Goal: Feedback & Contribution: Leave review/rating

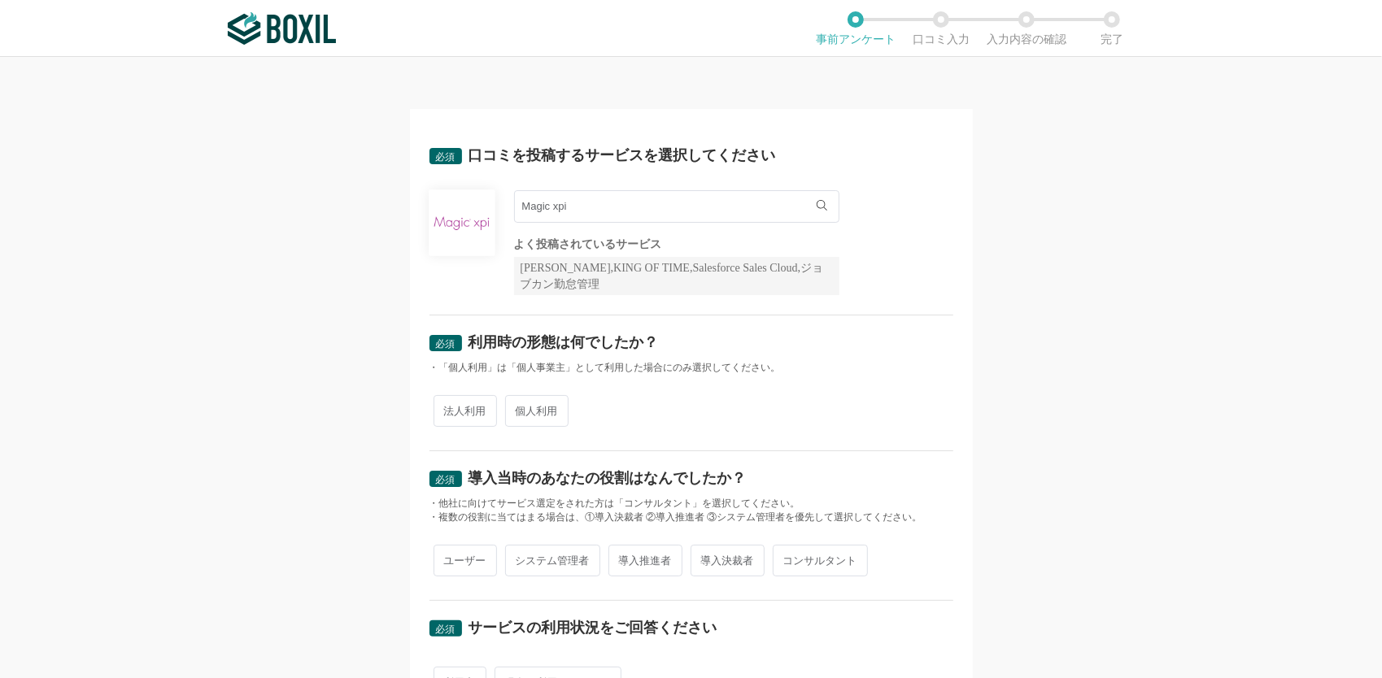
click at [451, 416] on span "法人利用" at bounding box center [464, 411] width 63 height 32
click at [448, 408] on input "法人利用" at bounding box center [443, 403] width 11 height 11
radio input "true"
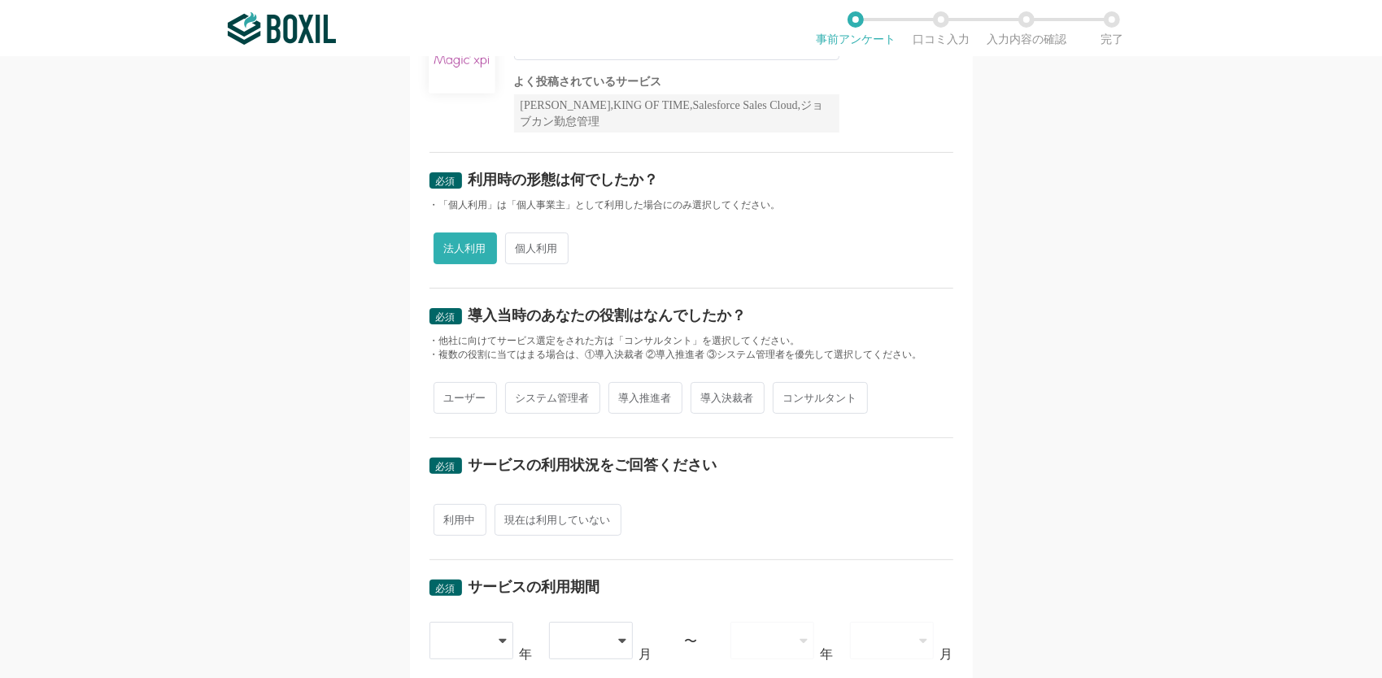
click at [810, 397] on span "コンサルタント" at bounding box center [820, 398] width 95 height 32
click at [787, 395] on input "コンサルタント" at bounding box center [782, 390] width 11 height 11
radio input "true"
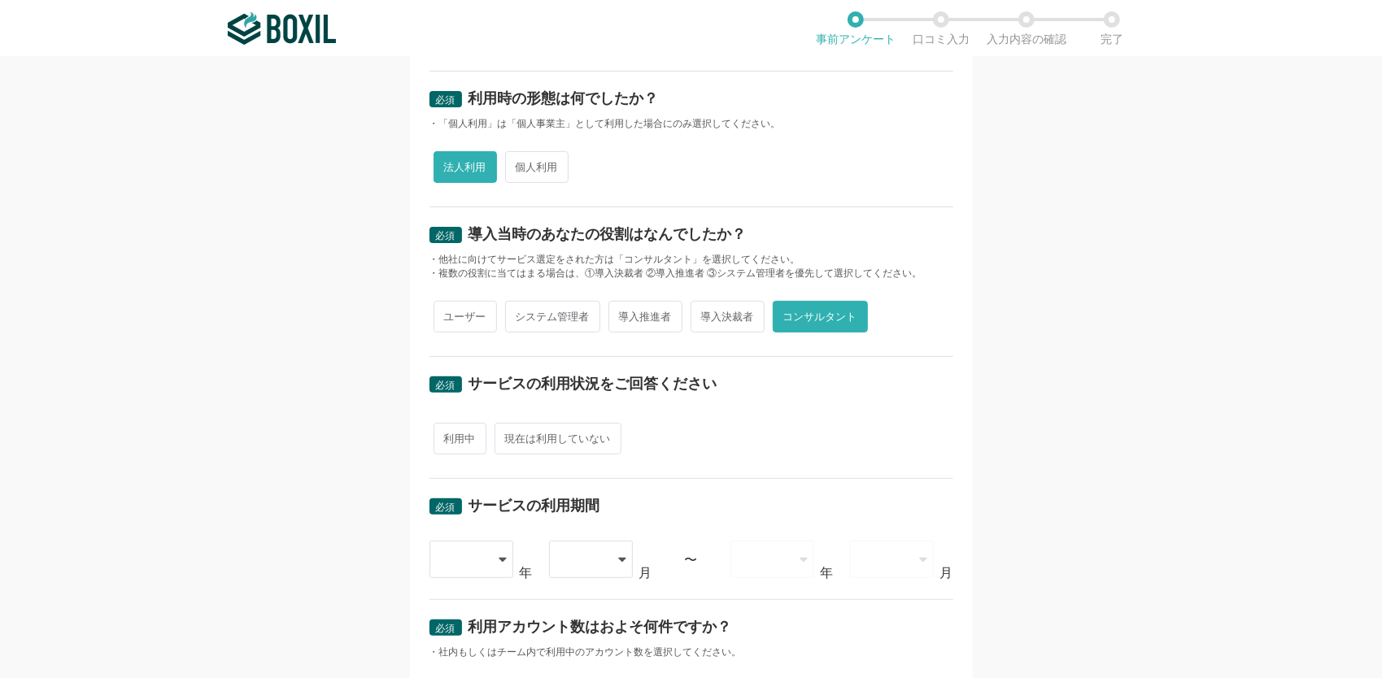
click at [462, 442] on span "利用中" at bounding box center [459, 439] width 53 height 32
click at [448, 436] on input "利用中" at bounding box center [443, 430] width 11 height 11
radio input "true"
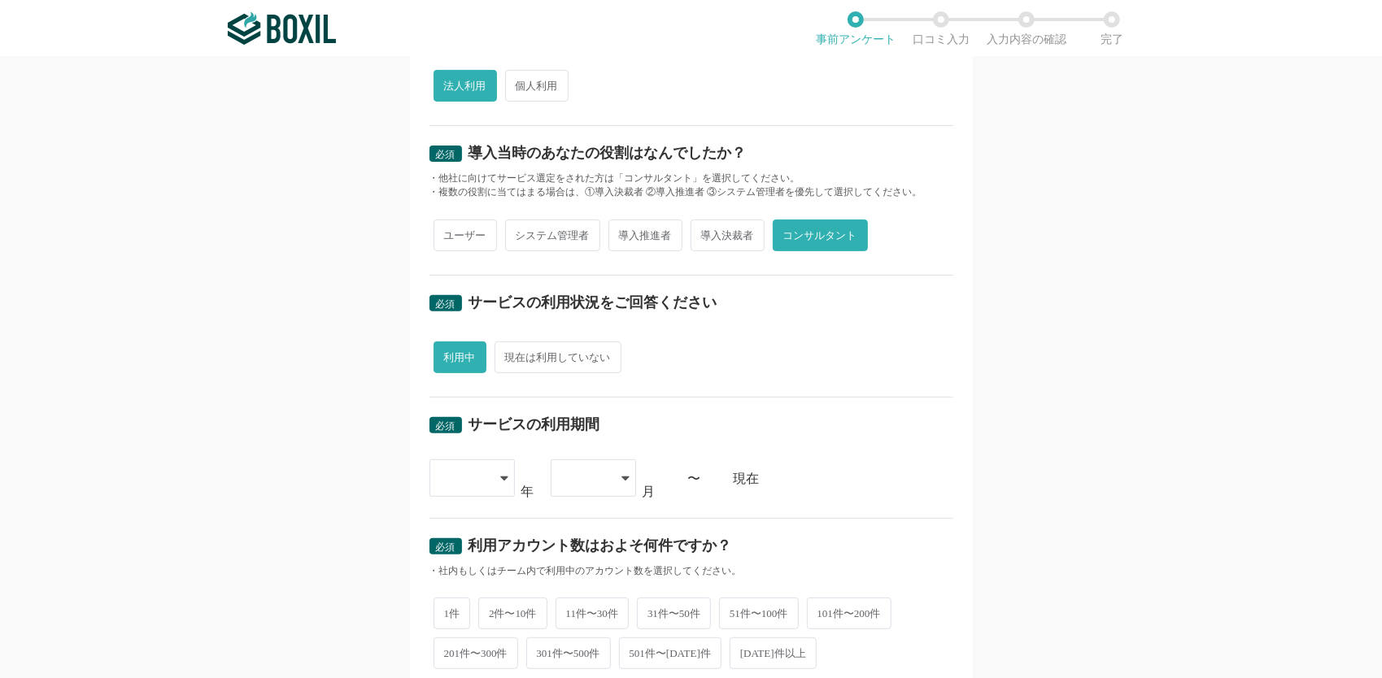
click at [464, 472] on div at bounding box center [464, 478] width 48 height 36
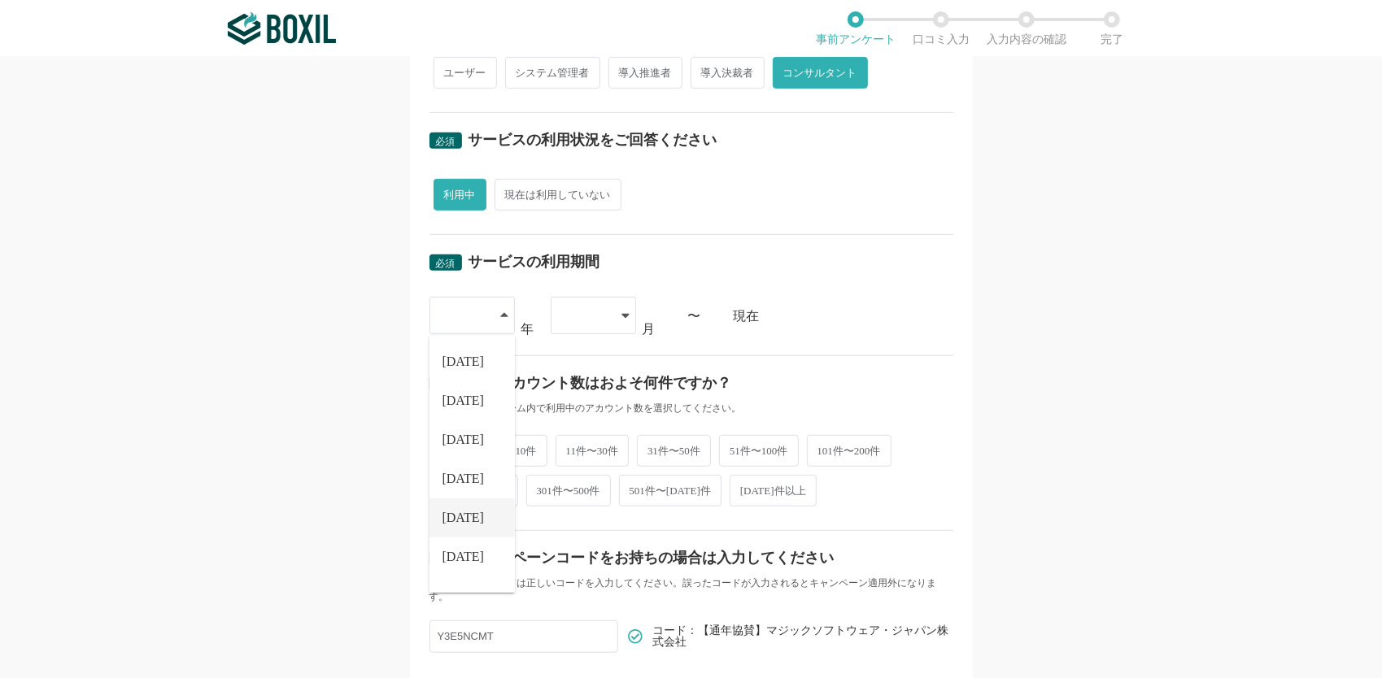
scroll to position [163, 0]
click at [455, 506] on span "[DATE]" at bounding box center [463, 511] width 42 height 13
click at [601, 304] on div at bounding box center [585, 316] width 48 height 36
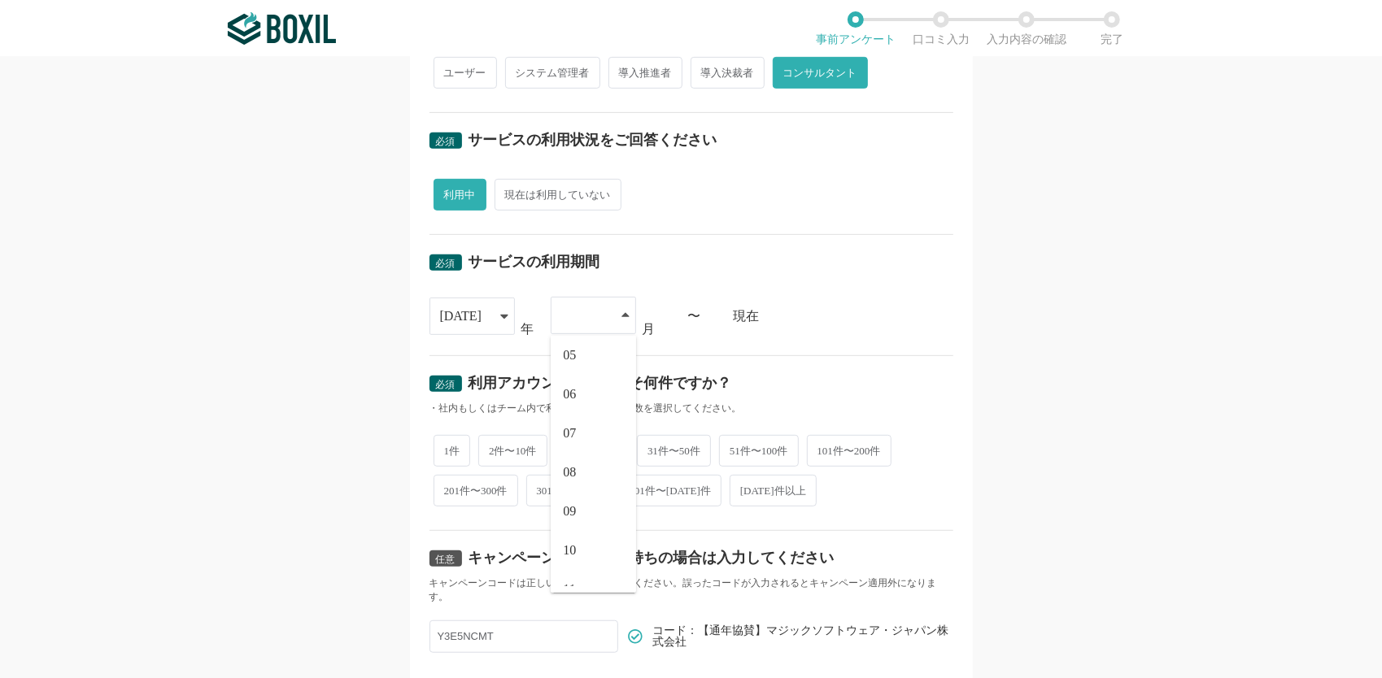
click at [752, 326] on div "[DATE] [DATE] [DATE] [DATE] [DATE] [DATE] [DATE] [DATE] [DATE] [DATE] [DATE] [D…" at bounding box center [691, 316] width 524 height 39
click at [734, 311] on div "現在" at bounding box center [844, 316] width 220 height 13
click at [688, 317] on div "〜" at bounding box center [694, 316] width 13 height 13
click at [591, 306] on div at bounding box center [585, 316] width 48 height 36
click at [600, 468] on li "08" at bounding box center [593, 472] width 85 height 39
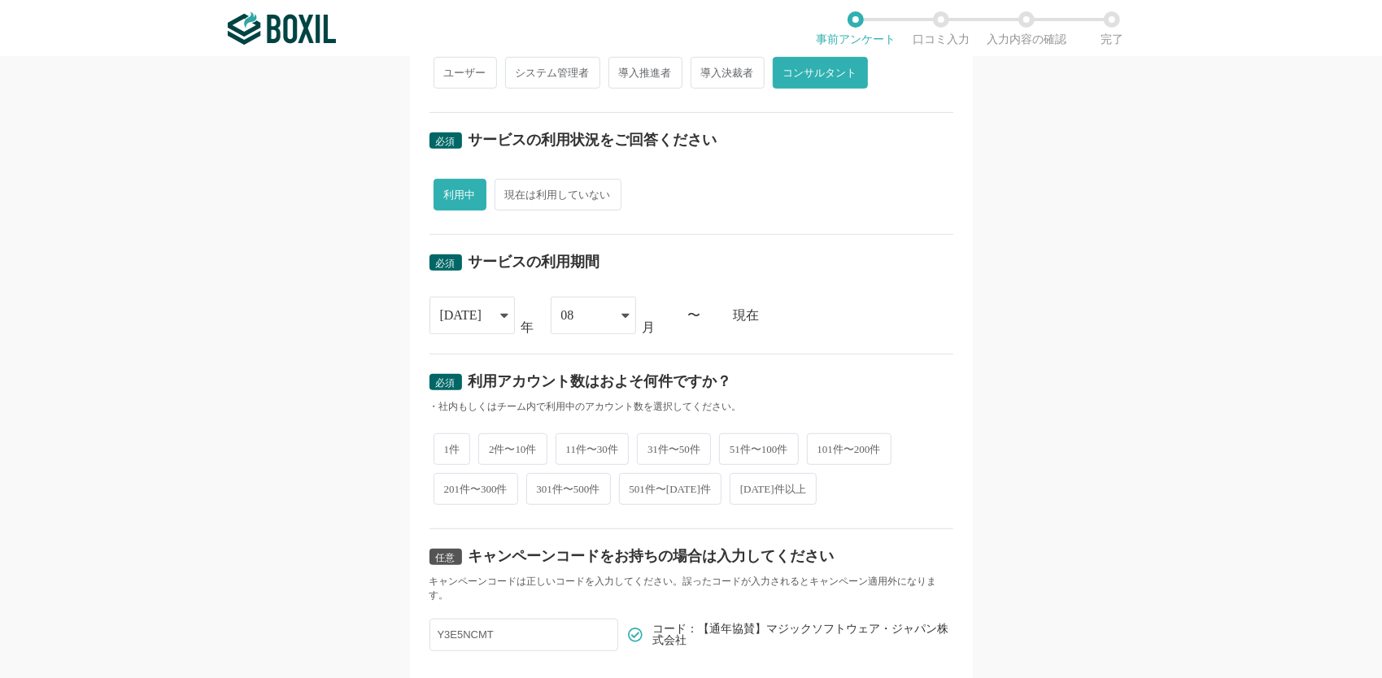
click at [493, 446] on span "2件〜10件" at bounding box center [512, 449] width 69 height 32
click at [493, 446] on input "2件〜10件" at bounding box center [487, 441] width 11 height 11
radio input "true"
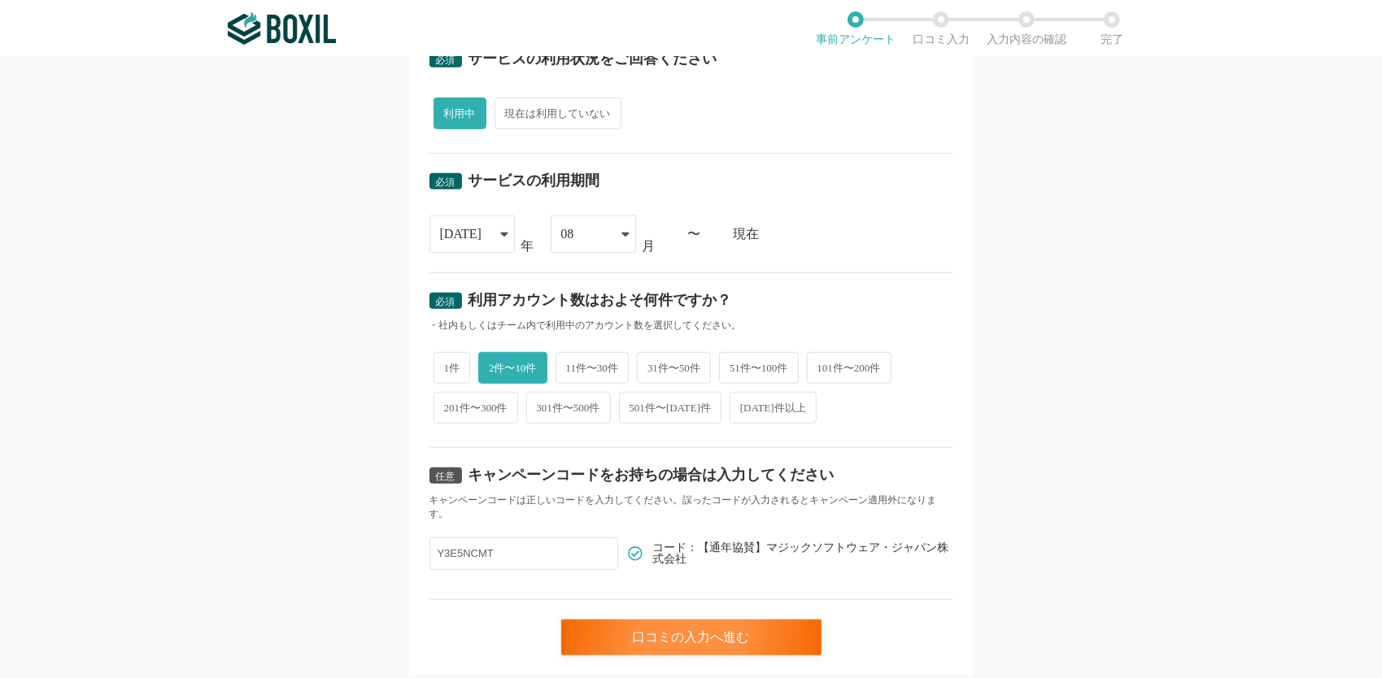
scroll to position [613, 0]
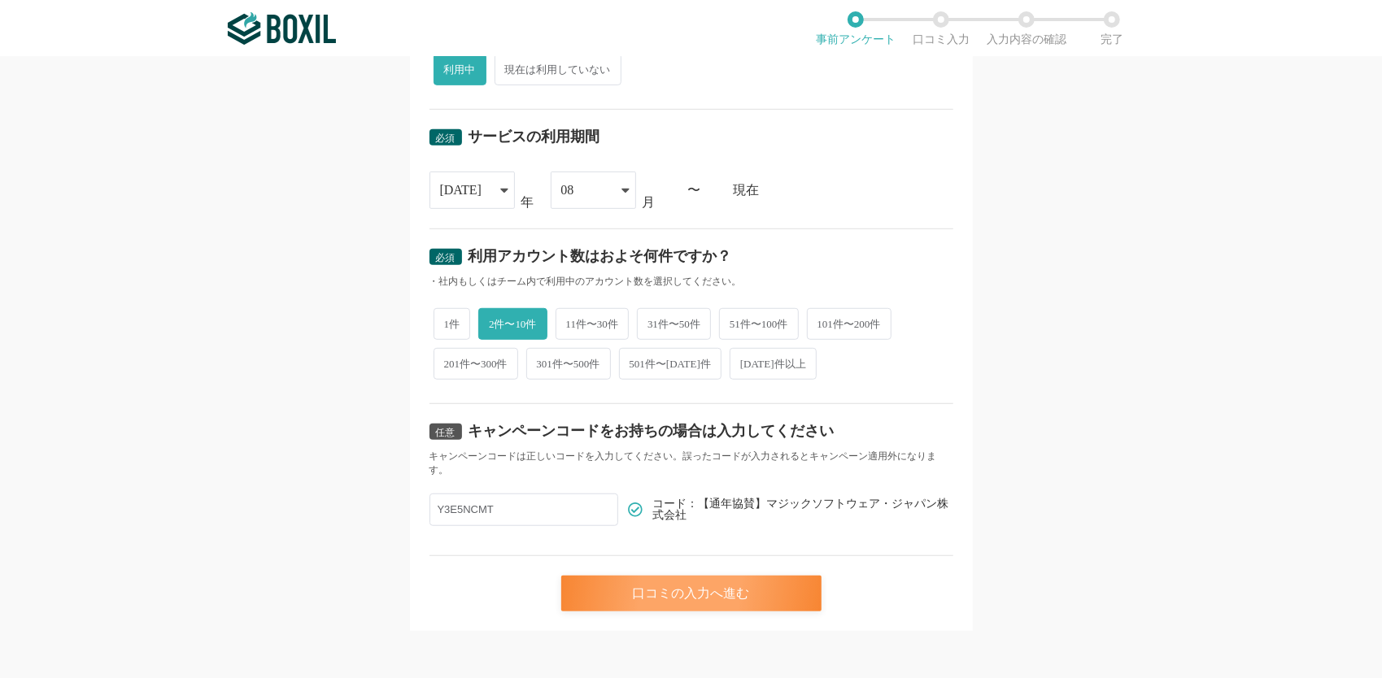
click at [668, 586] on div "口コミの入力へ進む" at bounding box center [691, 594] width 260 height 36
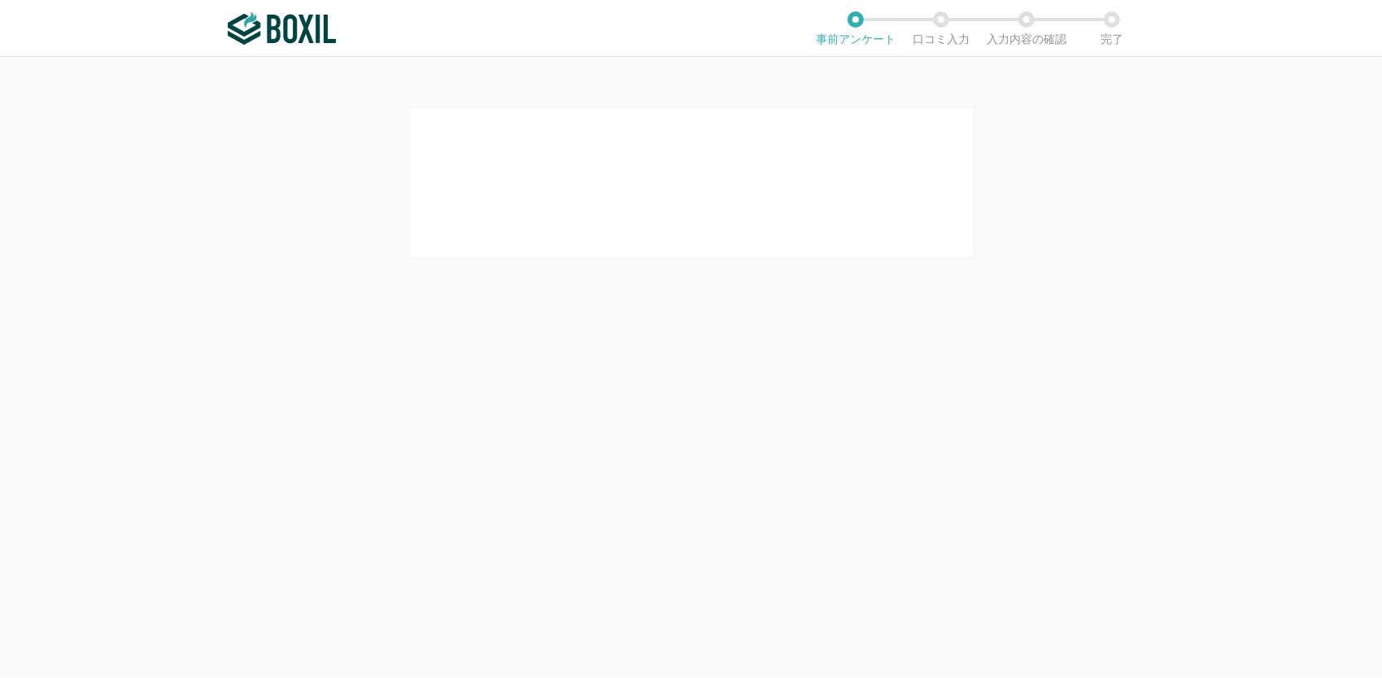
scroll to position [0, 0]
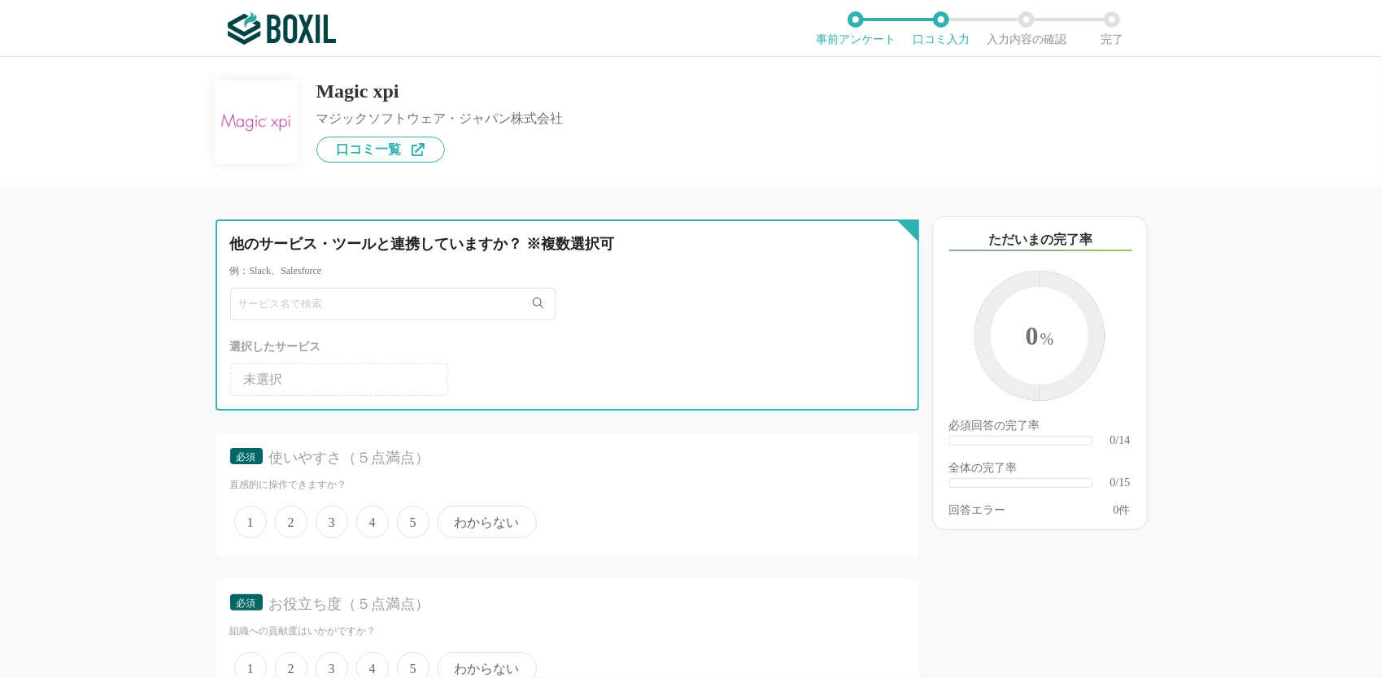
click at [391, 309] on input "text" at bounding box center [392, 304] width 325 height 33
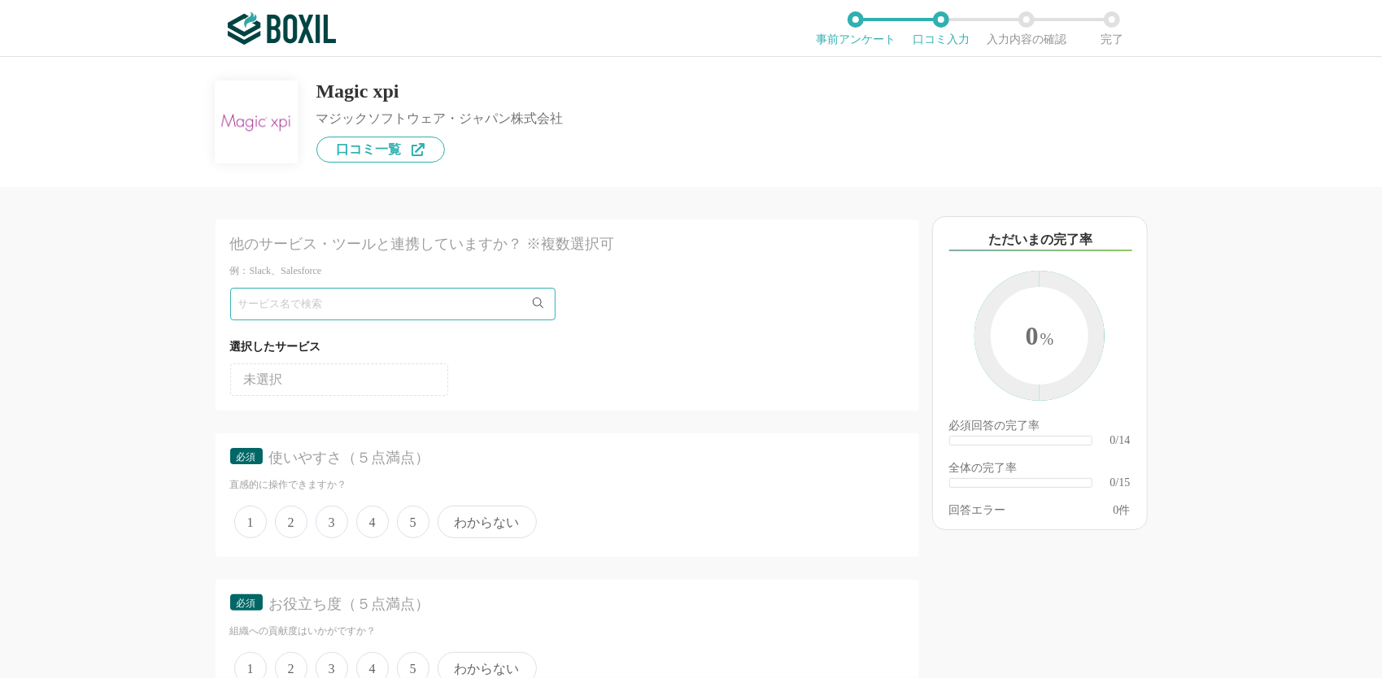
click at [368, 378] on li "未選択" at bounding box center [339, 380] width 218 height 33
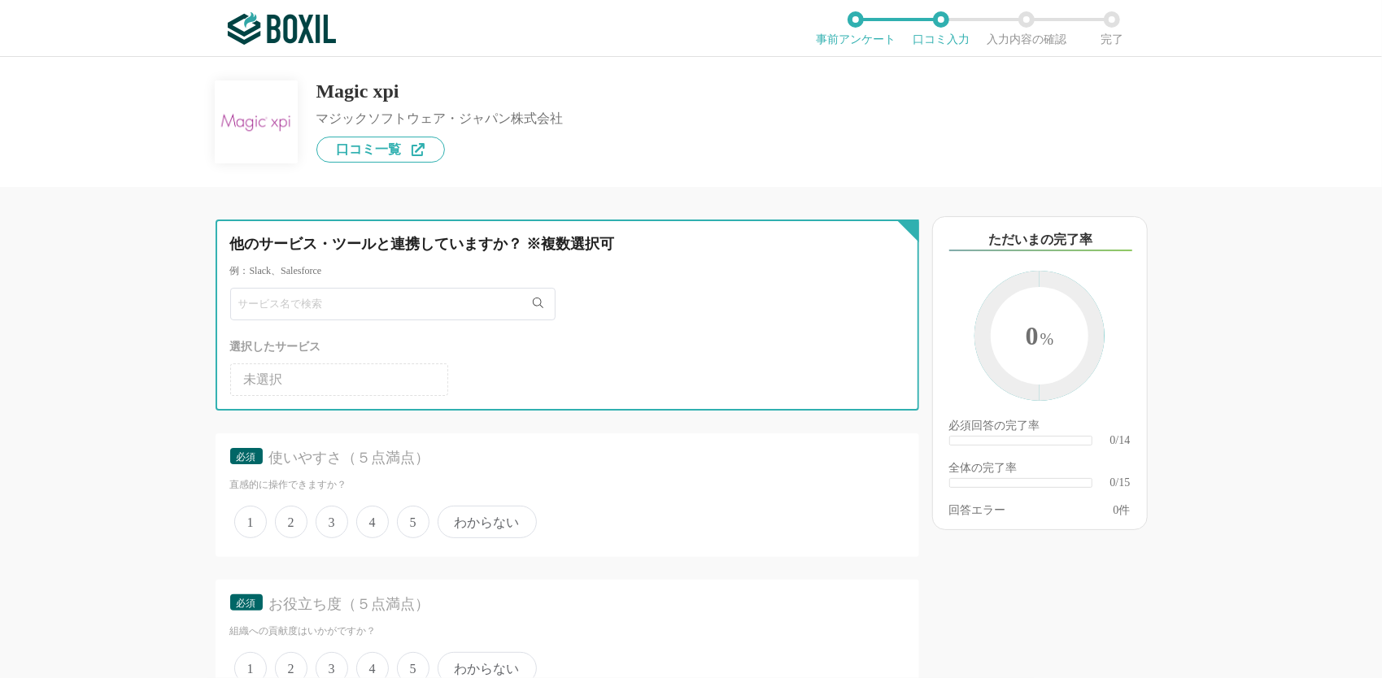
click at [508, 309] on input "text" at bounding box center [392, 304] width 325 height 33
type input "情"
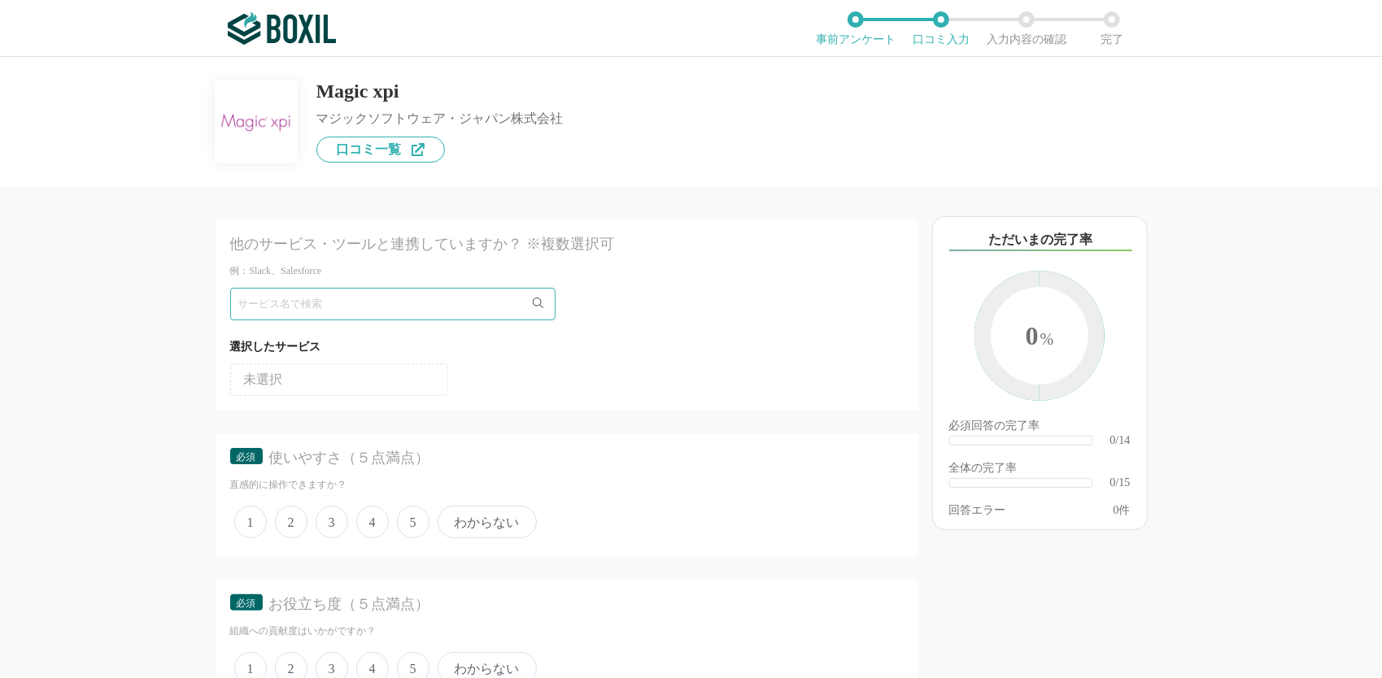
click at [566, 444] on div "必須 使いやすさ（５点満点） 直感的に操作できますか？ 1 2 3 4 5 わからない" at bounding box center [567, 495] width 703 height 124
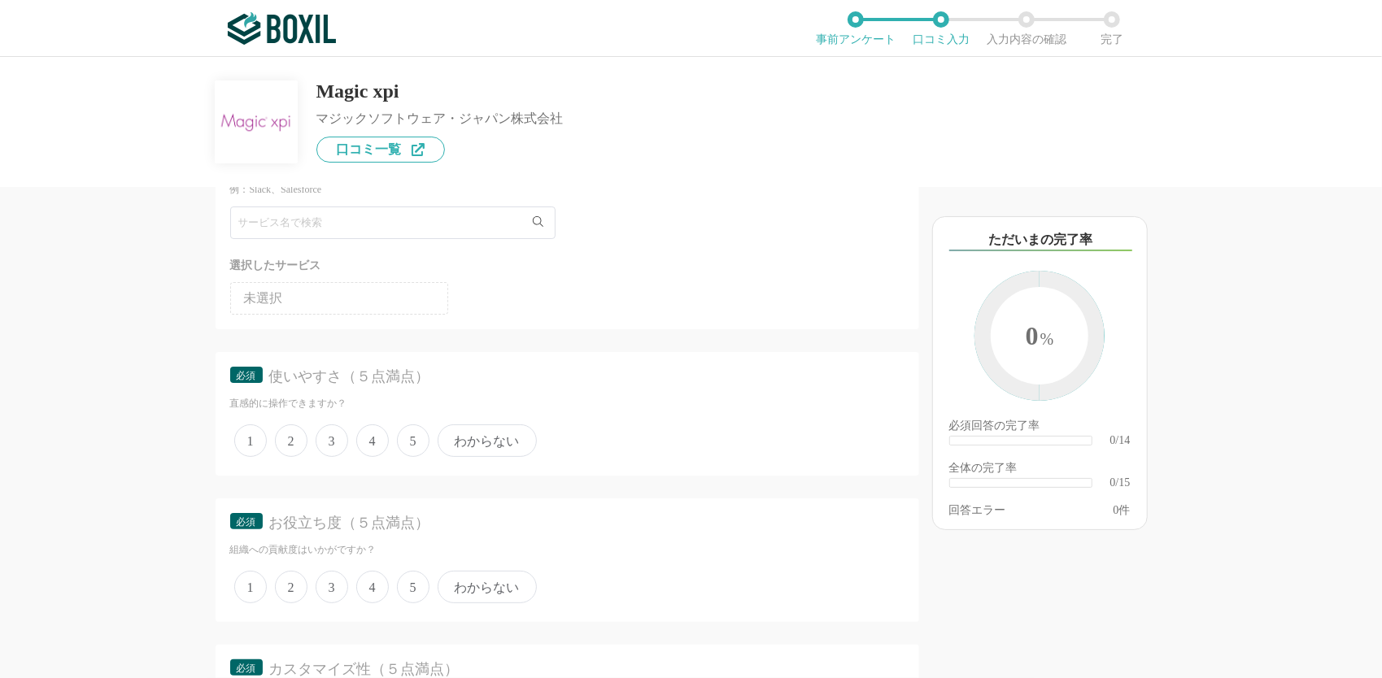
scroll to position [163, 0]
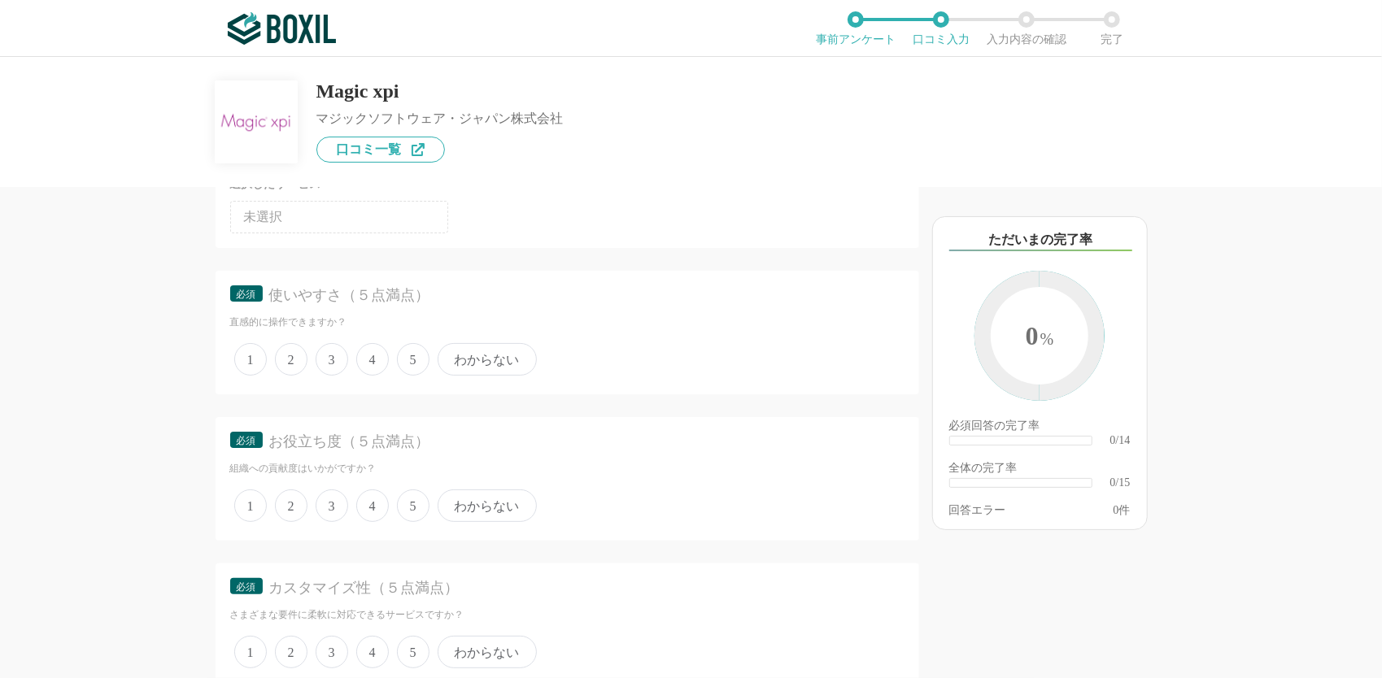
click at [405, 356] on span "5" at bounding box center [413, 359] width 33 height 33
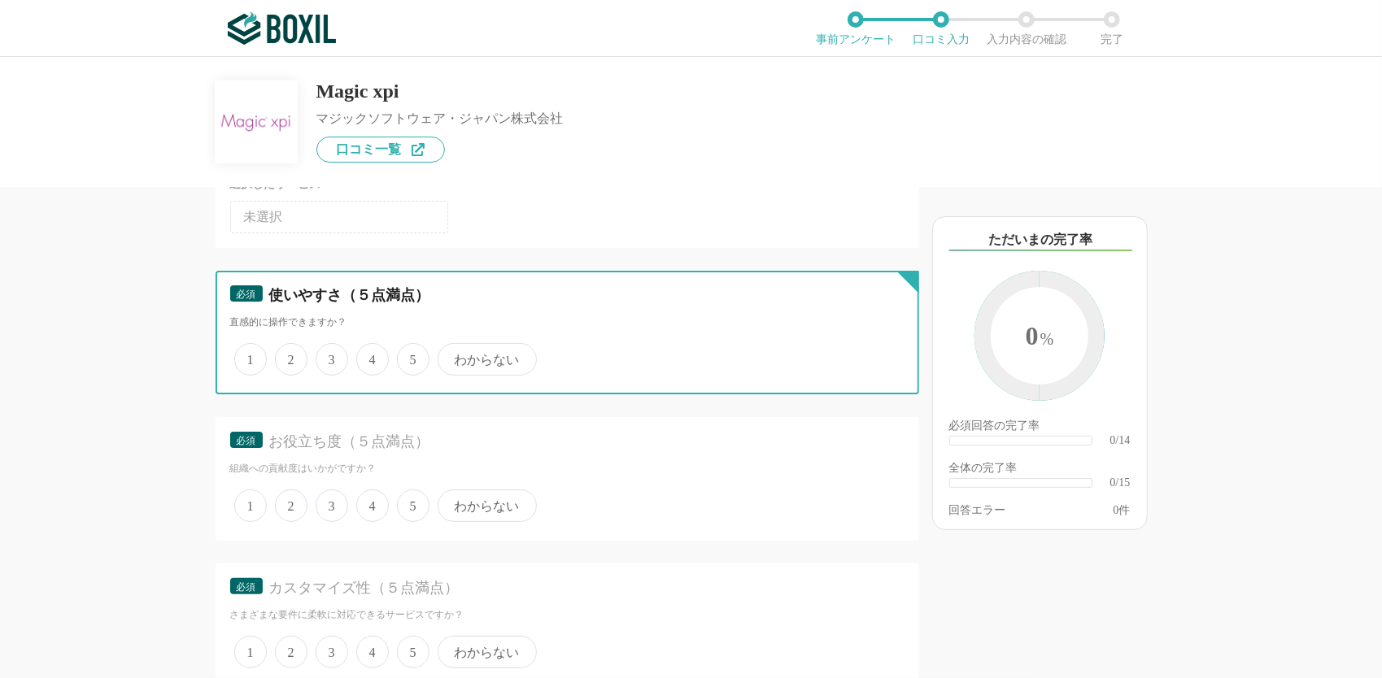
click at [405, 356] on input "5" at bounding box center [406, 351] width 11 height 11
radio input "true"
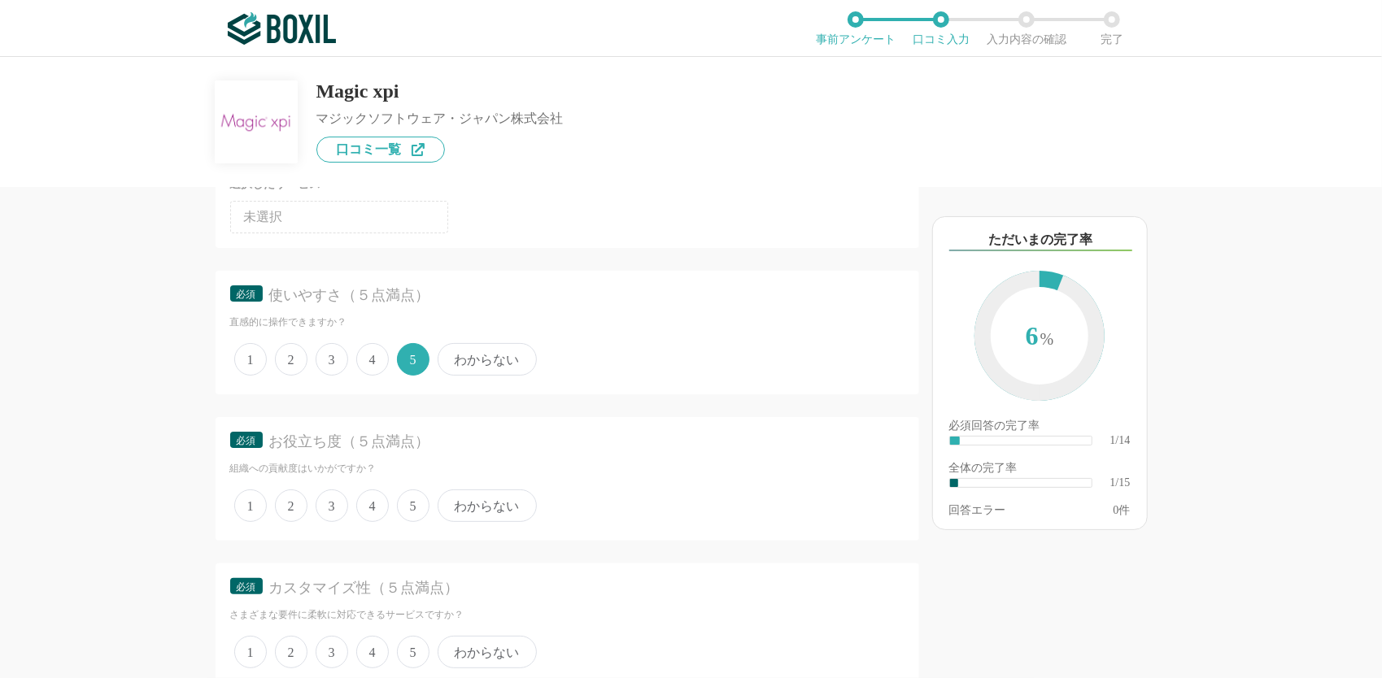
click at [372, 356] on span "4" at bounding box center [372, 359] width 33 height 33
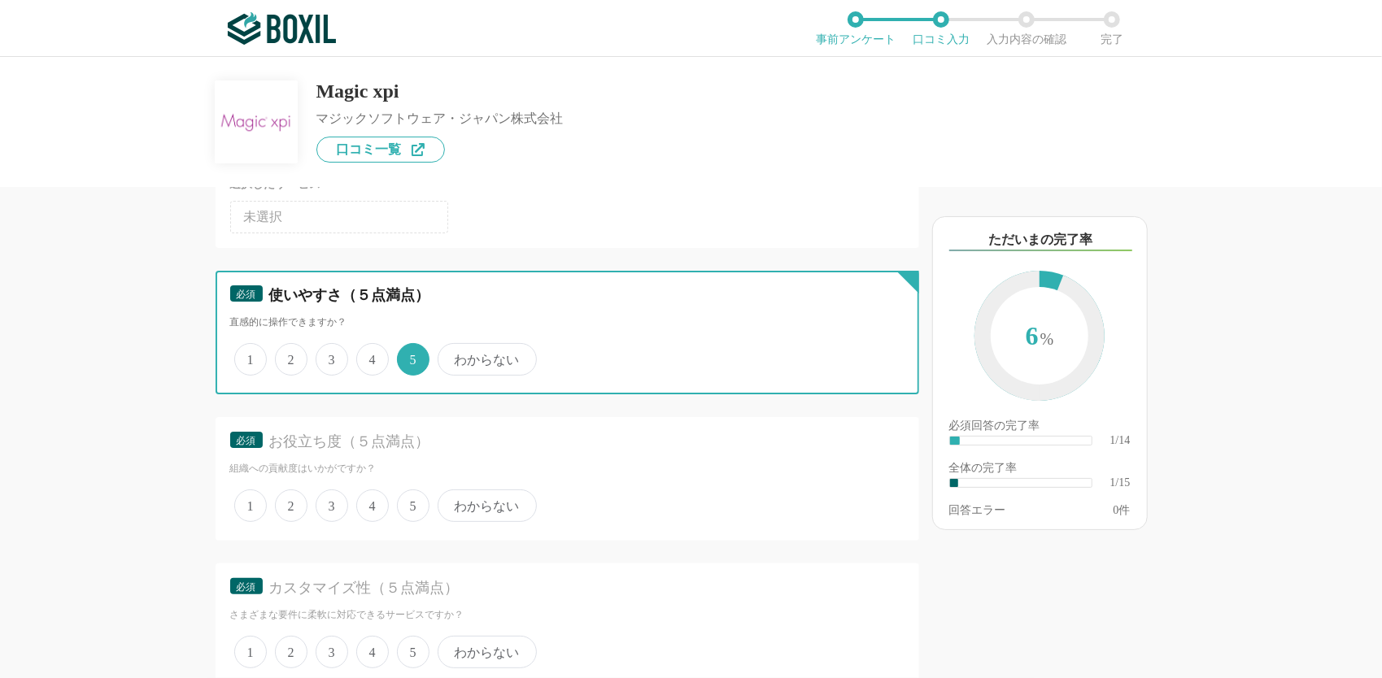
click at [371, 356] on input "4" at bounding box center [365, 351] width 11 height 11
radio input "true"
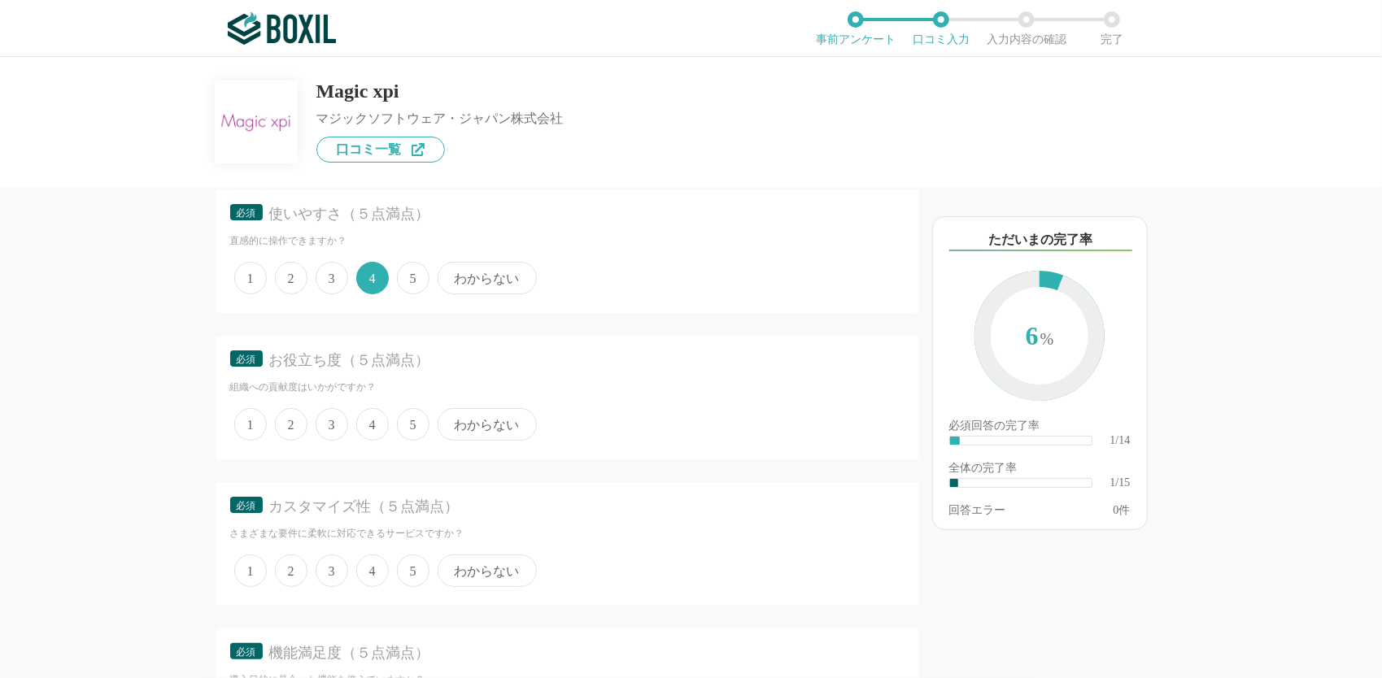
click at [382, 426] on span "4" at bounding box center [372, 424] width 33 height 33
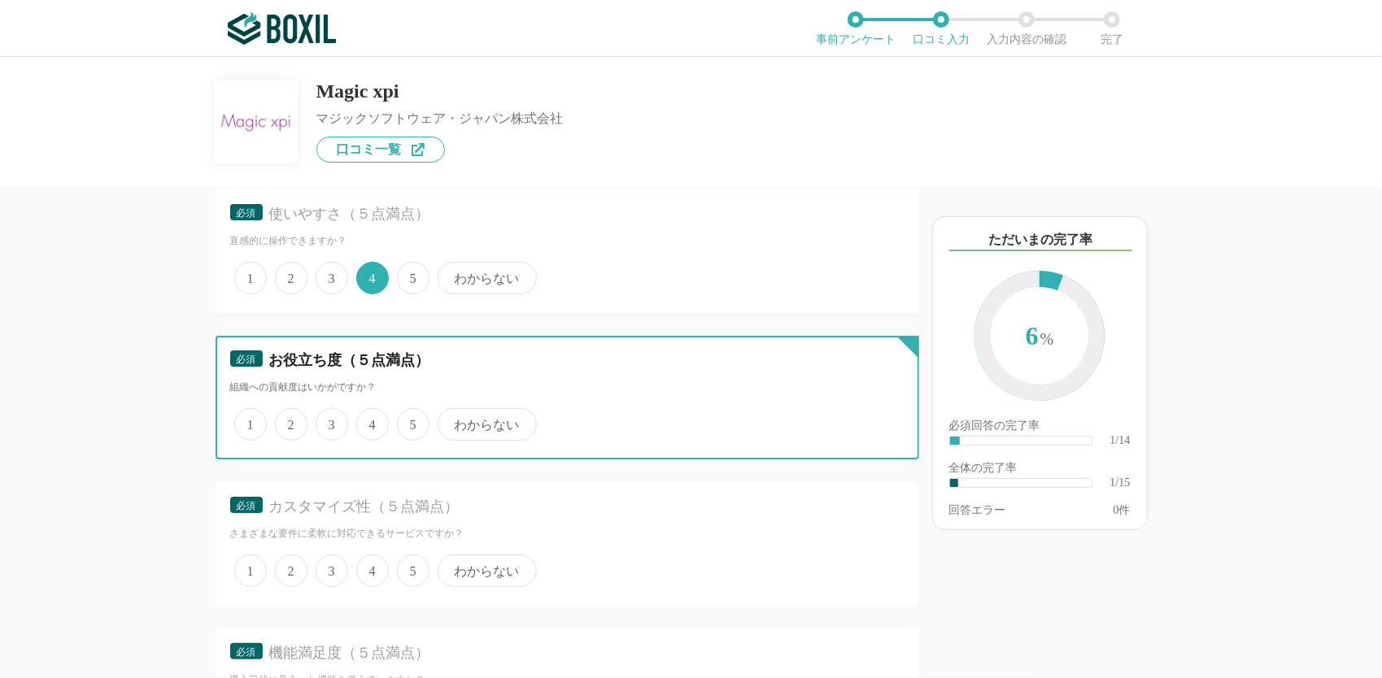
click at [371, 421] on input "4" at bounding box center [365, 416] width 11 height 11
radio input "true"
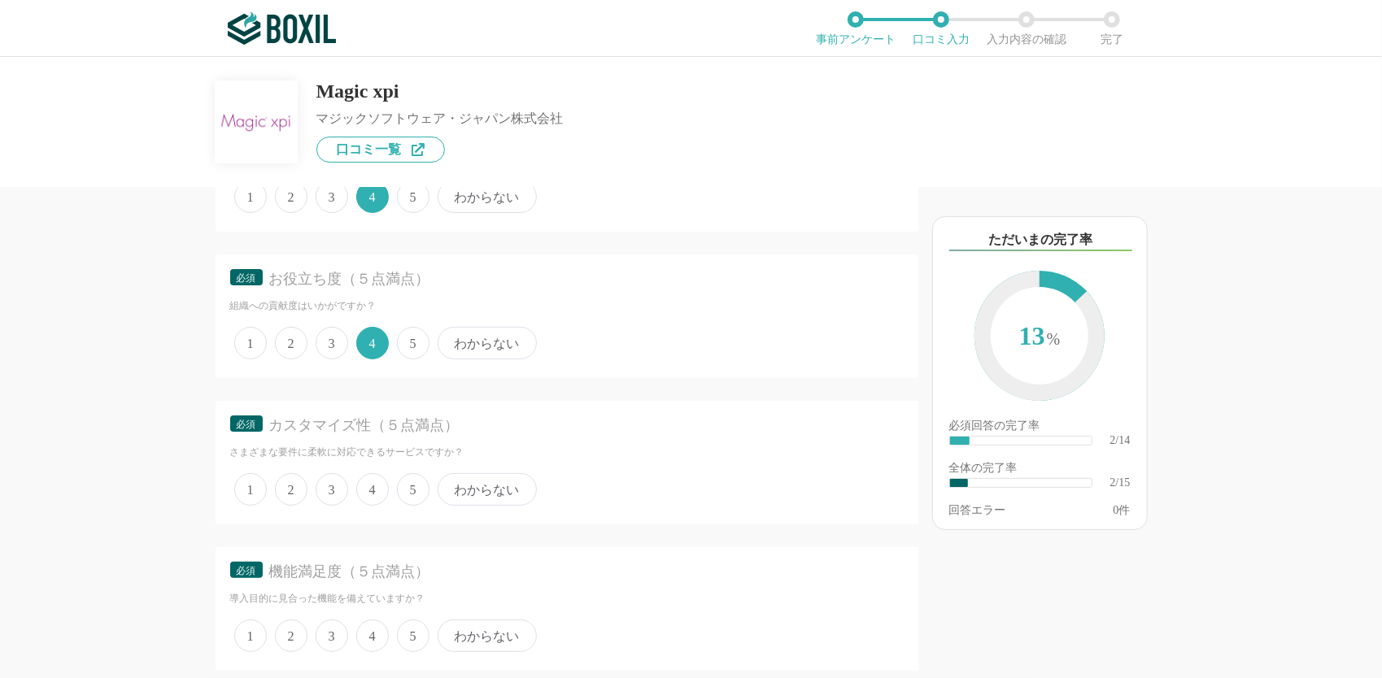
click at [381, 490] on span "4" at bounding box center [372, 489] width 33 height 33
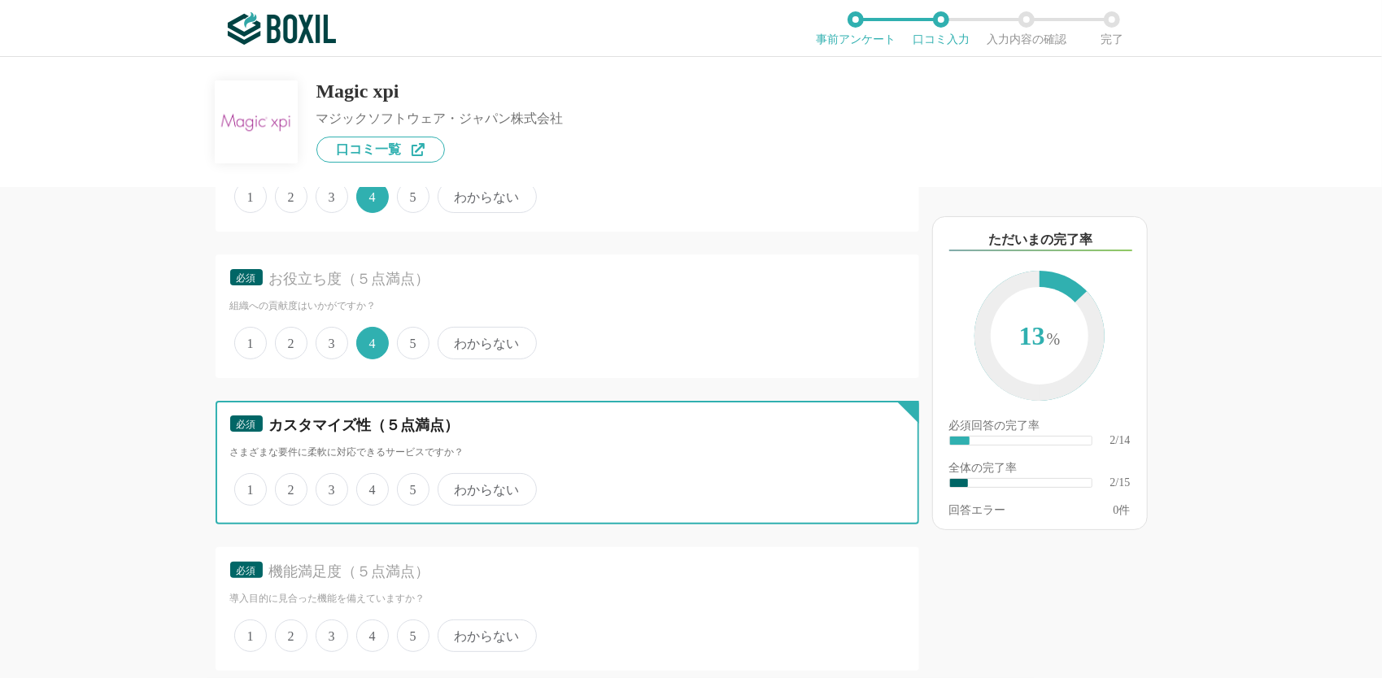
click at [371, 486] on input "4" at bounding box center [365, 481] width 11 height 11
radio input "true"
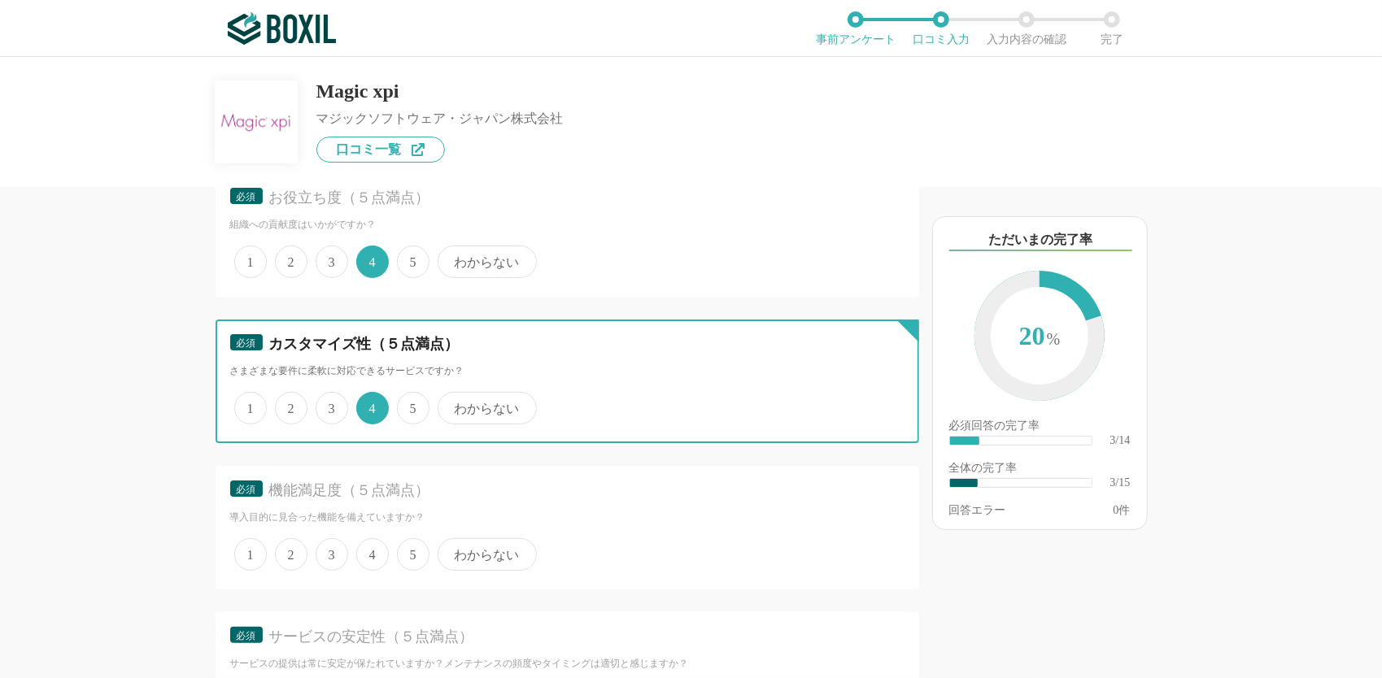
scroll to position [488, 0]
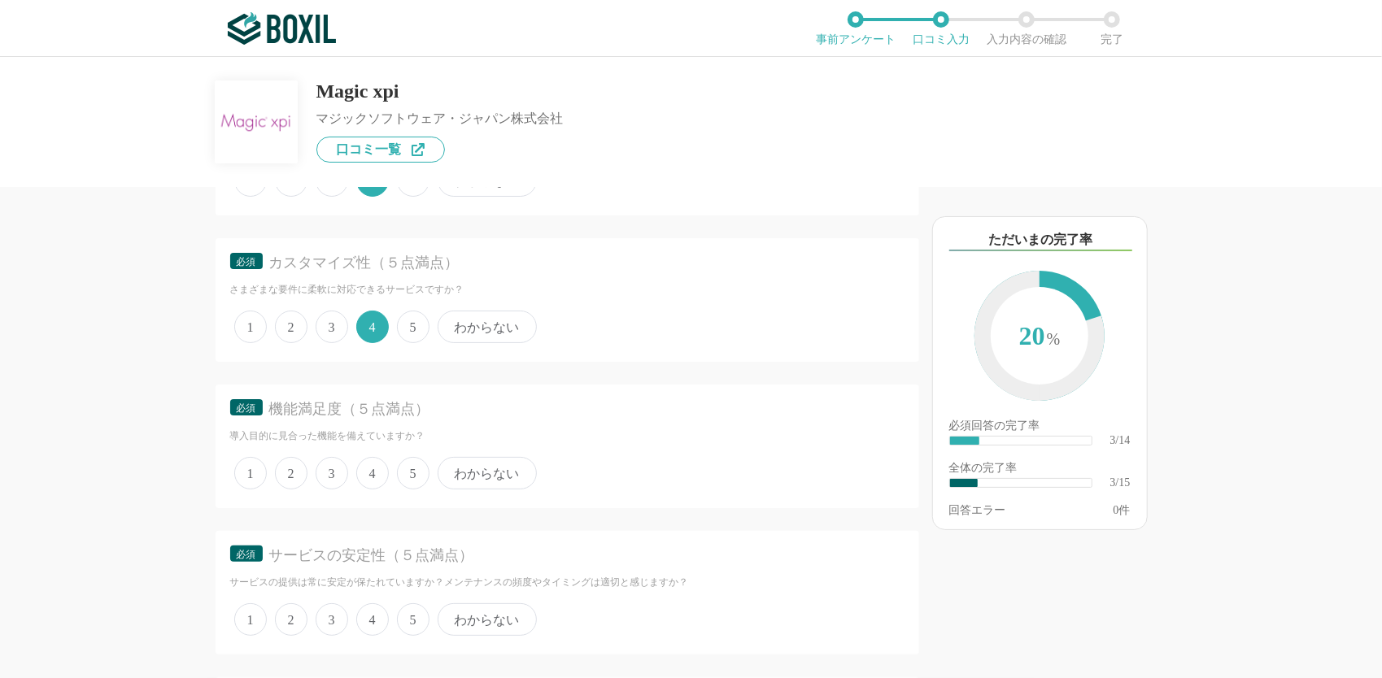
click at [377, 472] on span "4" at bounding box center [372, 473] width 33 height 33
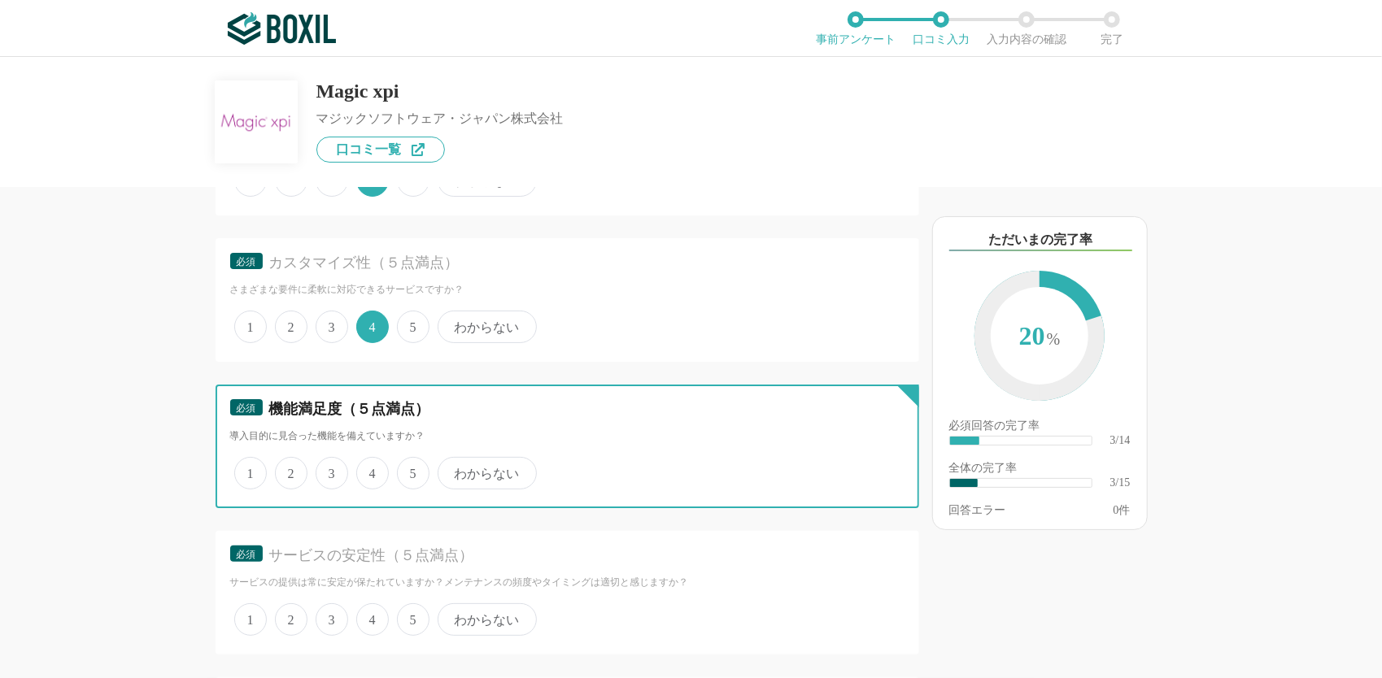
click at [371, 470] on input "4" at bounding box center [365, 464] width 11 height 11
radio input "true"
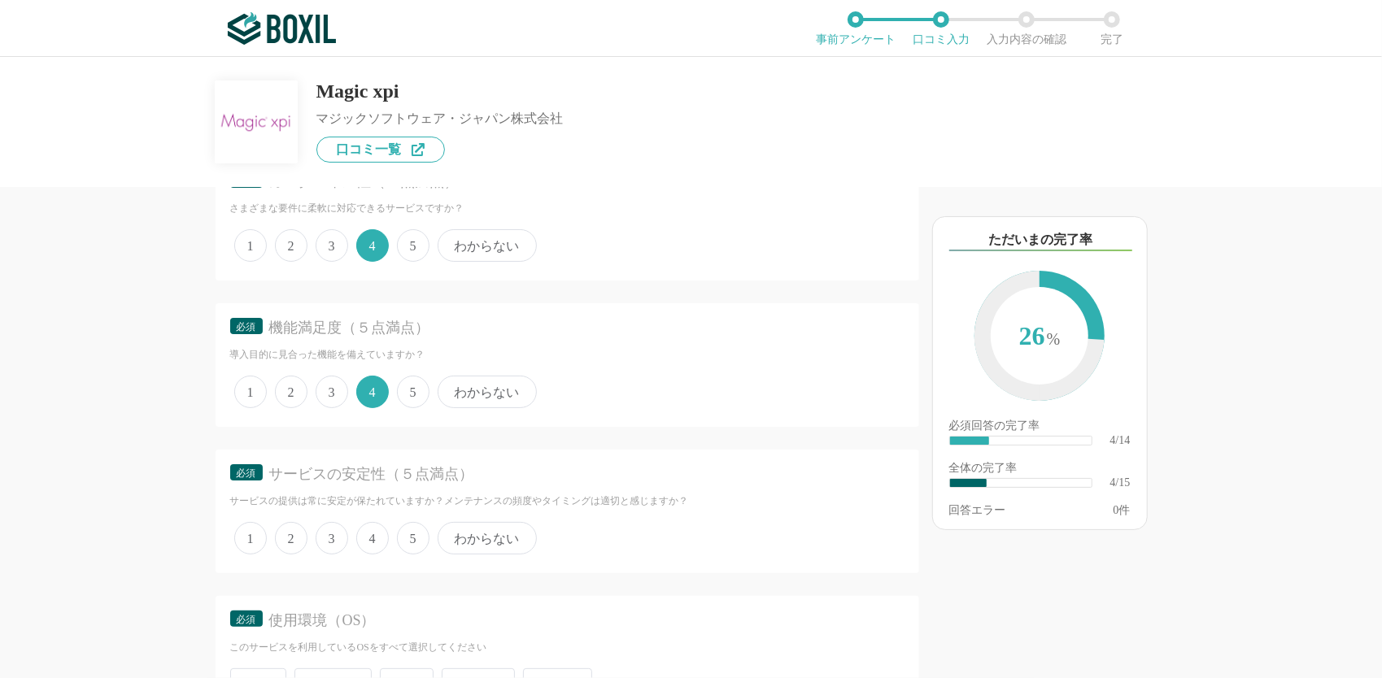
click at [381, 537] on span "4" at bounding box center [372, 538] width 33 height 33
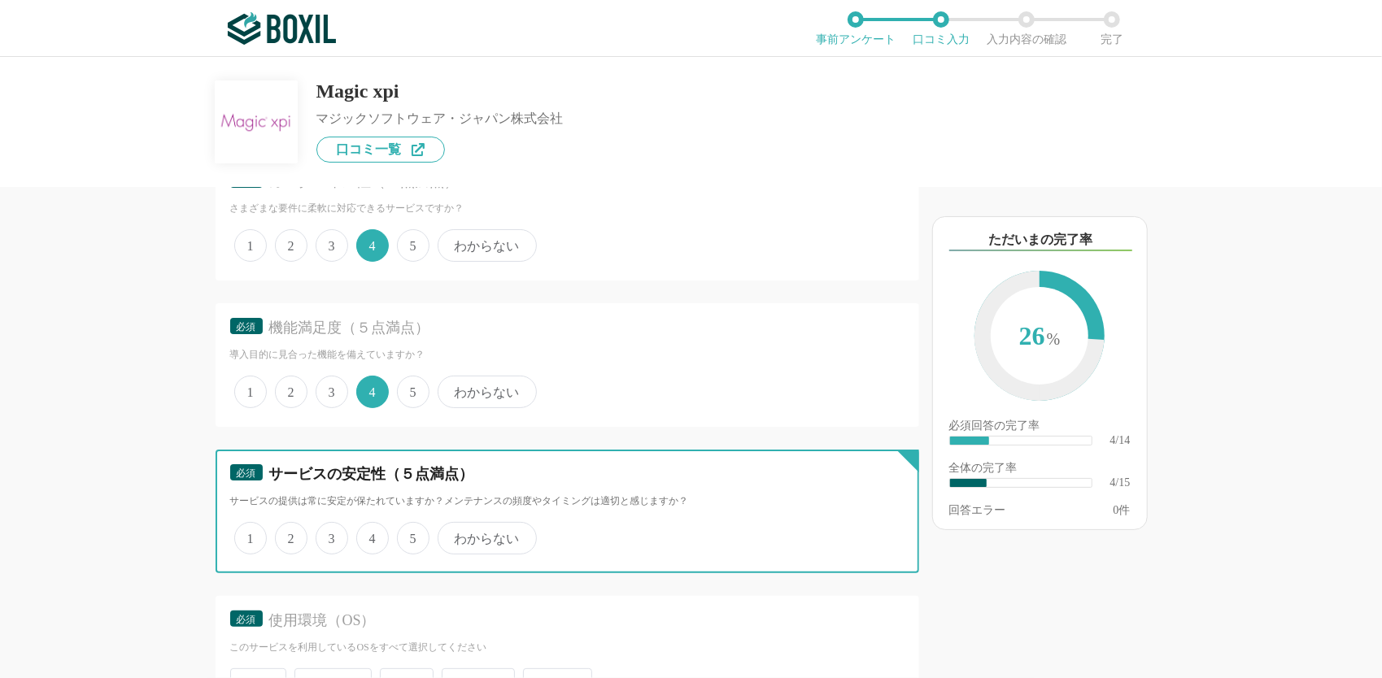
click at [371, 535] on input "4" at bounding box center [365, 530] width 11 height 11
radio input "true"
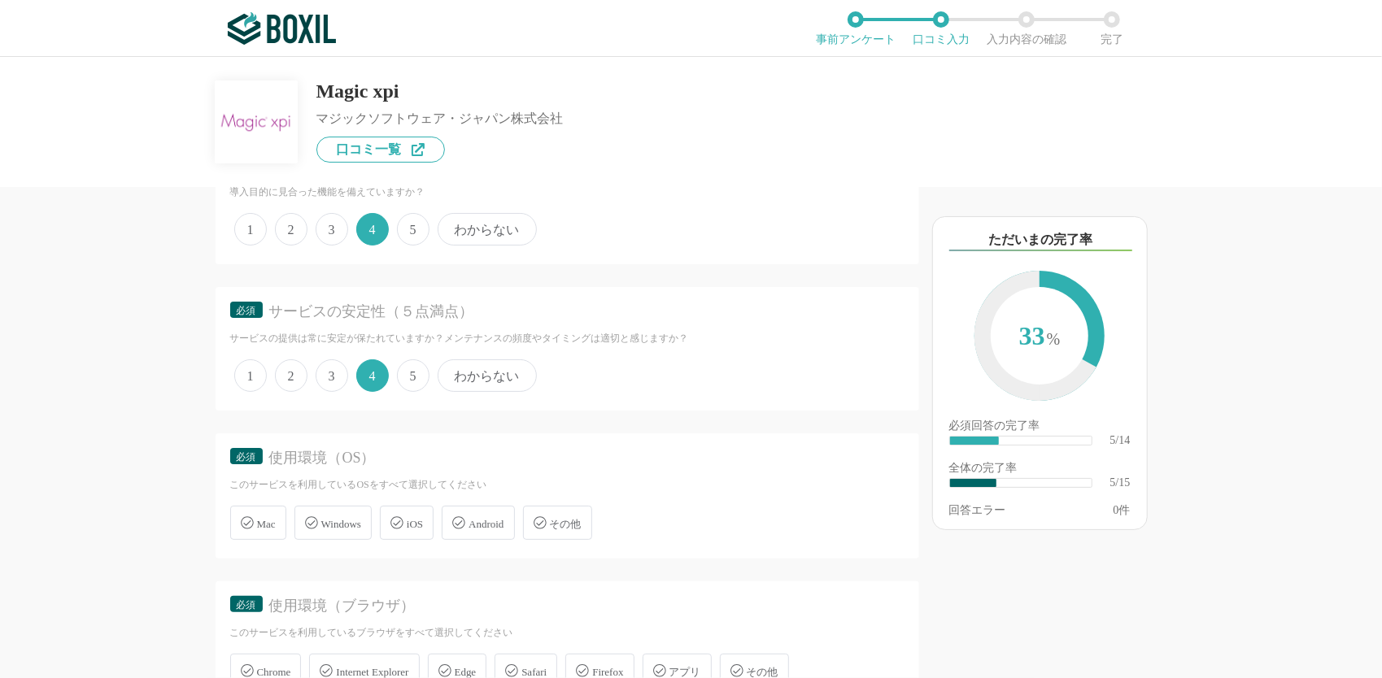
click at [355, 519] on span "Windows" at bounding box center [341, 524] width 40 height 12
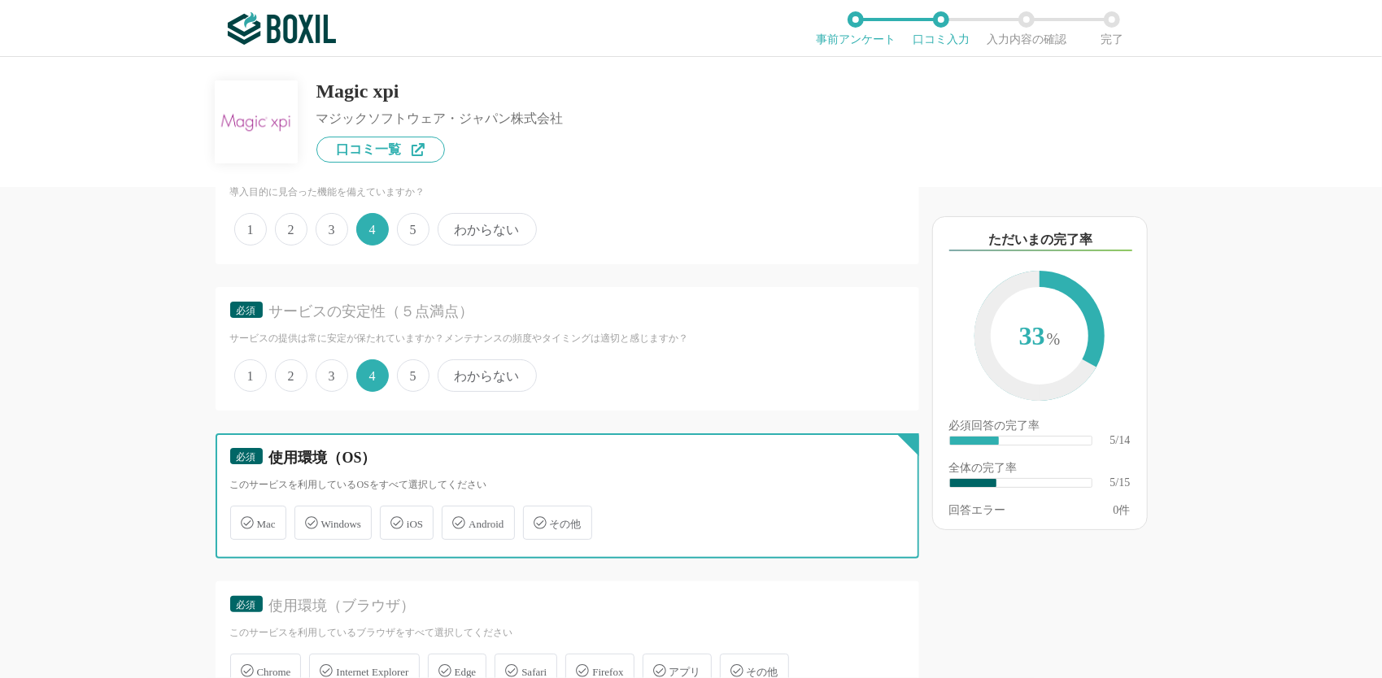
click at [308, 519] on input "Windows" at bounding box center [303, 513] width 11 height 11
checkbox input "true"
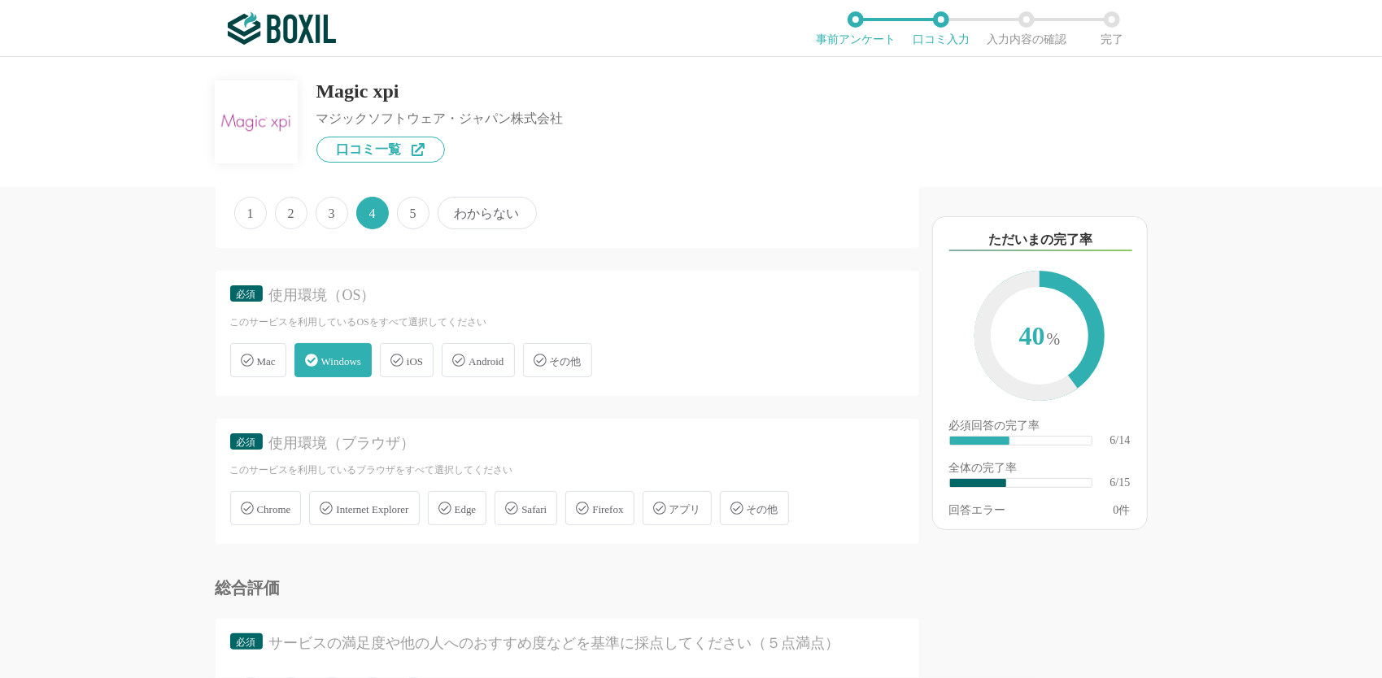
click at [477, 508] on span "Edge" at bounding box center [466, 509] width 22 height 12
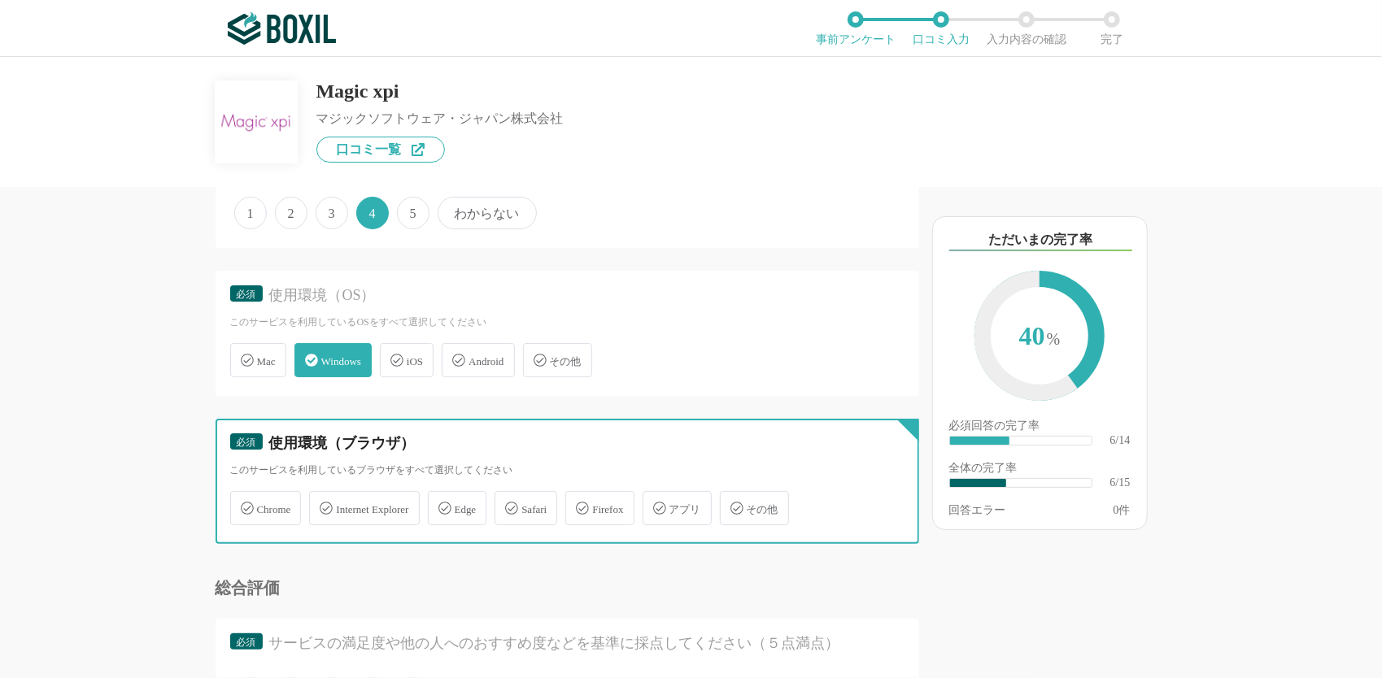
click at [442, 504] on input "Edge" at bounding box center [436, 499] width 11 height 11
checkbox input "true"
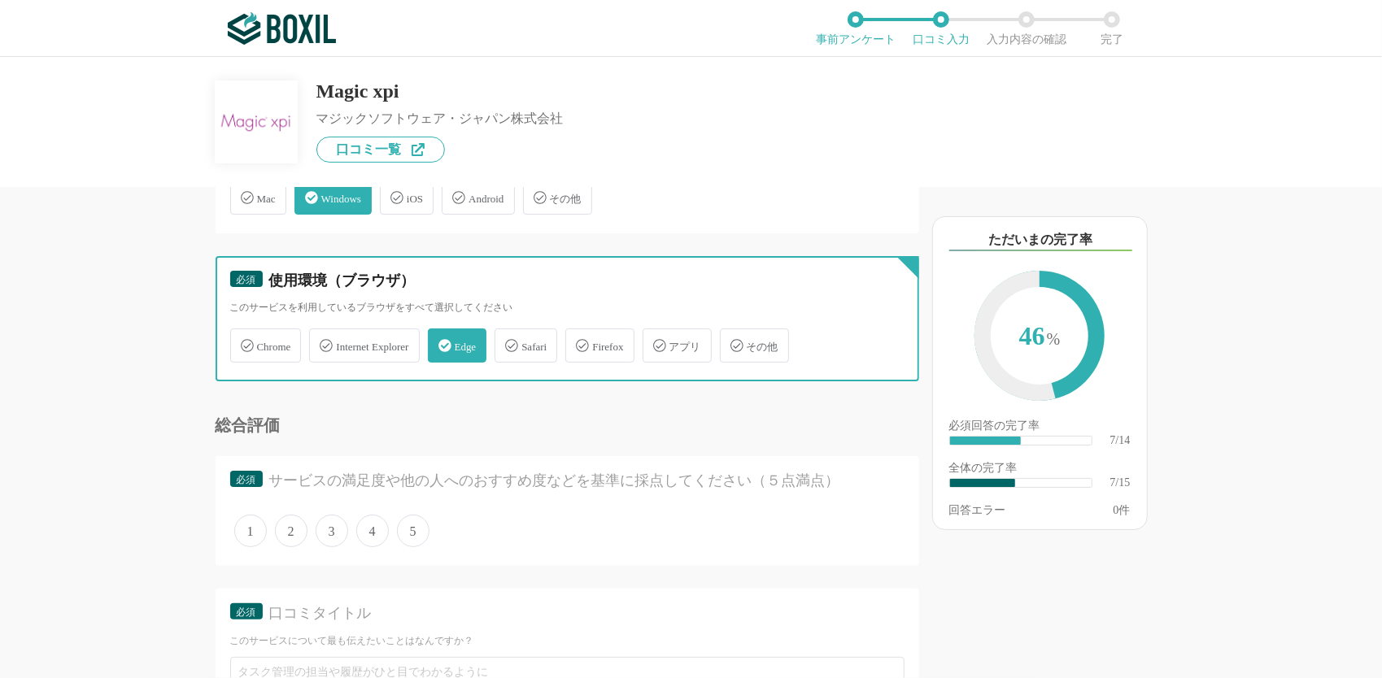
scroll to position [1139, 0]
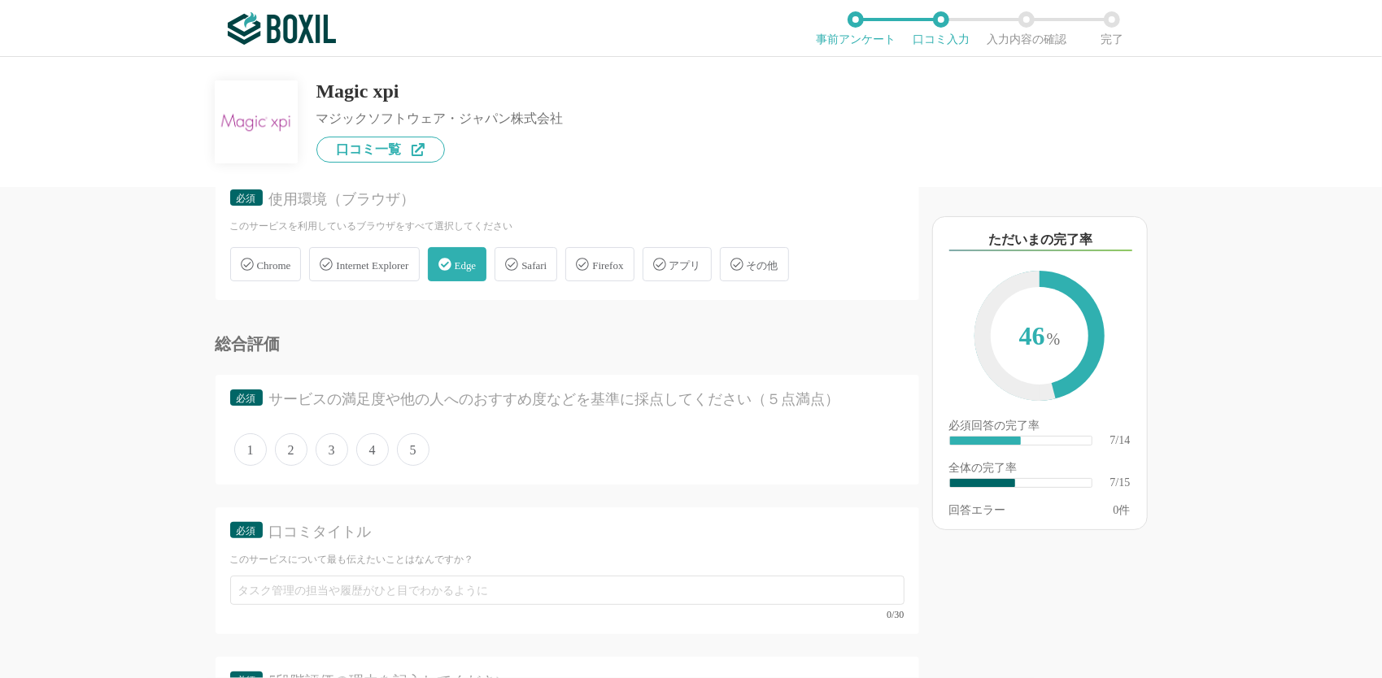
click at [368, 451] on span "4" at bounding box center [372, 449] width 33 height 33
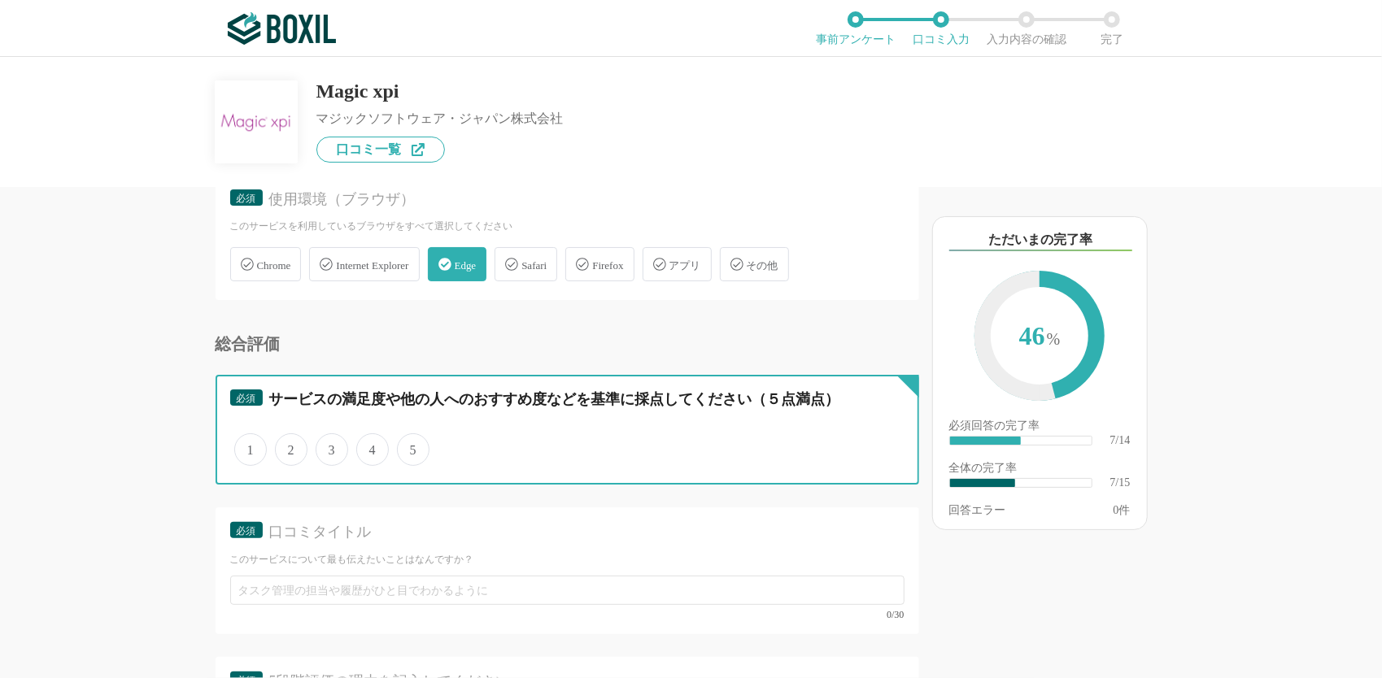
click at [368, 446] on input "4" at bounding box center [365, 441] width 11 height 11
radio input "true"
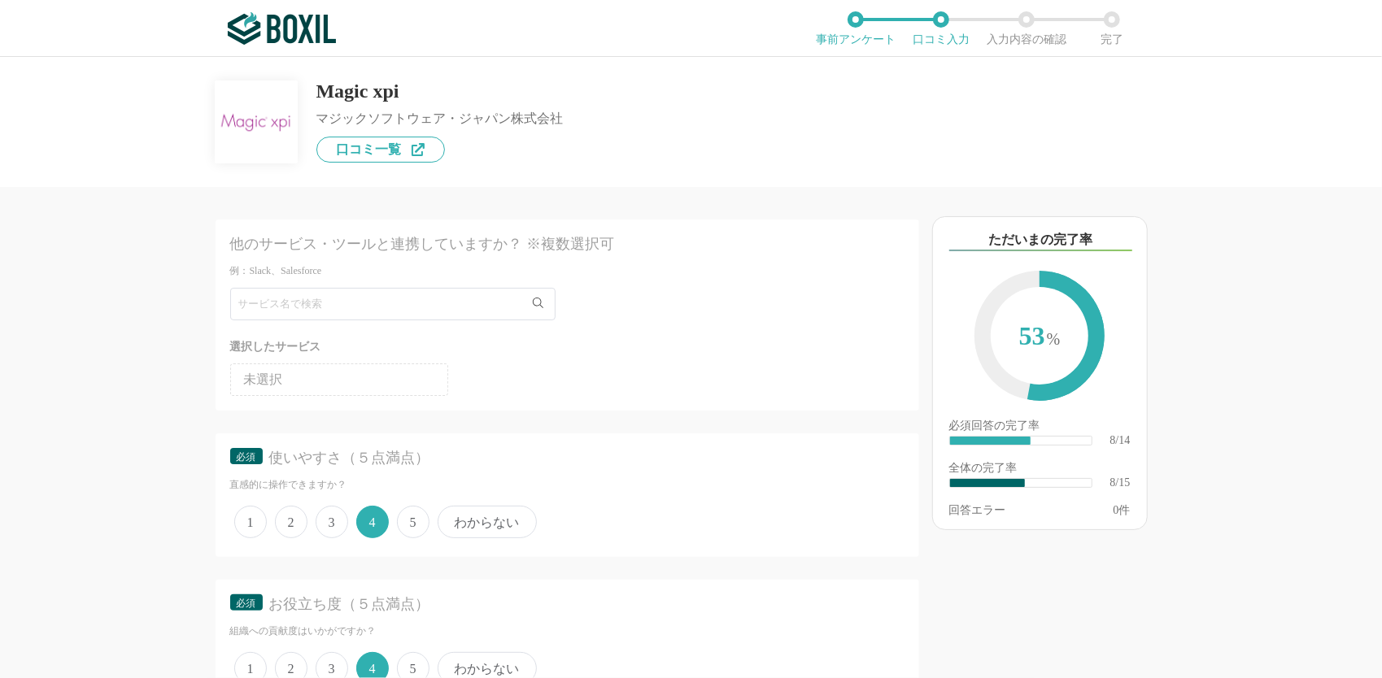
scroll to position [81, 0]
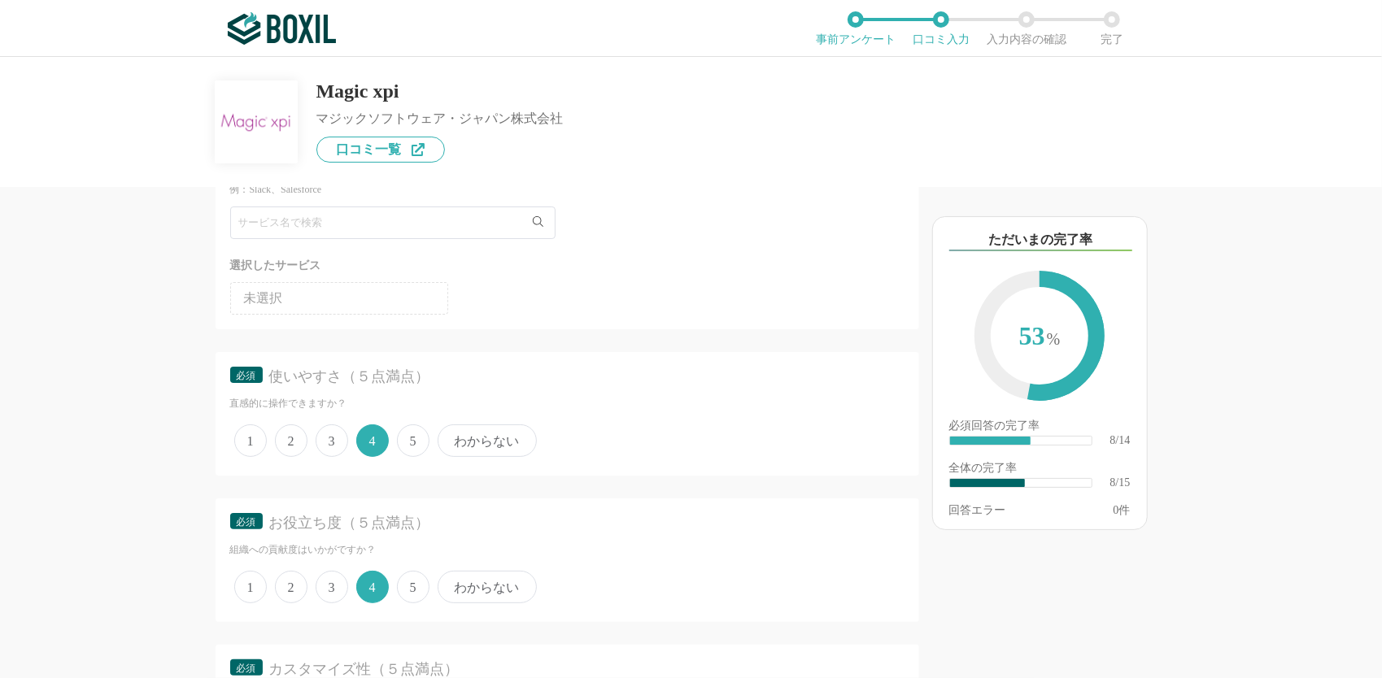
drag, startPoint x: 415, startPoint y: 590, endPoint x: 407, endPoint y: 551, distance: 39.1
click at [414, 590] on span "5" at bounding box center [413, 587] width 33 height 33
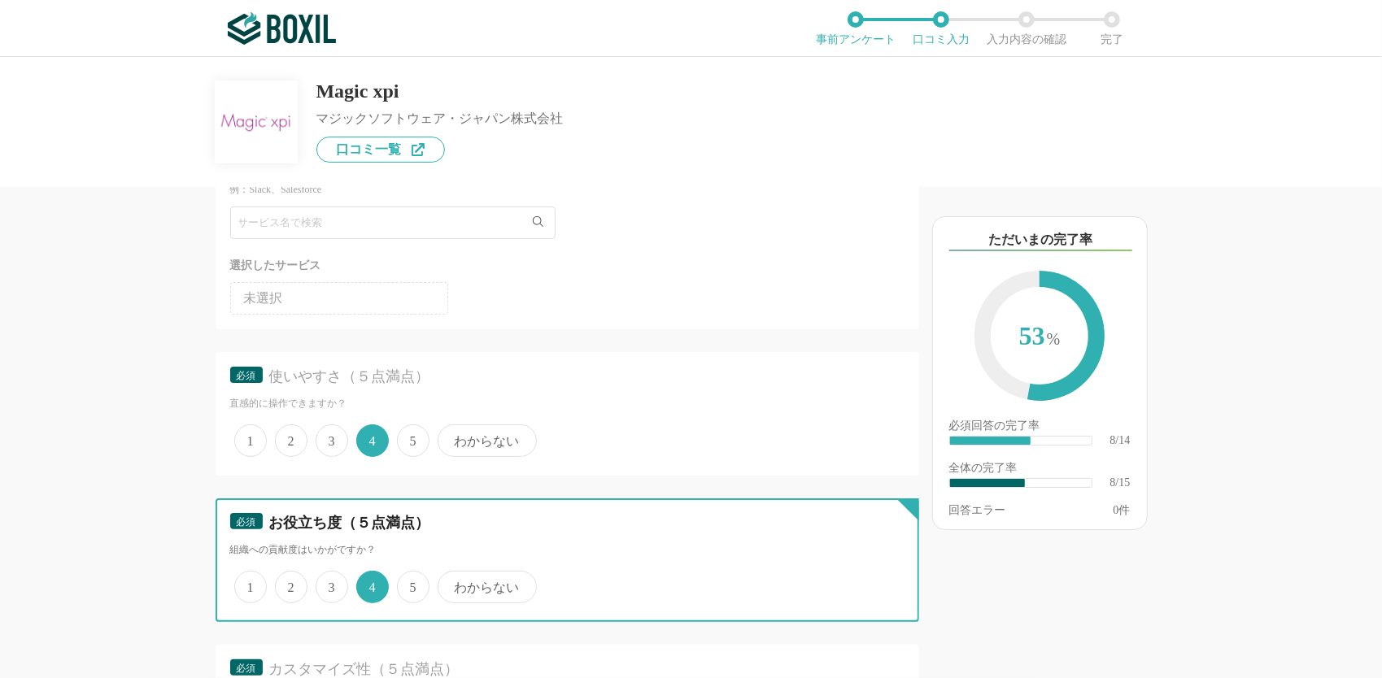
click at [411, 584] on input "5" at bounding box center [406, 578] width 11 height 11
radio input "true"
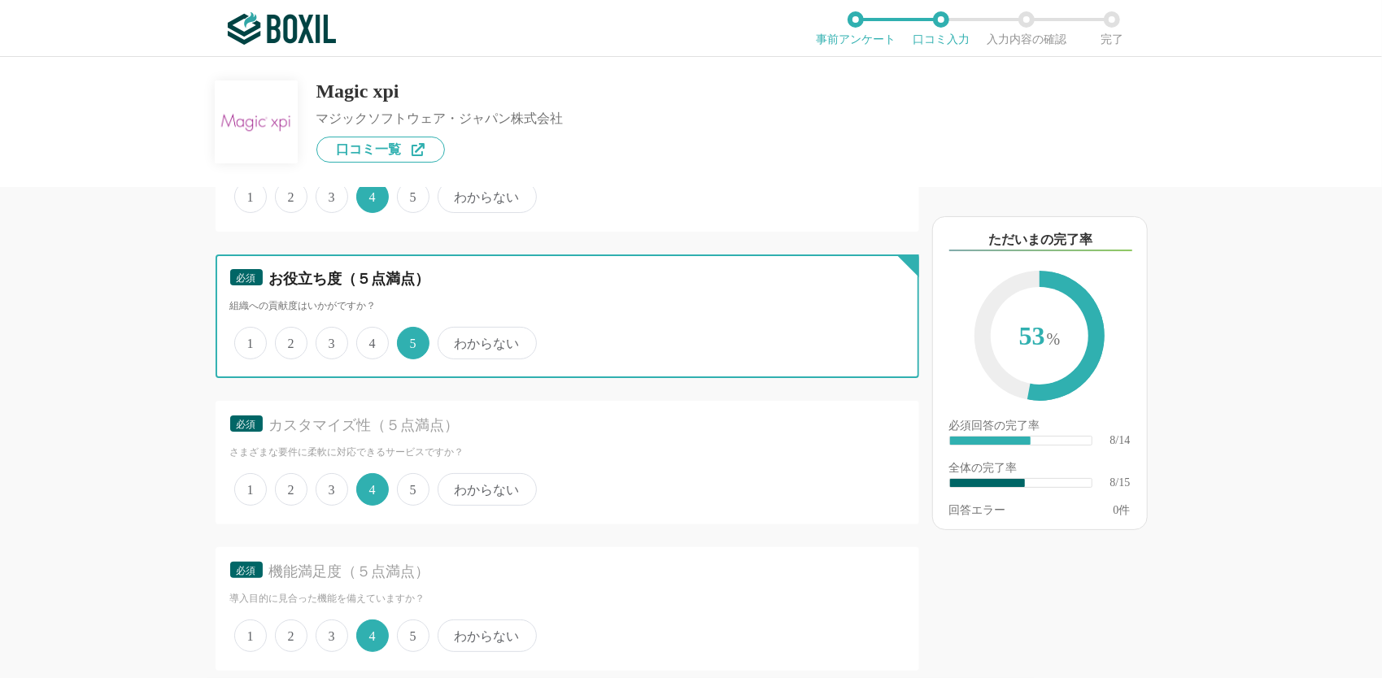
scroll to position [407, 0]
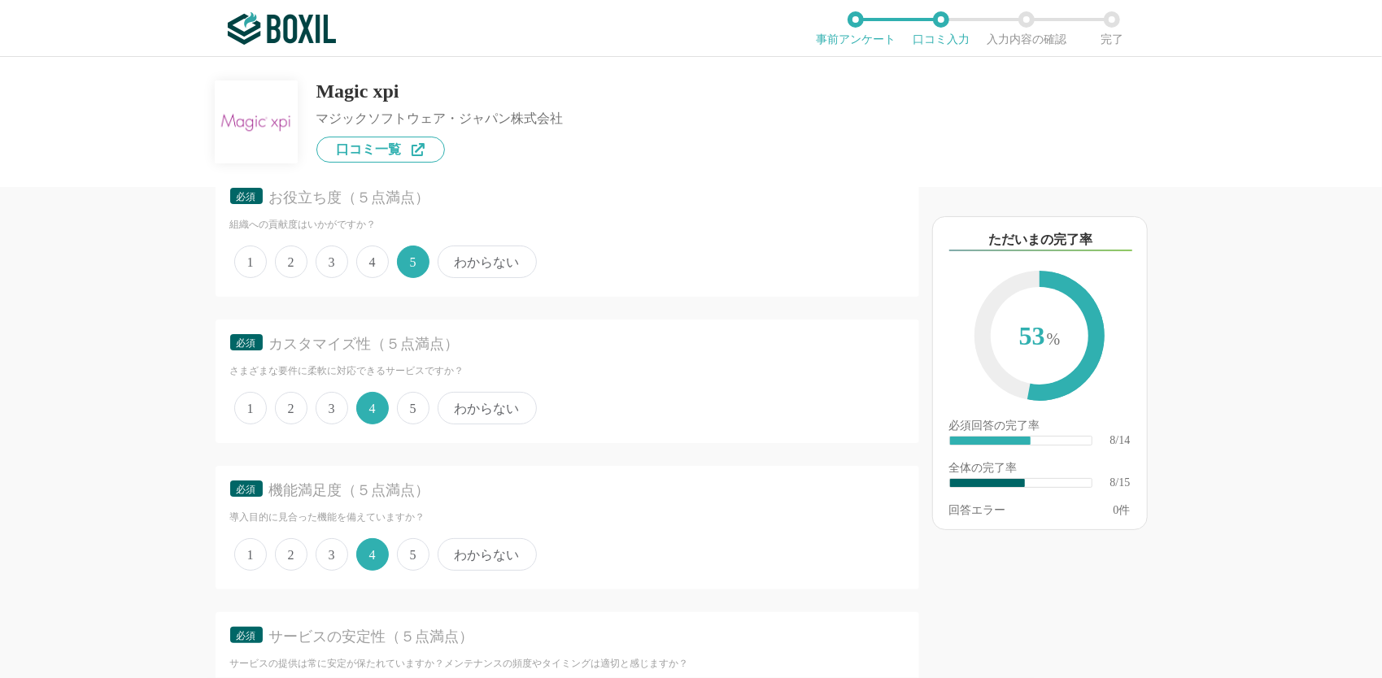
click at [411, 412] on span "5" at bounding box center [413, 408] width 33 height 33
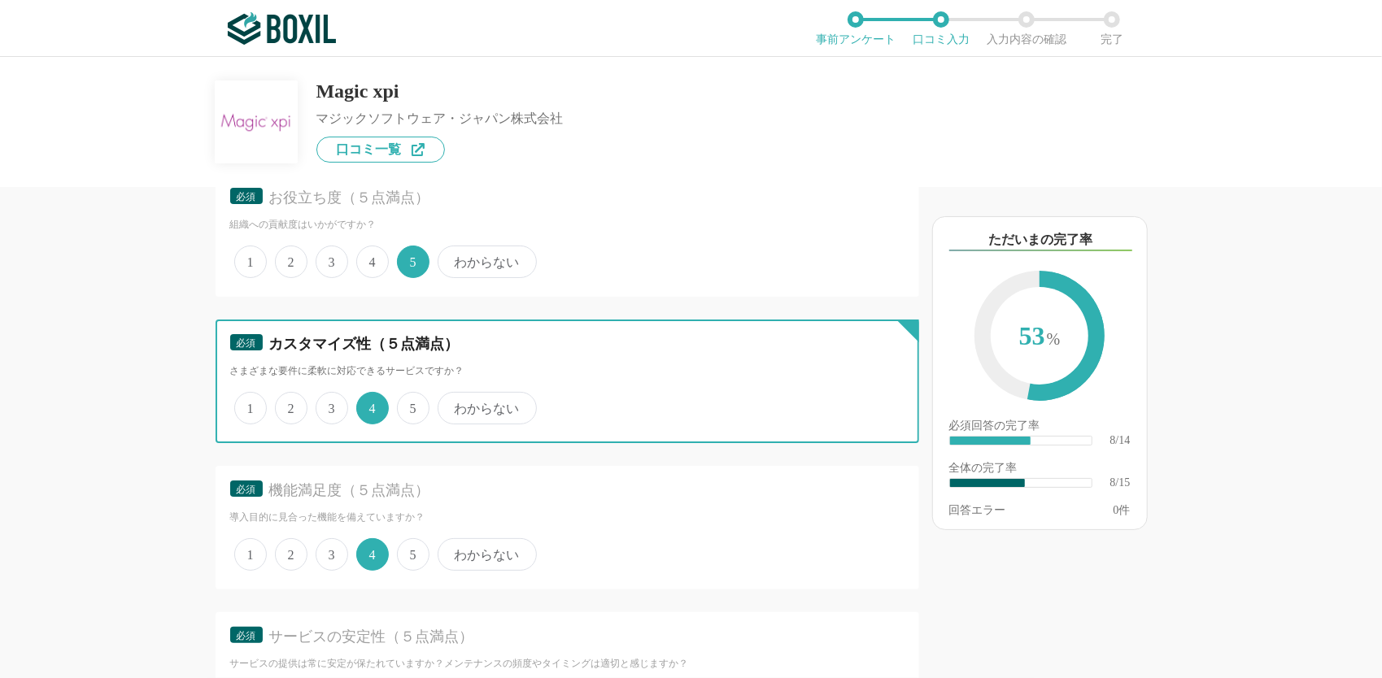
click at [411, 405] on input "5" at bounding box center [406, 399] width 11 height 11
radio input "true"
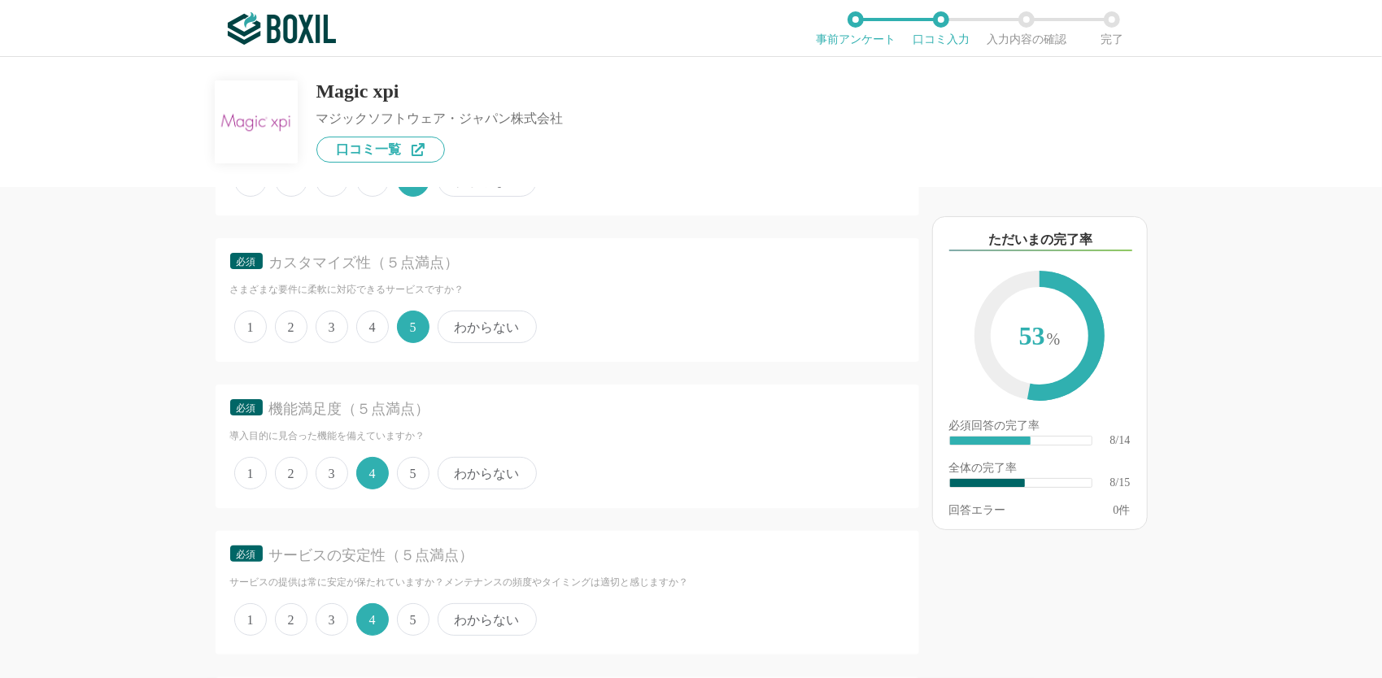
click at [416, 477] on span "5" at bounding box center [413, 473] width 33 height 33
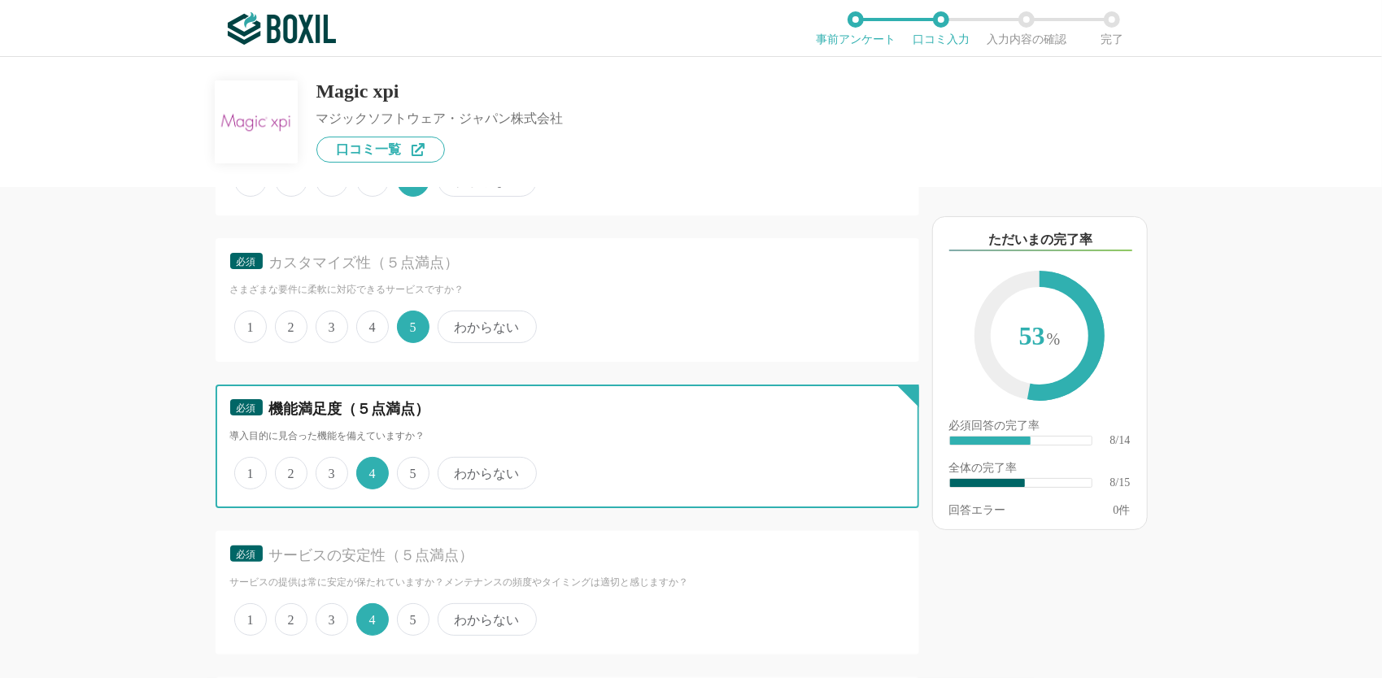
click at [411, 470] on input "5" at bounding box center [406, 464] width 11 height 11
radio input "true"
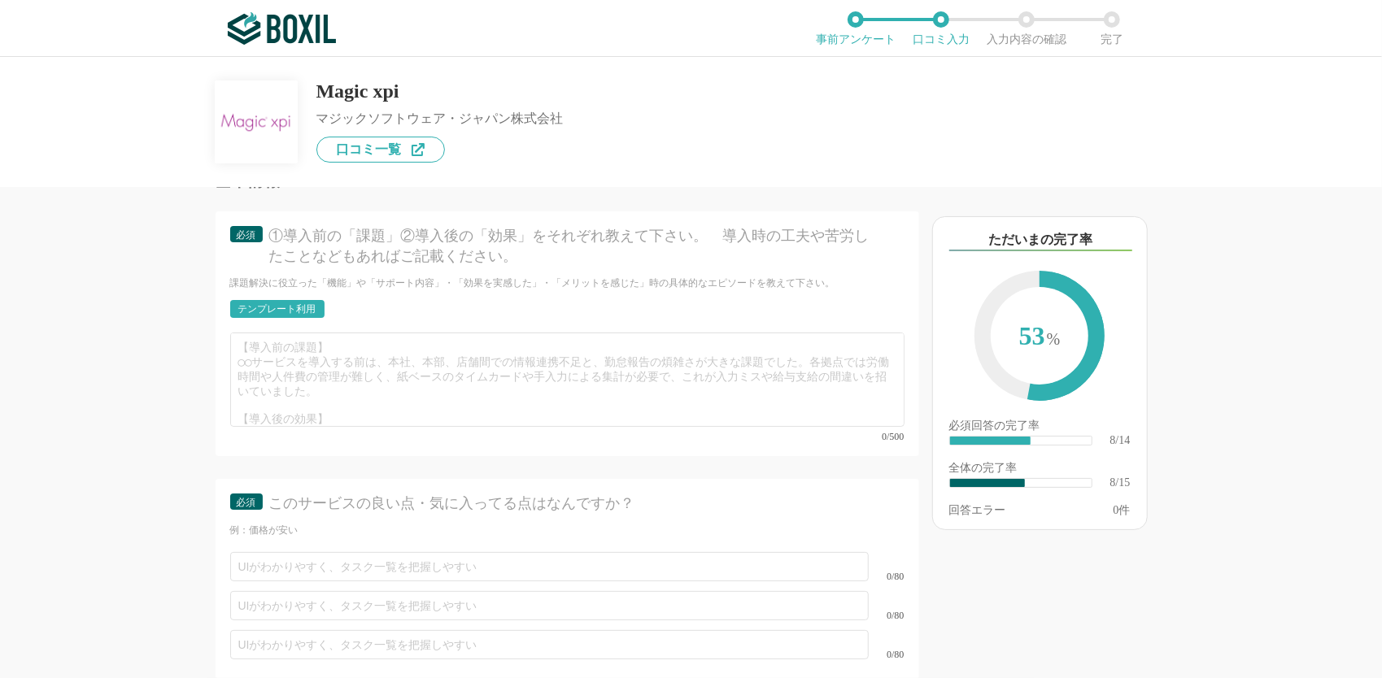
scroll to position [1789, 0]
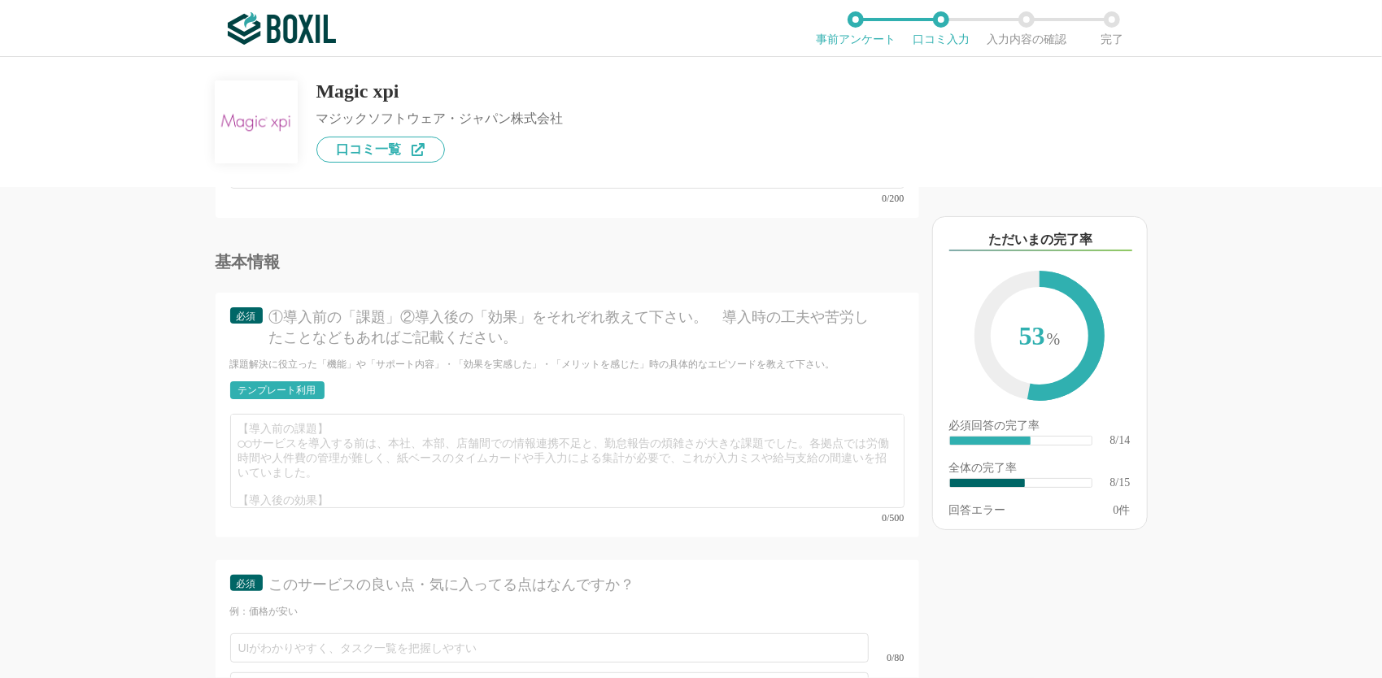
click at [315, 385] on div "テンプレート利用" at bounding box center [277, 390] width 78 height 10
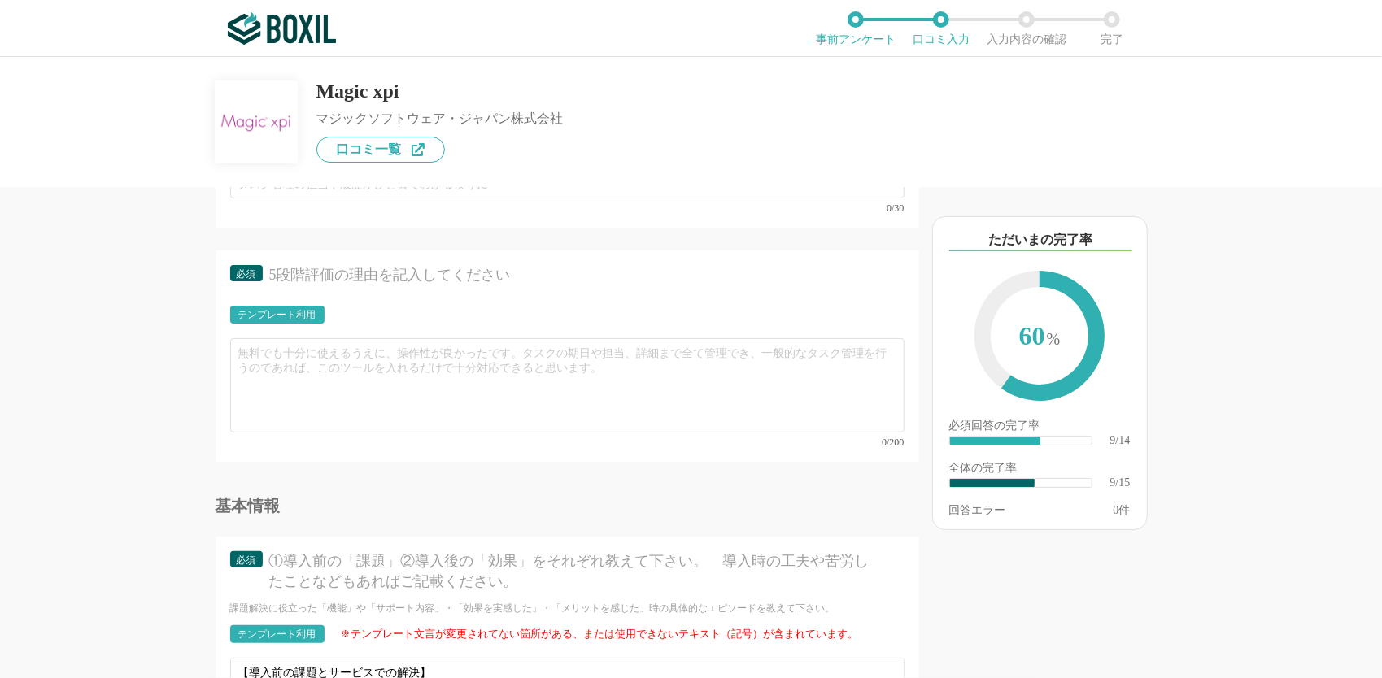
scroll to position [1464, 0]
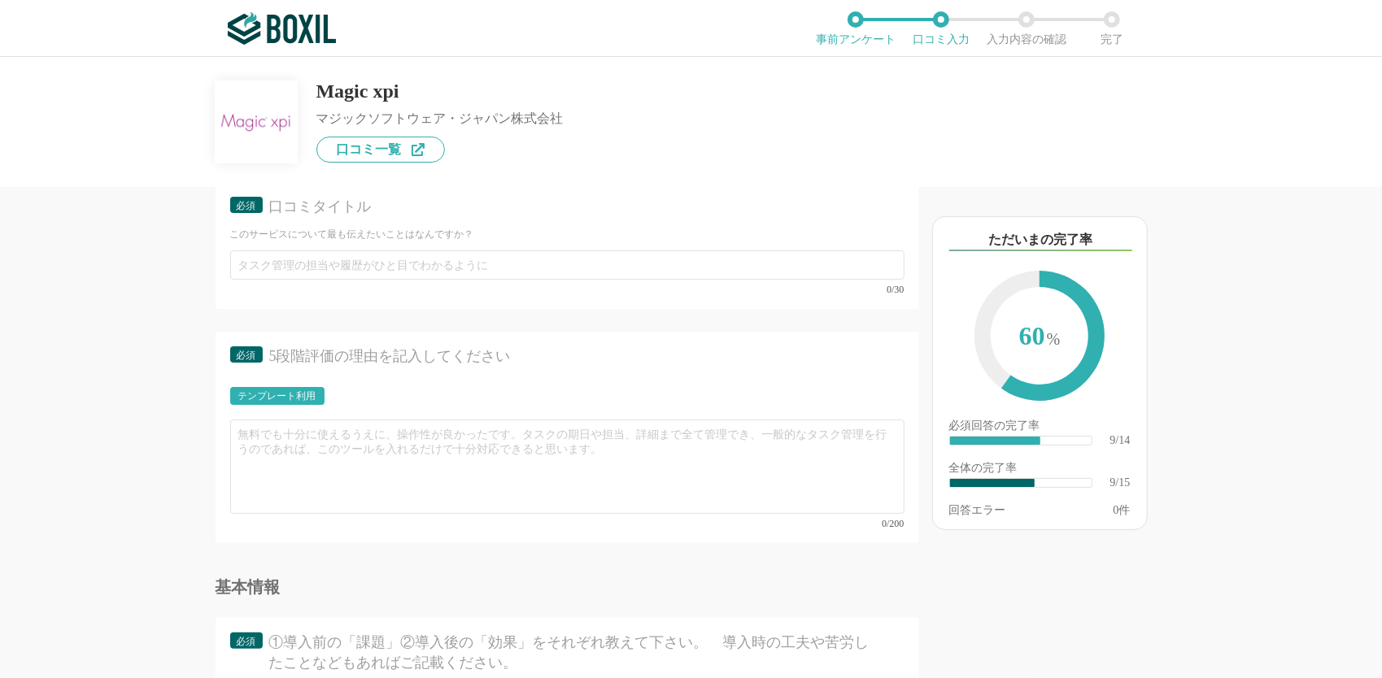
click at [298, 395] on div "テンプレート利用" at bounding box center [277, 396] width 78 height 10
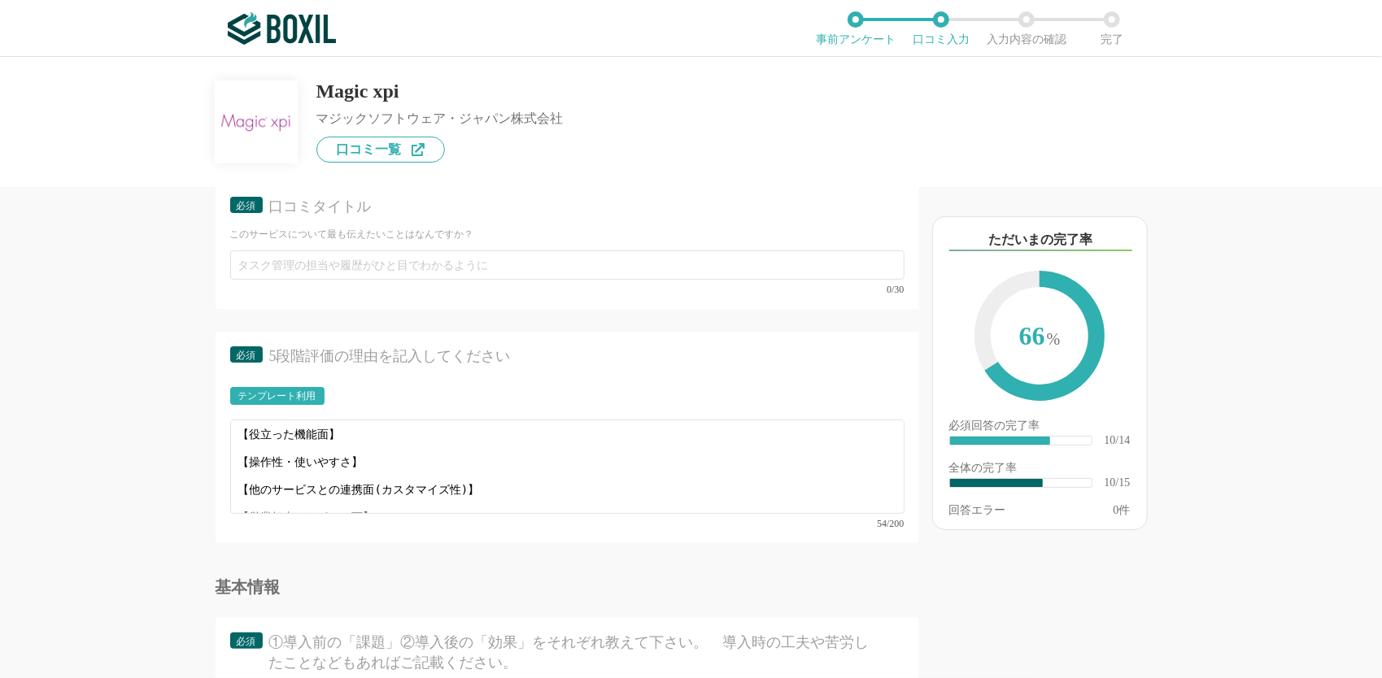
scroll to position [1382, 0]
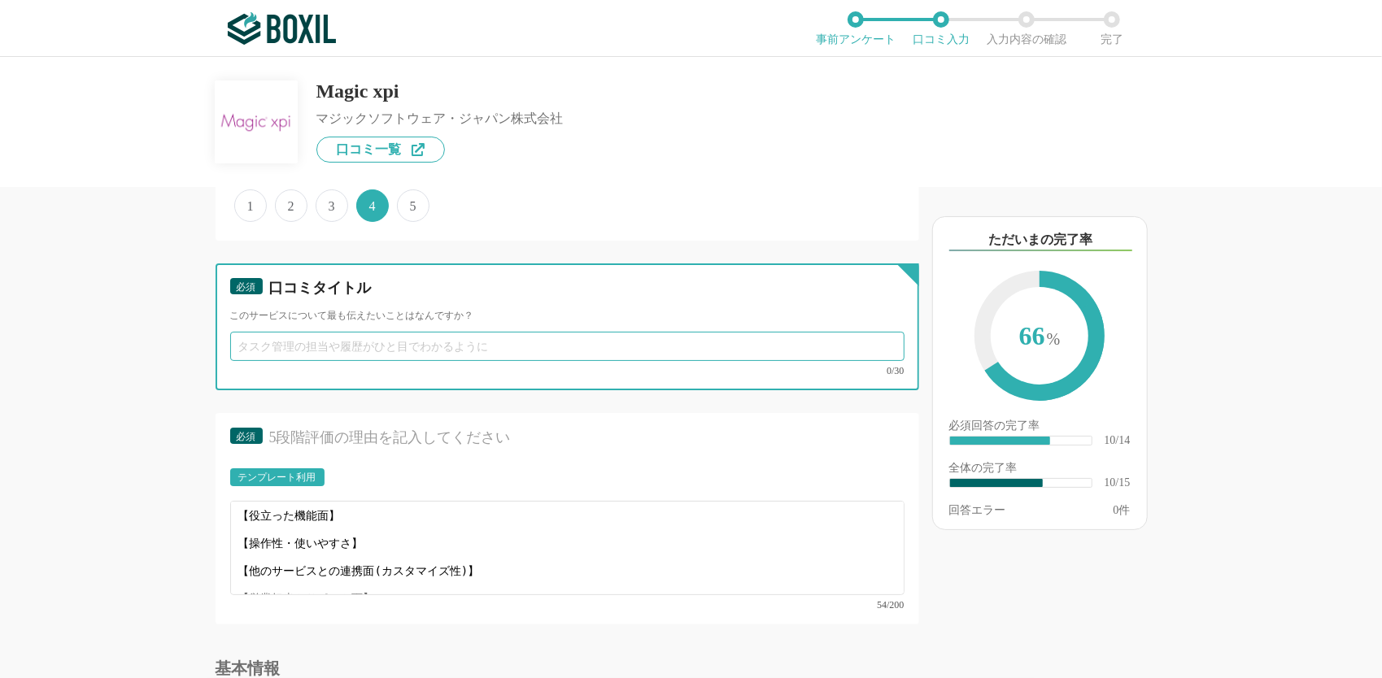
click at [480, 350] on input "text" at bounding box center [567, 346] width 674 height 29
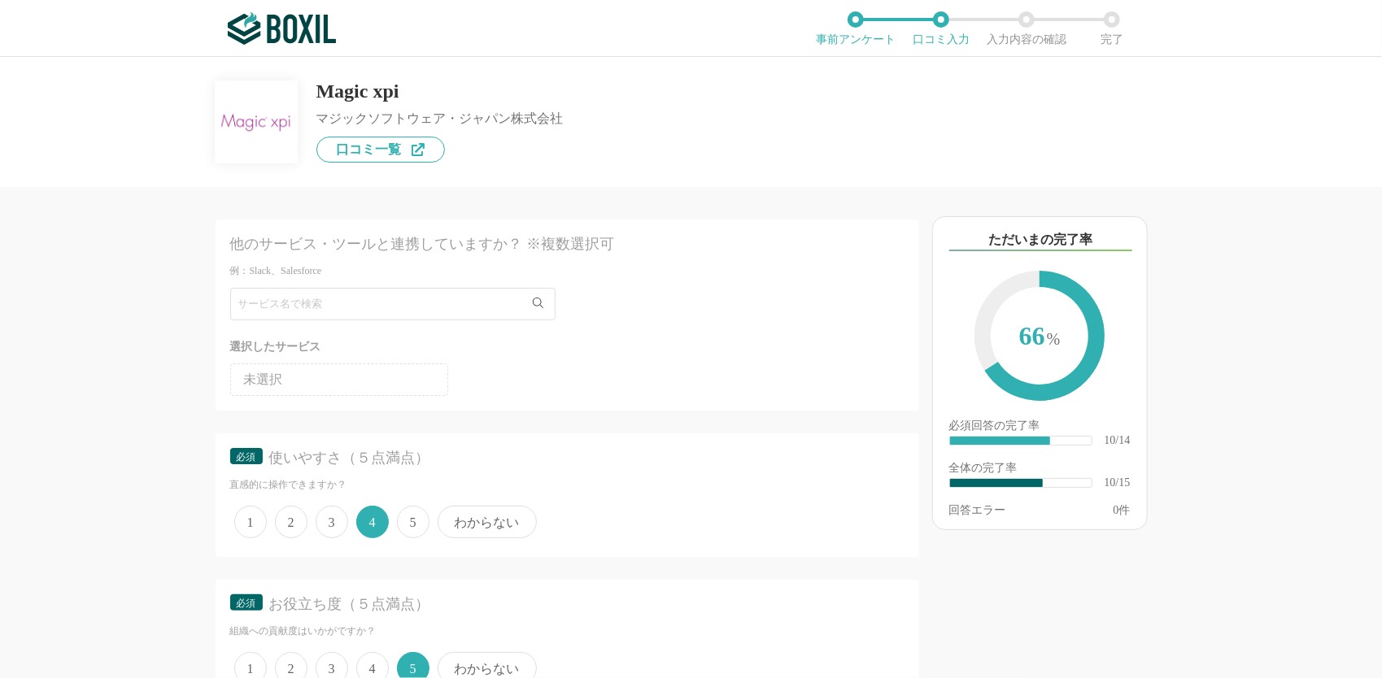
scroll to position [81, 0]
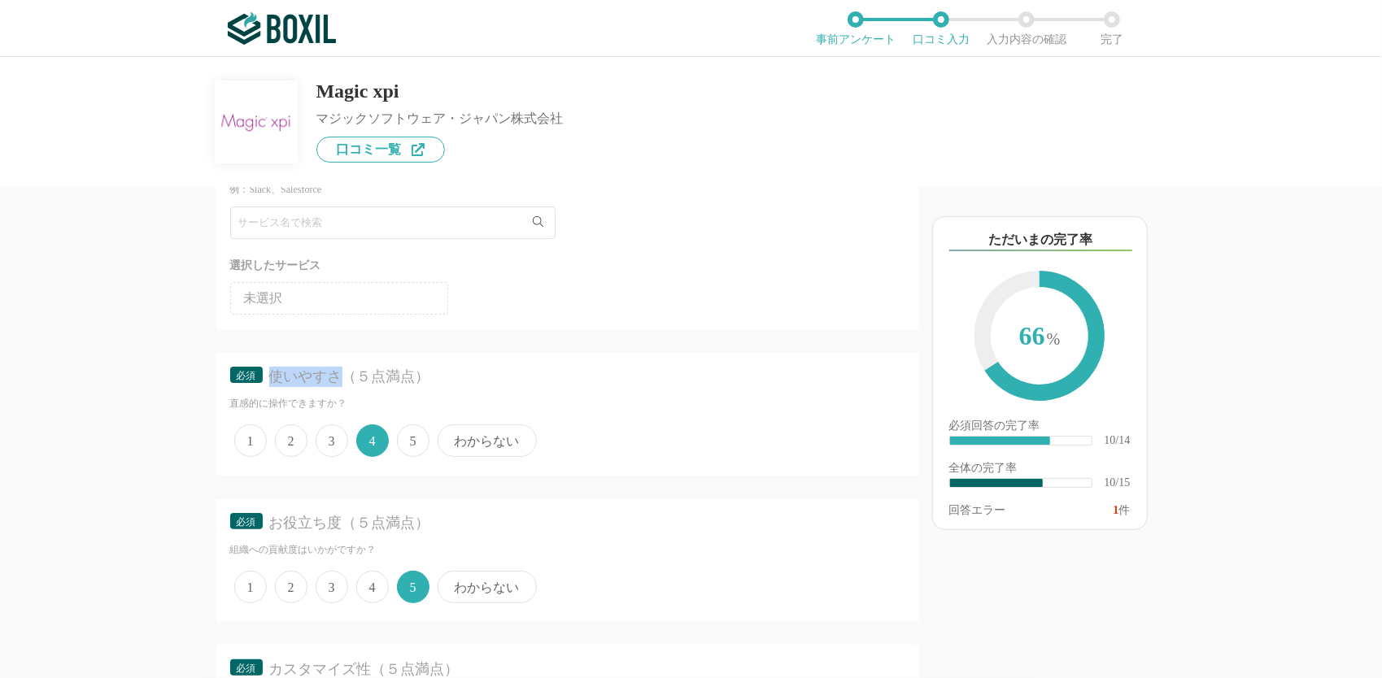
drag, startPoint x: 275, startPoint y: 381, endPoint x: 337, endPoint y: 381, distance: 61.8
click at [337, 381] on div "使いやすさ（５点満点）" at bounding box center [572, 377] width 607 height 20
copy div "使いやすさ"
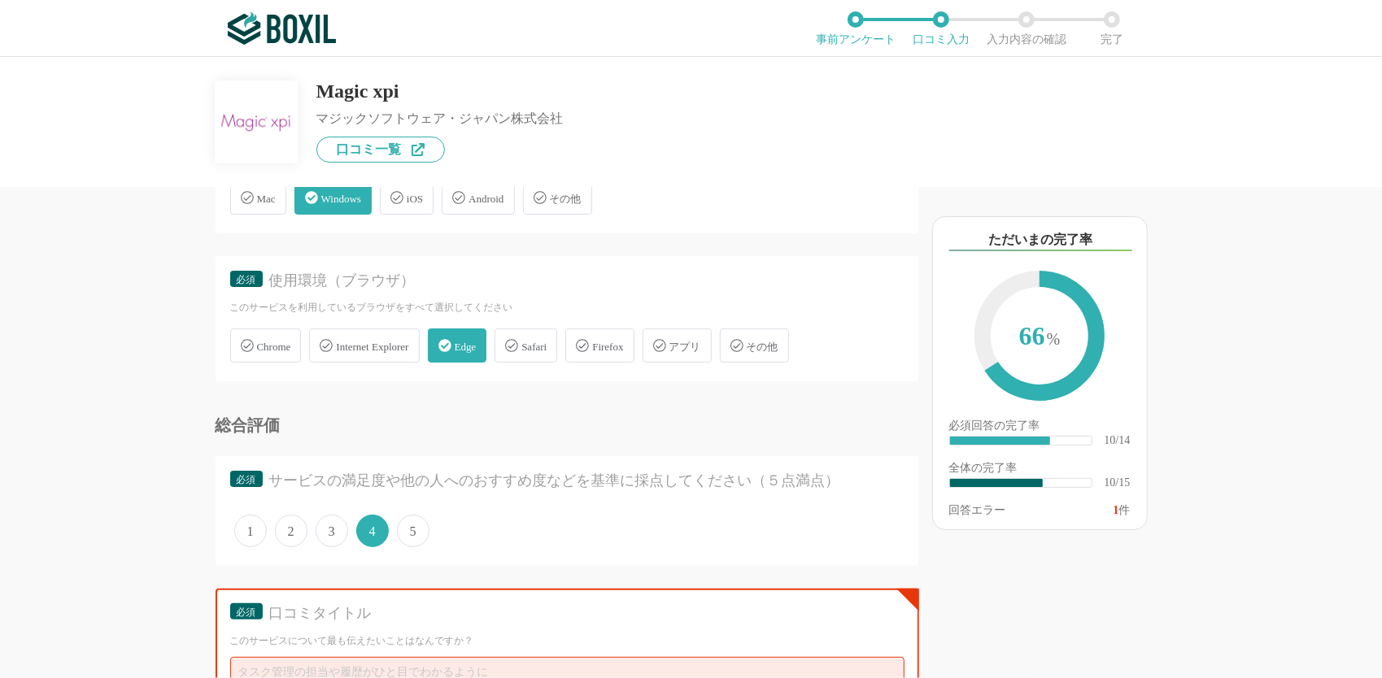
scroll to position [1301, 0]
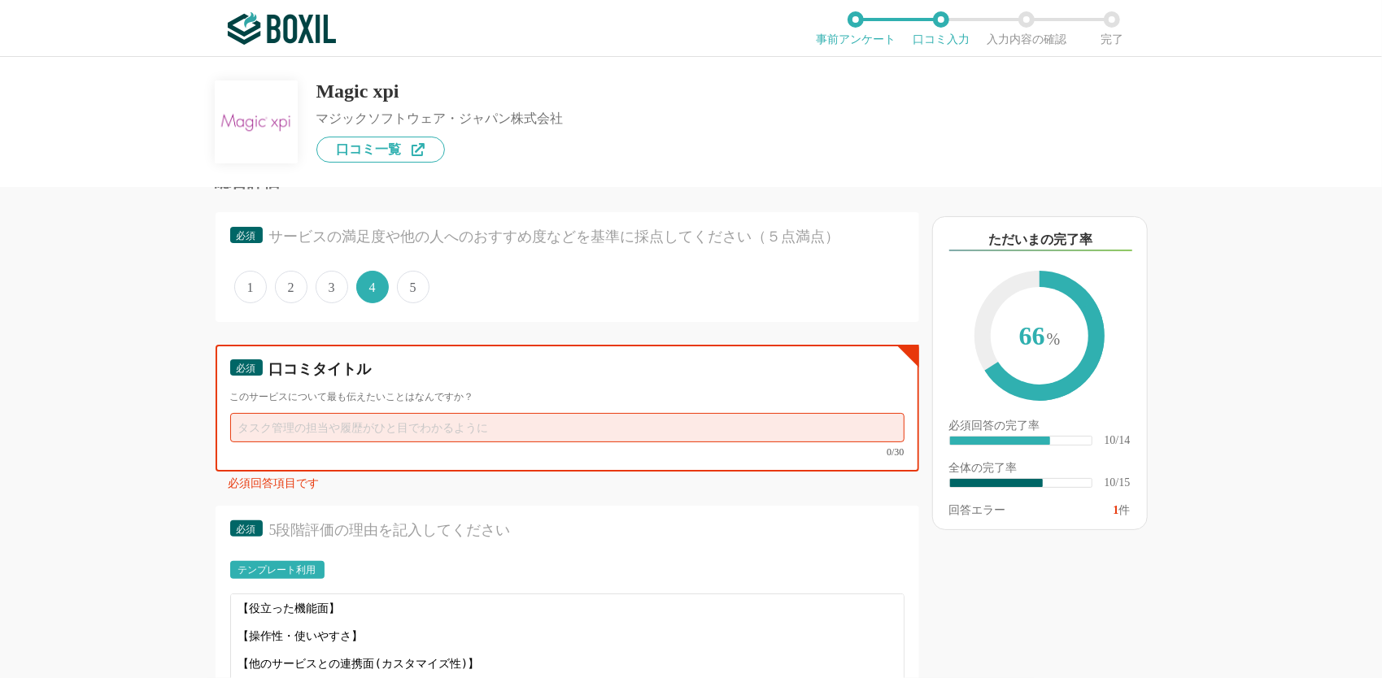
click at [299, 427] on input "text" at bounding box center [567, 427] width 674 height 29
paste input "使いやすさ"
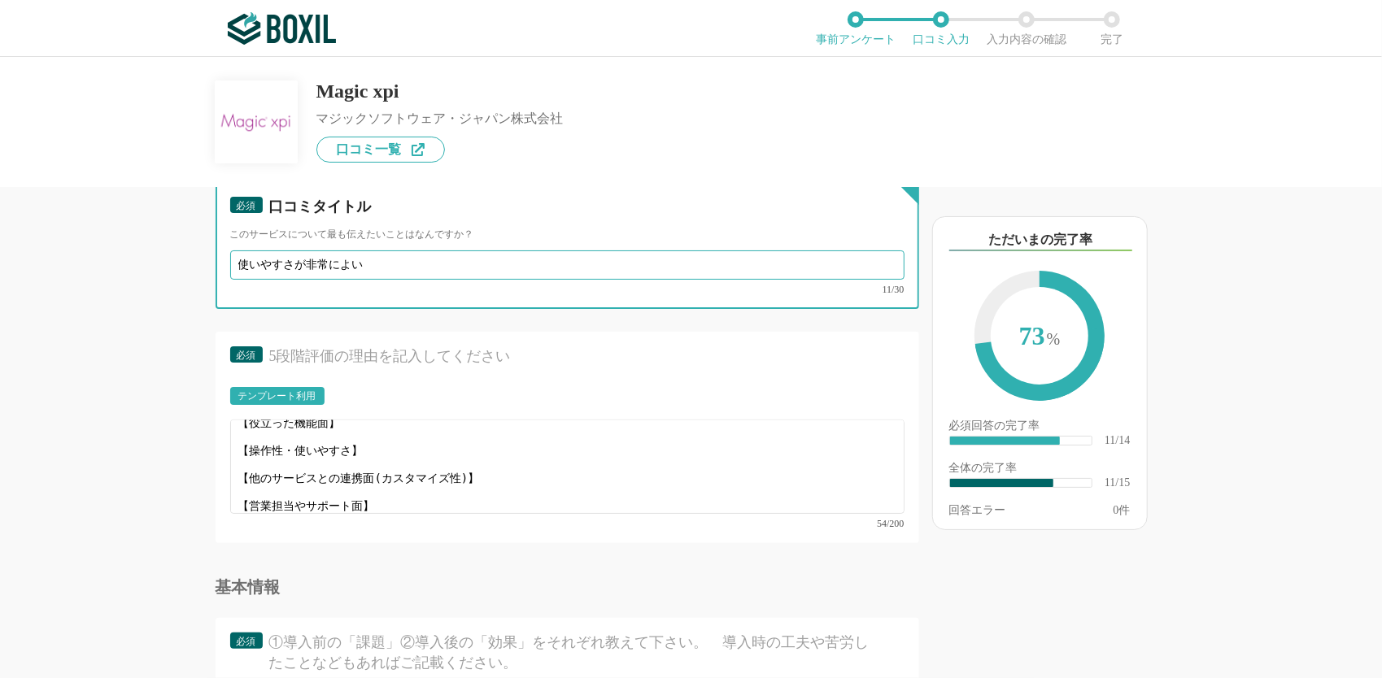
scroll to position [0, 0]
type input "使いやすさが非常によい"
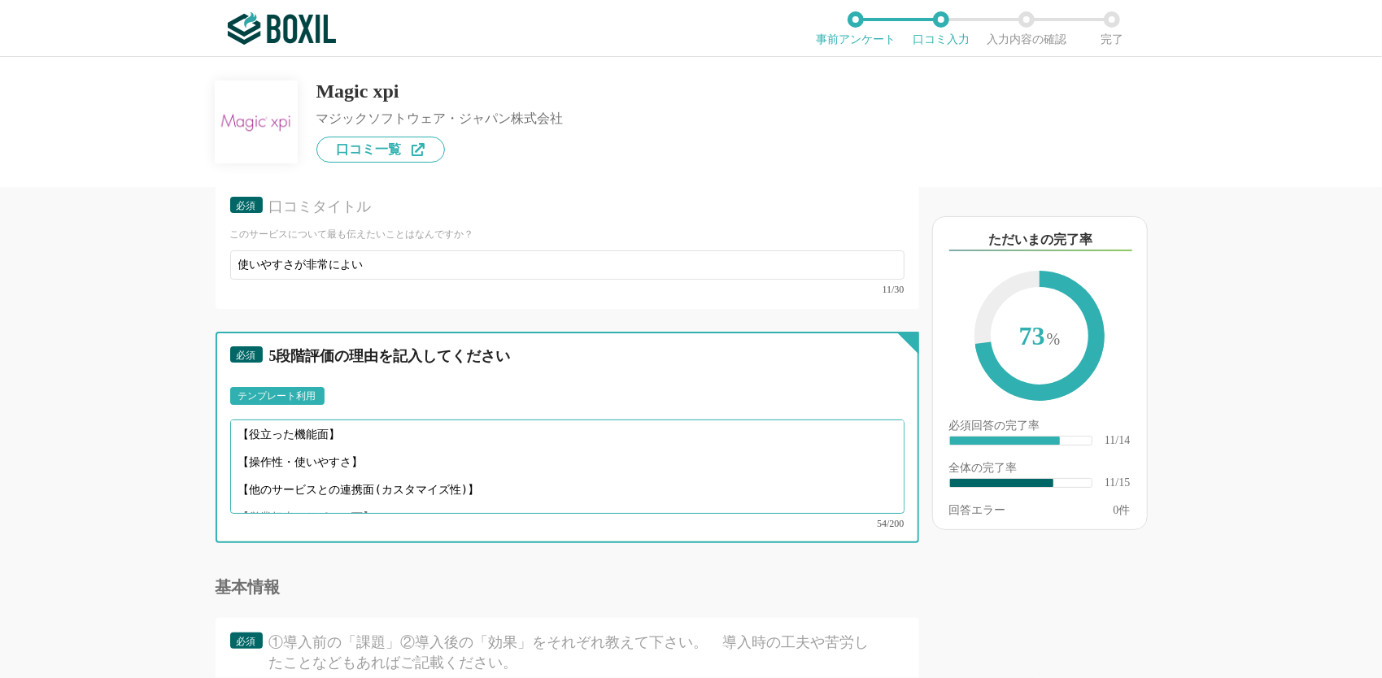
drag, startPoint x: 250, startPoint y: 479, endPoint x: 467, endPoint y: 477, distance: 216.3
click at [467, 477] on textarea "【役立った機能面】 【操作性・使いやすさ】 【他のサービスとの連携面(カスタマイズ性)】 【営業担当やサポート面】" at bounding box center [567, 467] width 674 height 94
click at [503, 478] on textarea "【役立った機能面】 【操作性・使いやすさ】 【他のサービスとの連携面(カスタマイズ性)】 【営業担当やサポート面】" at bounding box center [567, 467] width 674 height 94
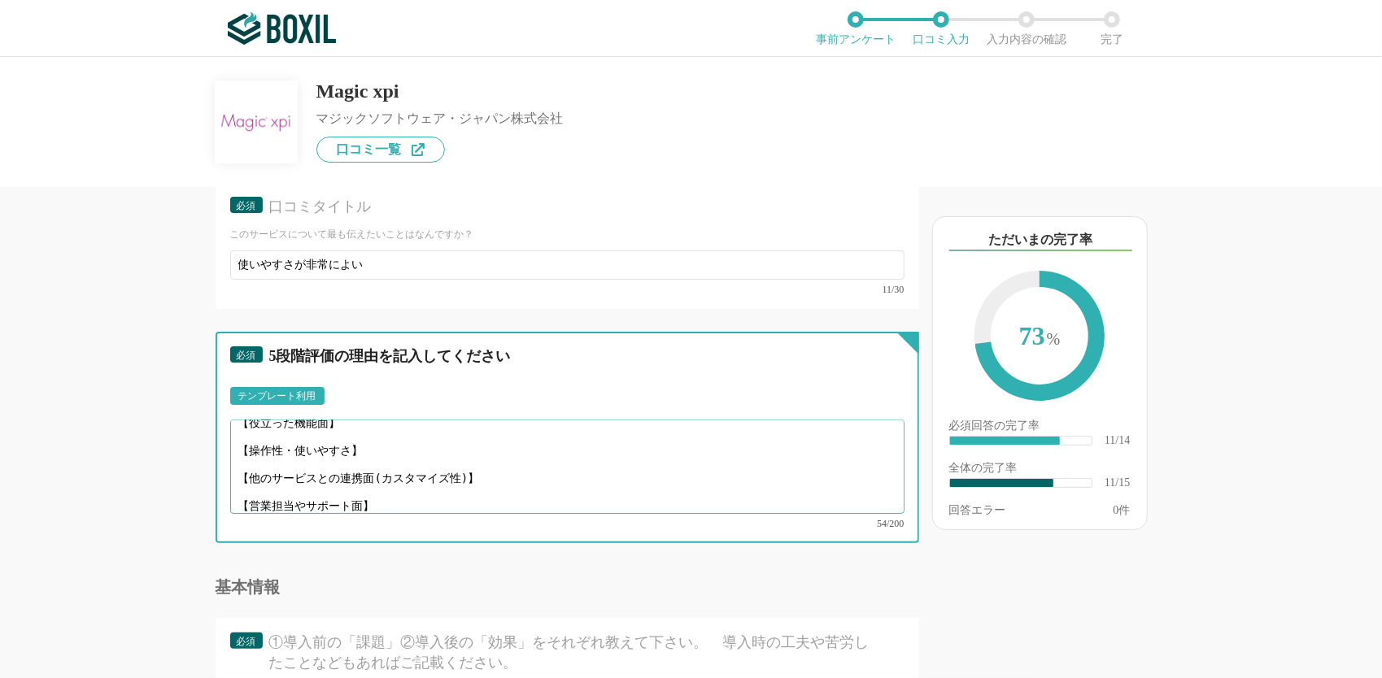
drag, startPoint x: 359, startPoint y: 487, endPoint x: 252, endPoint y: 493, distance: 107.5
click at [252, 493] on textarea "【役立った機能面】 【操作性・使いやすさ】 【他のサービスとの連携面(カスタマイズ性)】 【営業担当やサポート面】" at bounding box center [567, 467] width 674 height 94
click at [372, 486] on textarea "【役立った機能面】 【操作性・使いやすさ】 【他のサービスとの連携面(カスタマイズ性)】 【営業担当やサポート面】" at bounding box center [567, 467] width 674 height 94
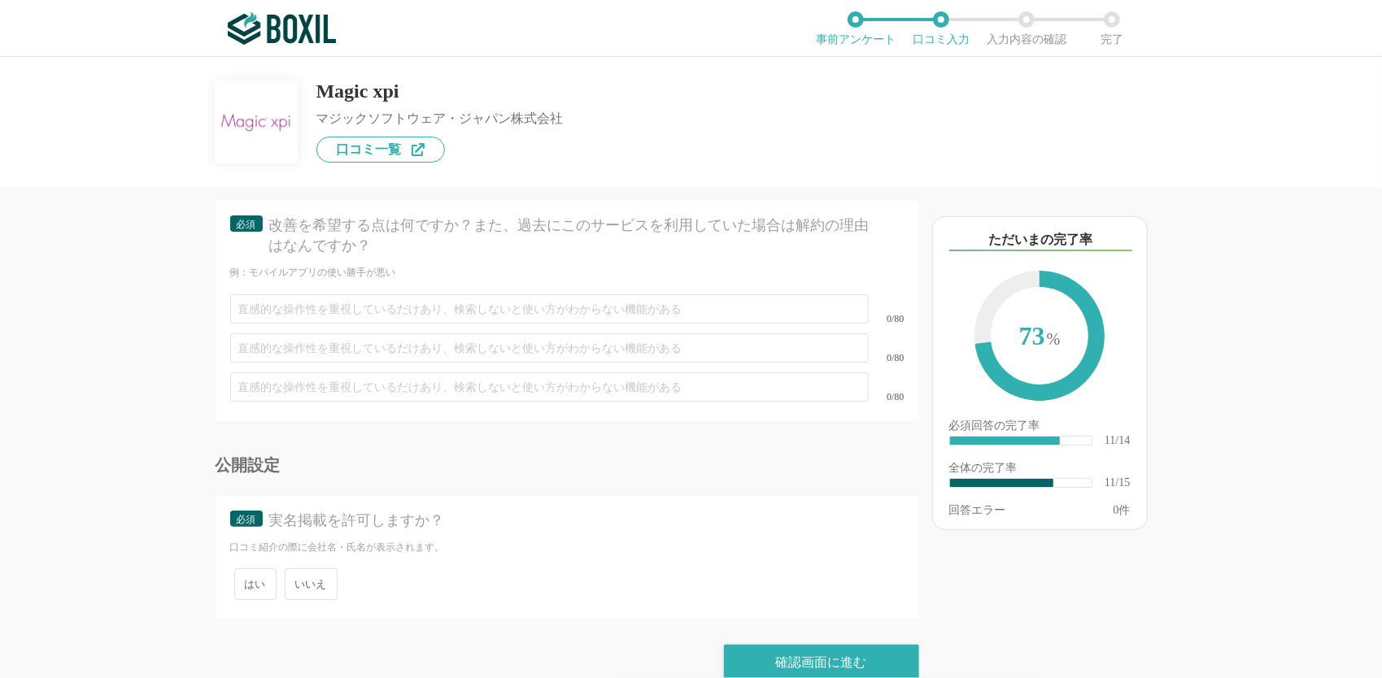
scroll to position [2383, 0]
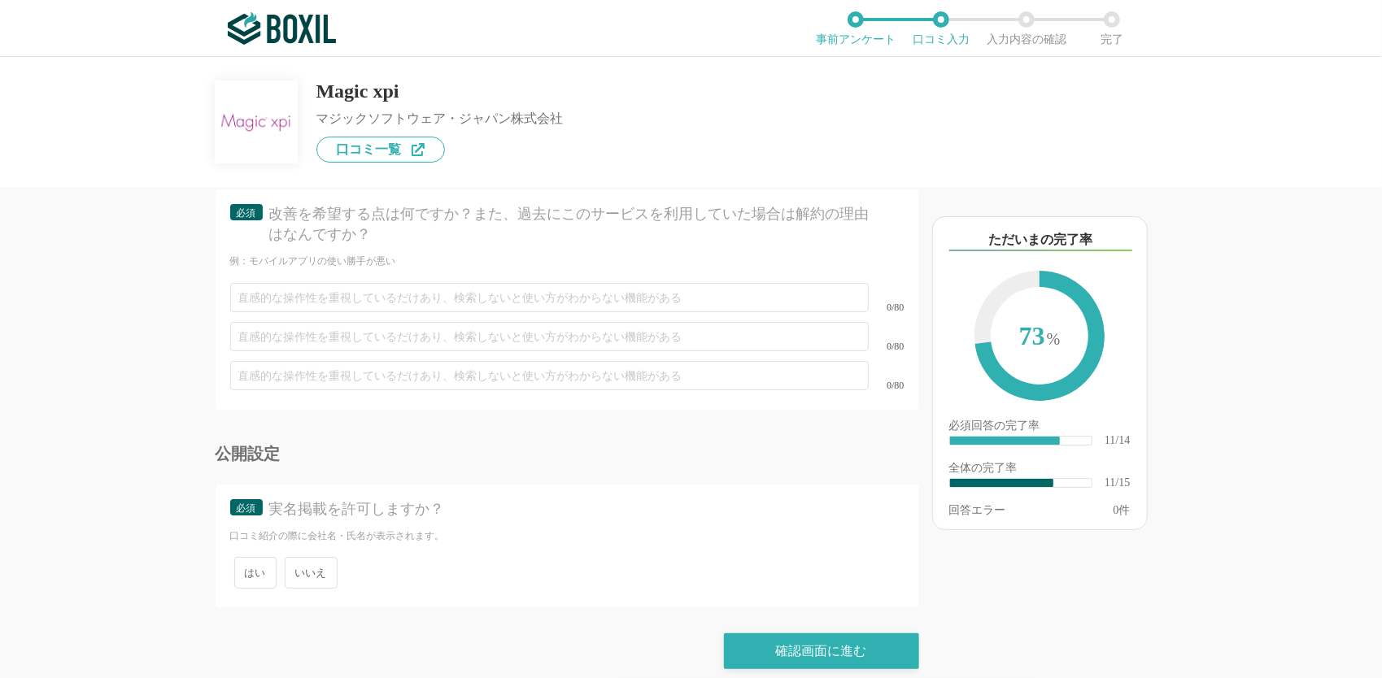
click at [308, 564] on span "いいえ" at bounding box center [311, 573] width 53 height 32
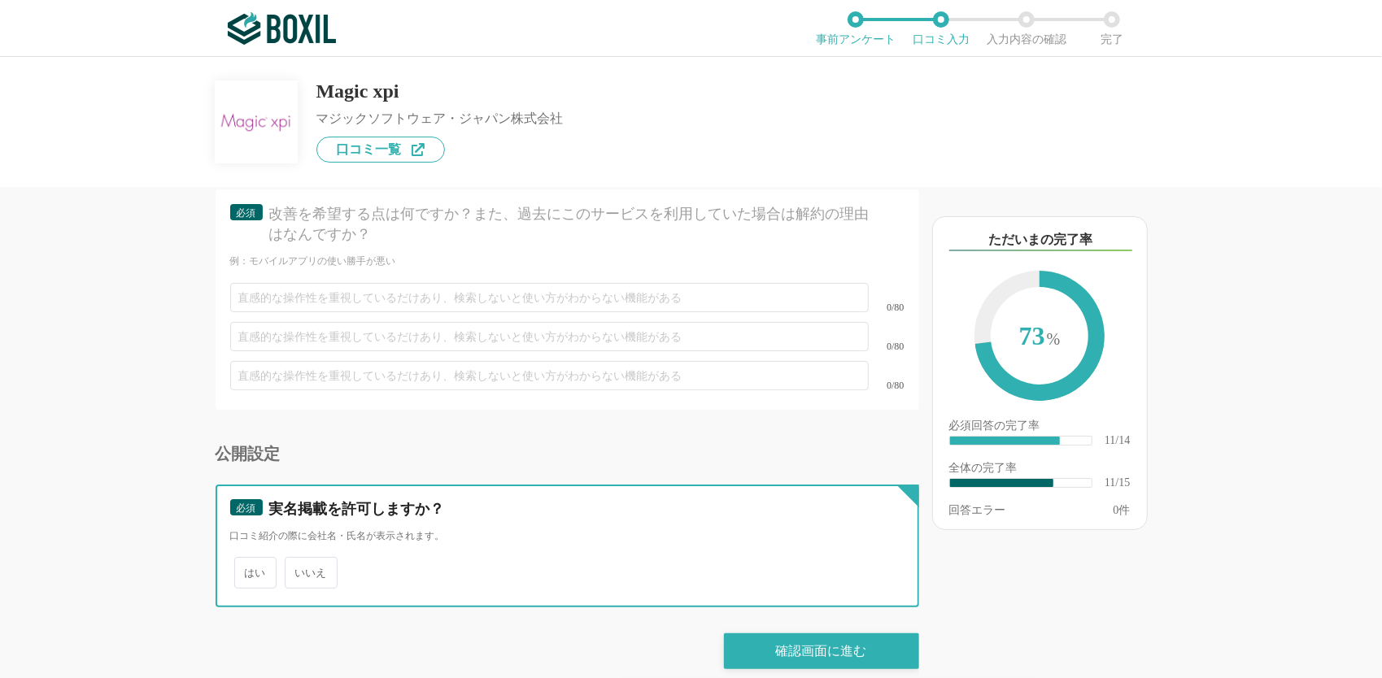
click at [299, 564] on input "いいえ" at bounding box center [294, 564] width 11 height 11
radio input "true"
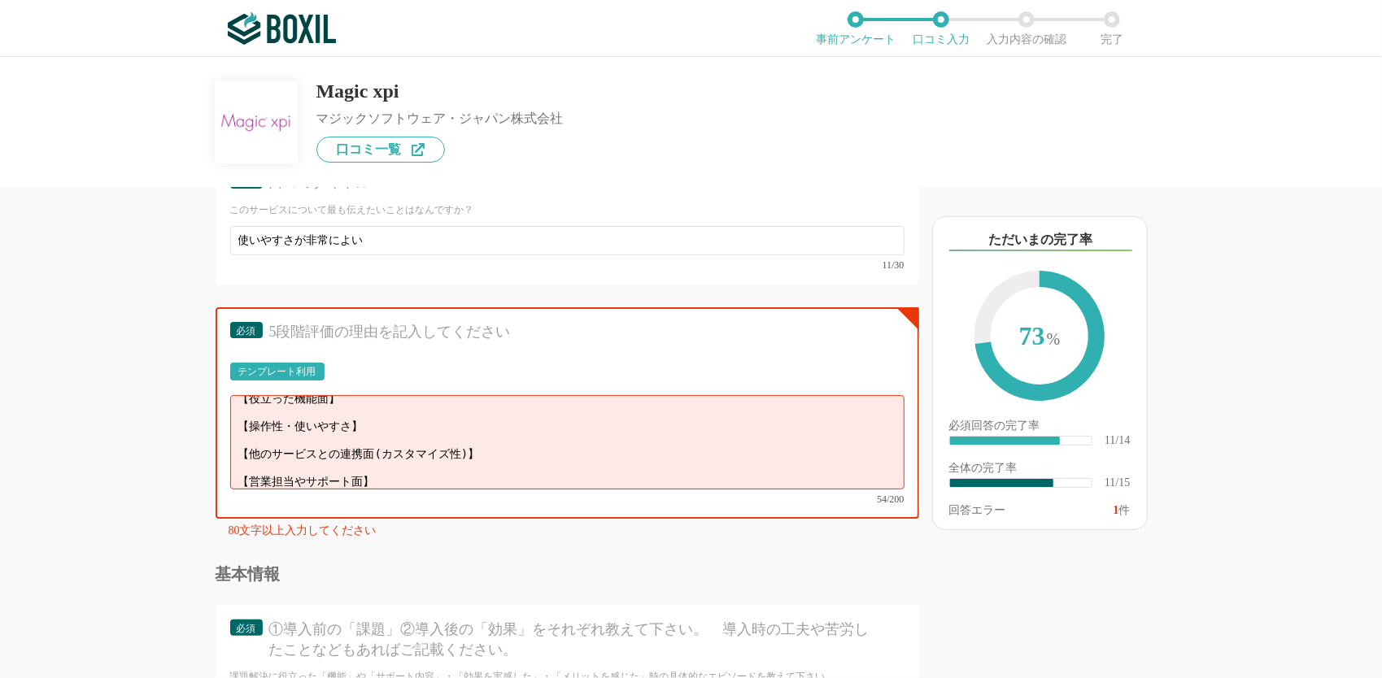
scroll to position [0, 0]
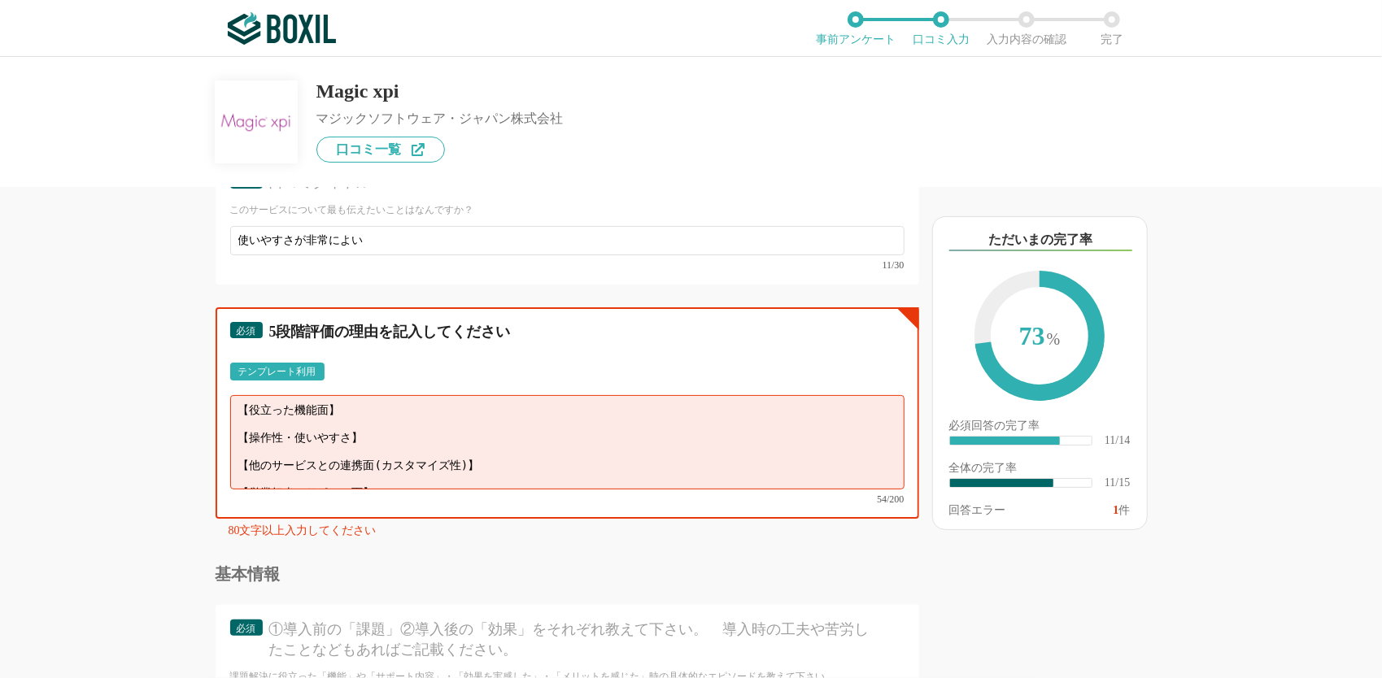
click at [370, 411] on textarea "【役立った機能面】 【操作性・使いやすさ】 【他のサービスとの連携面(カスタマイズ性)】 【営業担当やサポート面】" at bounding box center [567, 442] width 674 height 94
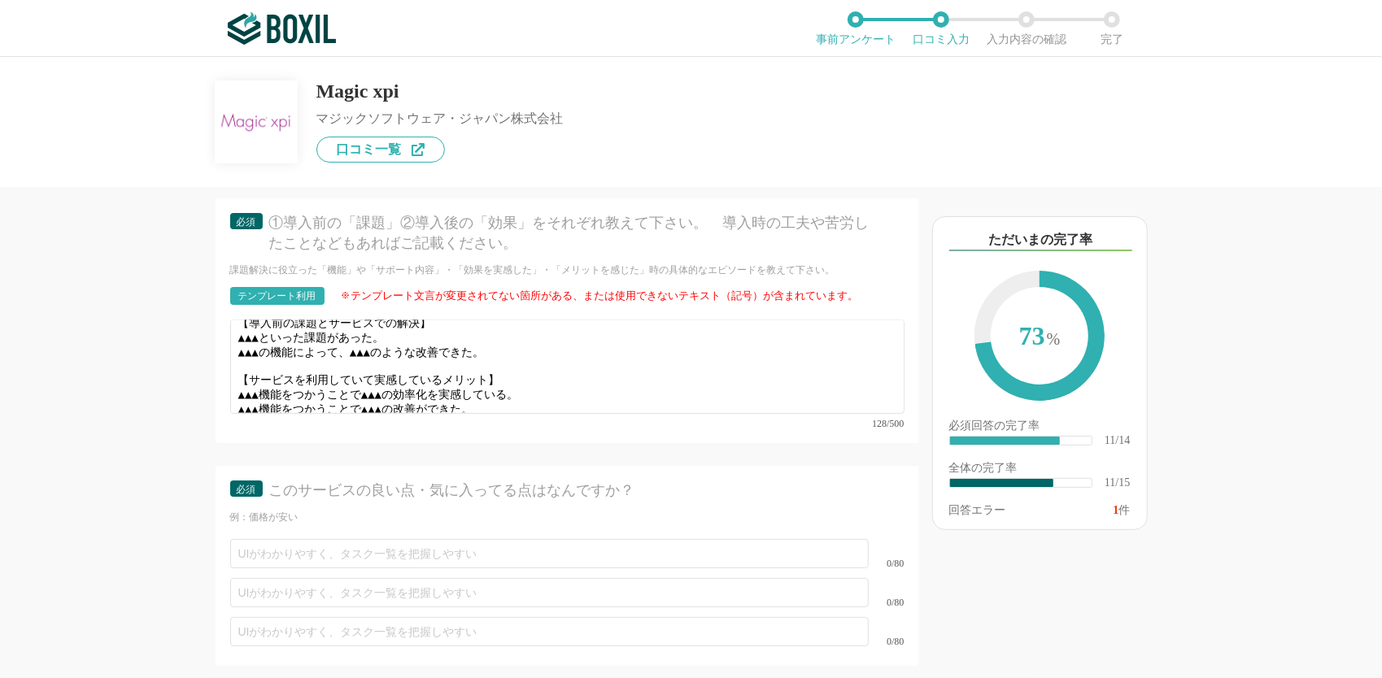
scroll to position [1976, 0]
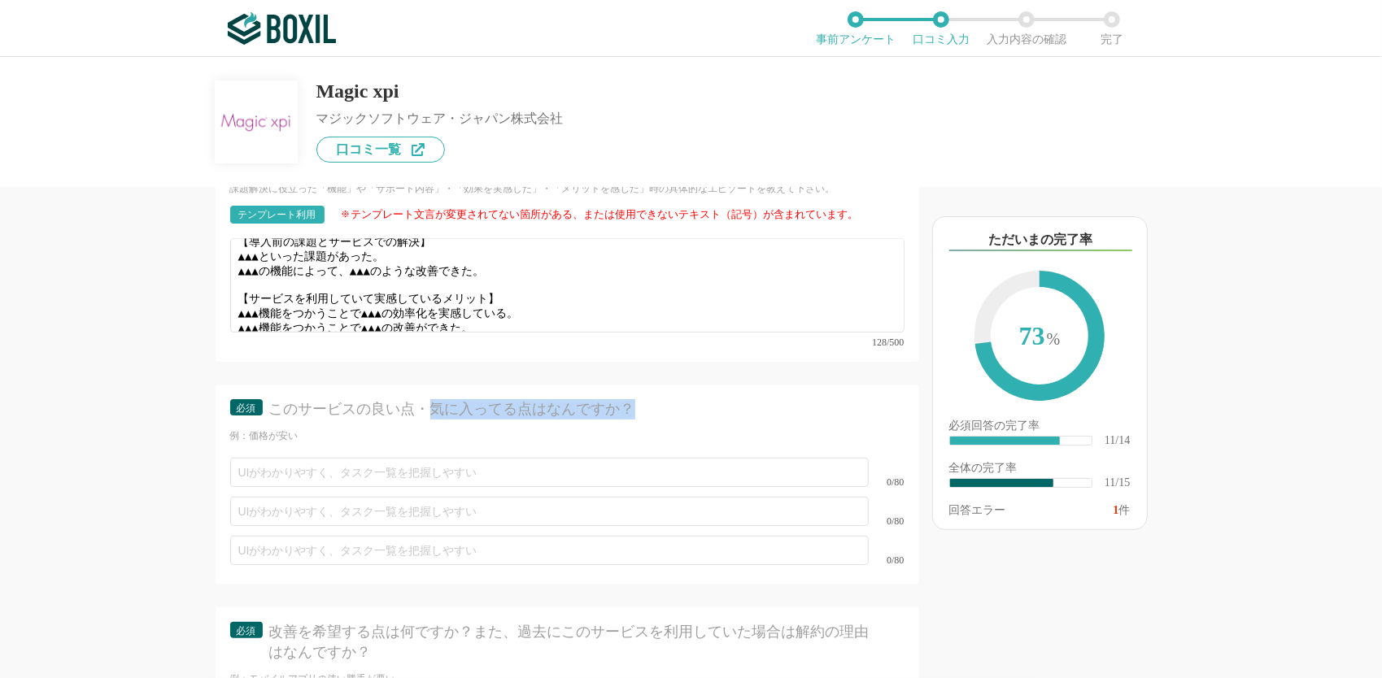
drag, startPoint x: 433, startPoint y: 390, endPoint x: 633, endPoint y: 390, distance: 200.1
click at [633, 399] on div "このサービスの良い点・気に入ってる点はなんですか？" at bounding box center [572, 409] width 607 height 20
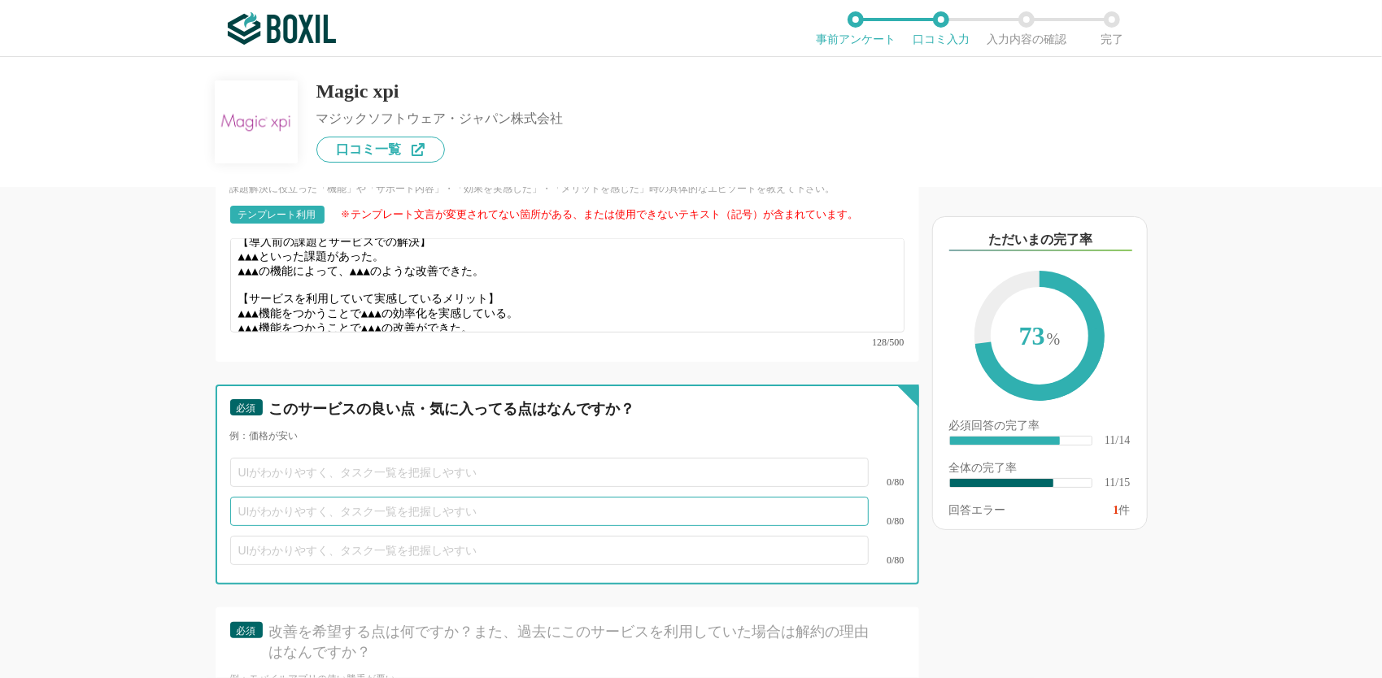
drag, startPoint x: 633, startPoint y: 390, endPoint x: 594, endPoint y: 473, distance: 92.4
click at [594, 497] on input "text" at bounding box center [549, 511] width 638 height 29
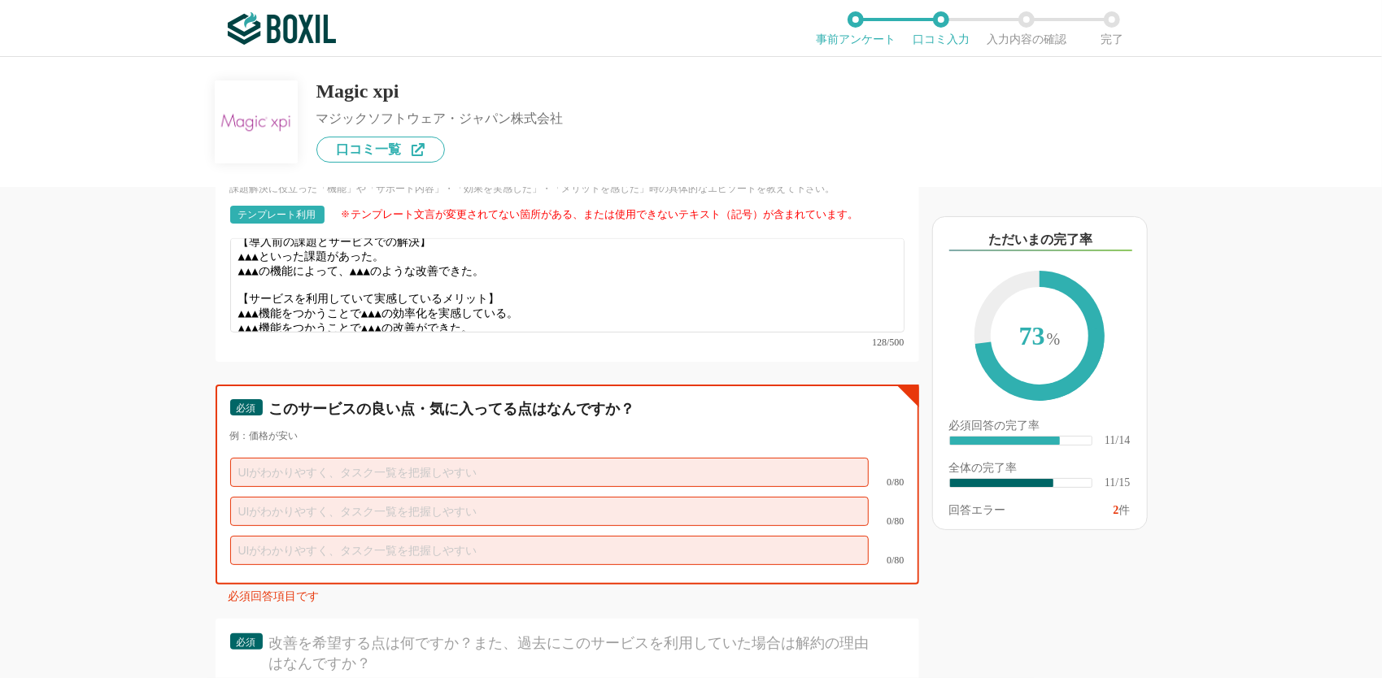
click at [507, 538] on input "text" at bounding box center [549, 550] width 638 height 29
click at [471, 586] on div "基本情報 必須 ①導入前の「課題」②導入後の「効果」をそれぞれ教えて下さい。　導入時の工夫や苦労したことなどもあればご記載ください。 課題解決に役立った「機能…" at bounding box center [567, 465] width 703 height 774
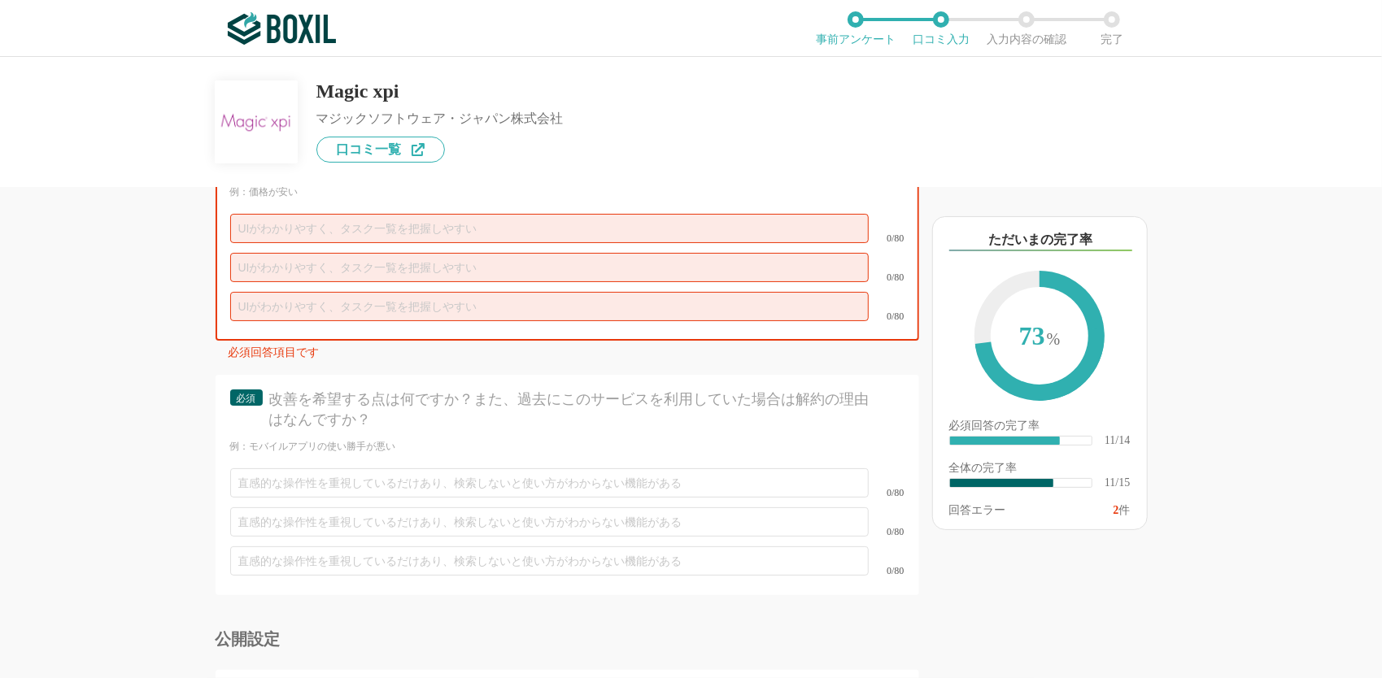
scroll to position [2301, 0]
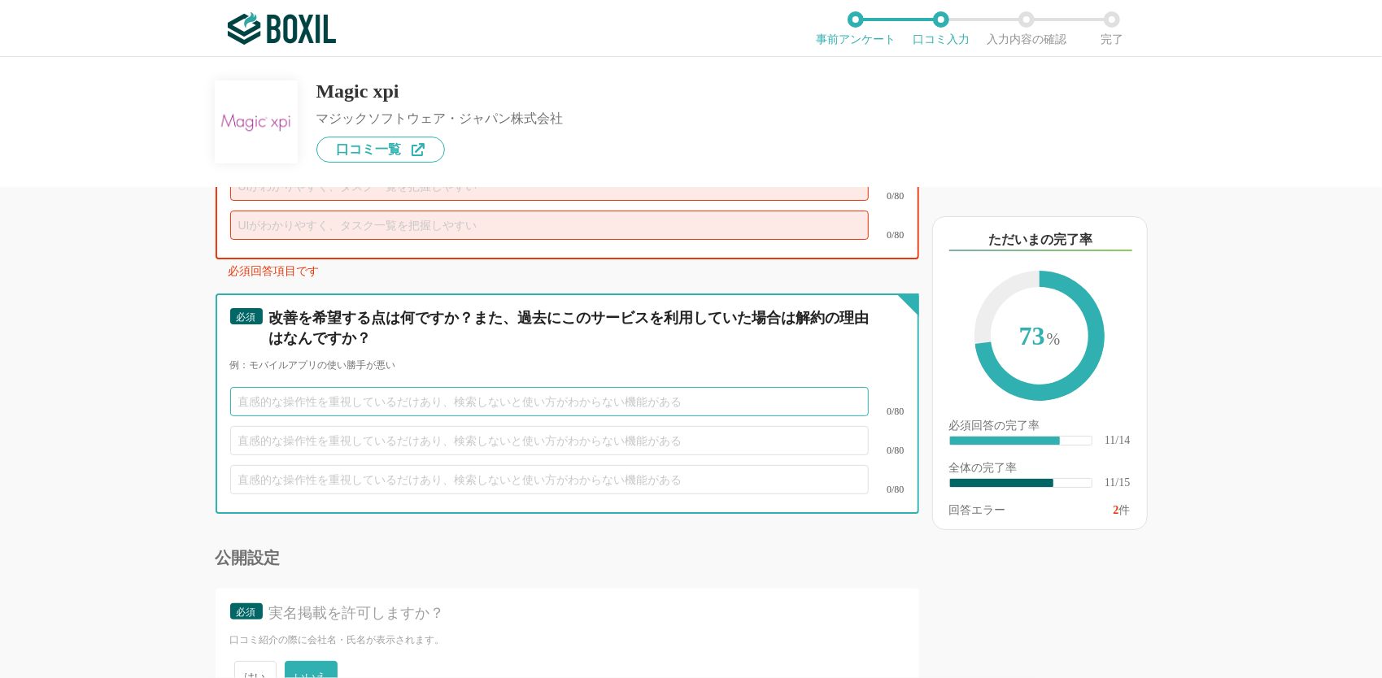
click at [405, 387] on input "text" at bounding box center [549, 401] width 638 height 29
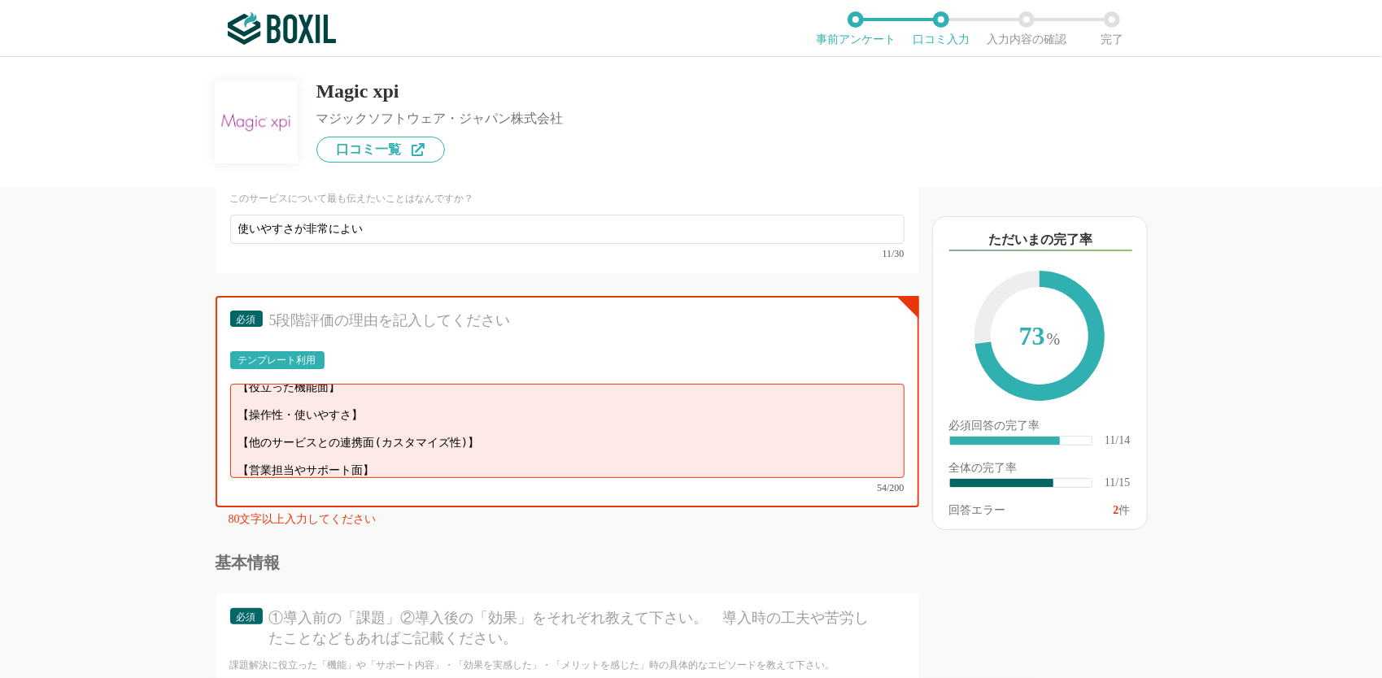
scroll to position [0, 0]
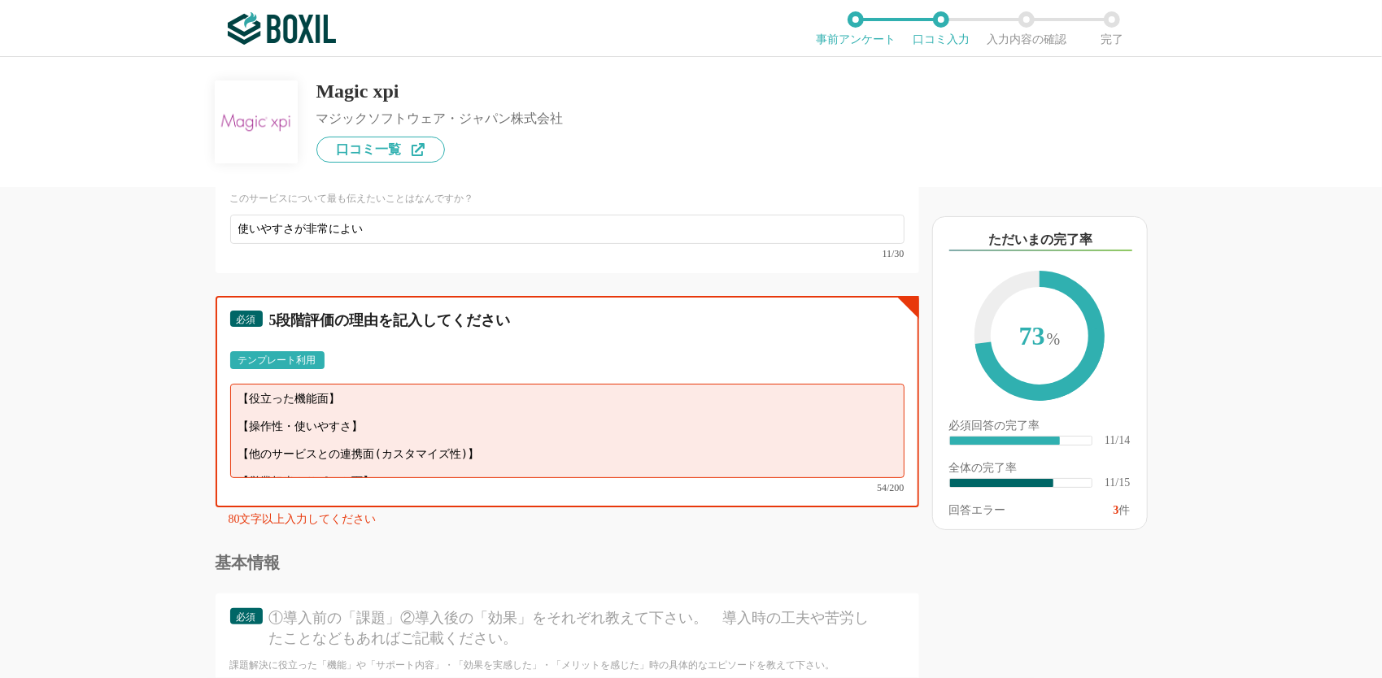
click at [356, 400] on textarea "【役立った機能面】 【操作性・使いやすさ】 【他のサービスとの連携面(カスタマイズ性)】 【営業担当やサポート面】" at bounding box center [567, 431] width 674 height 94
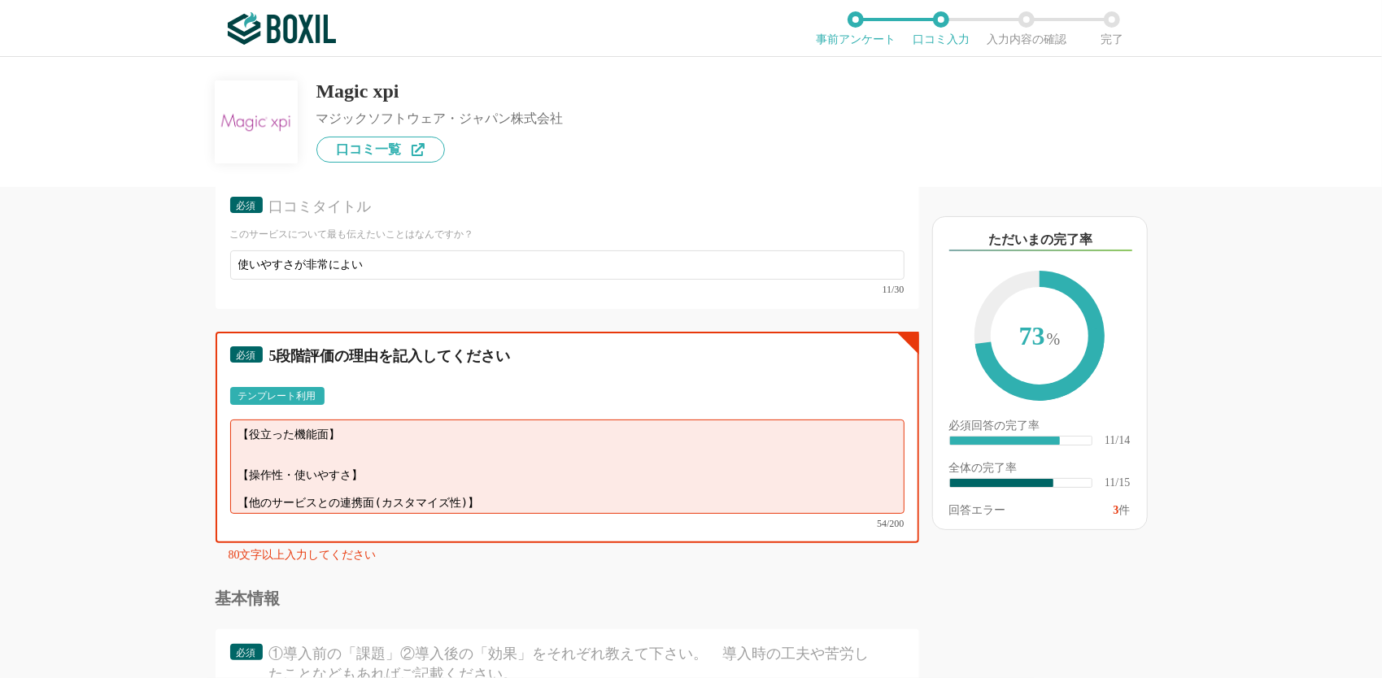
scroll to position [1626, 0]
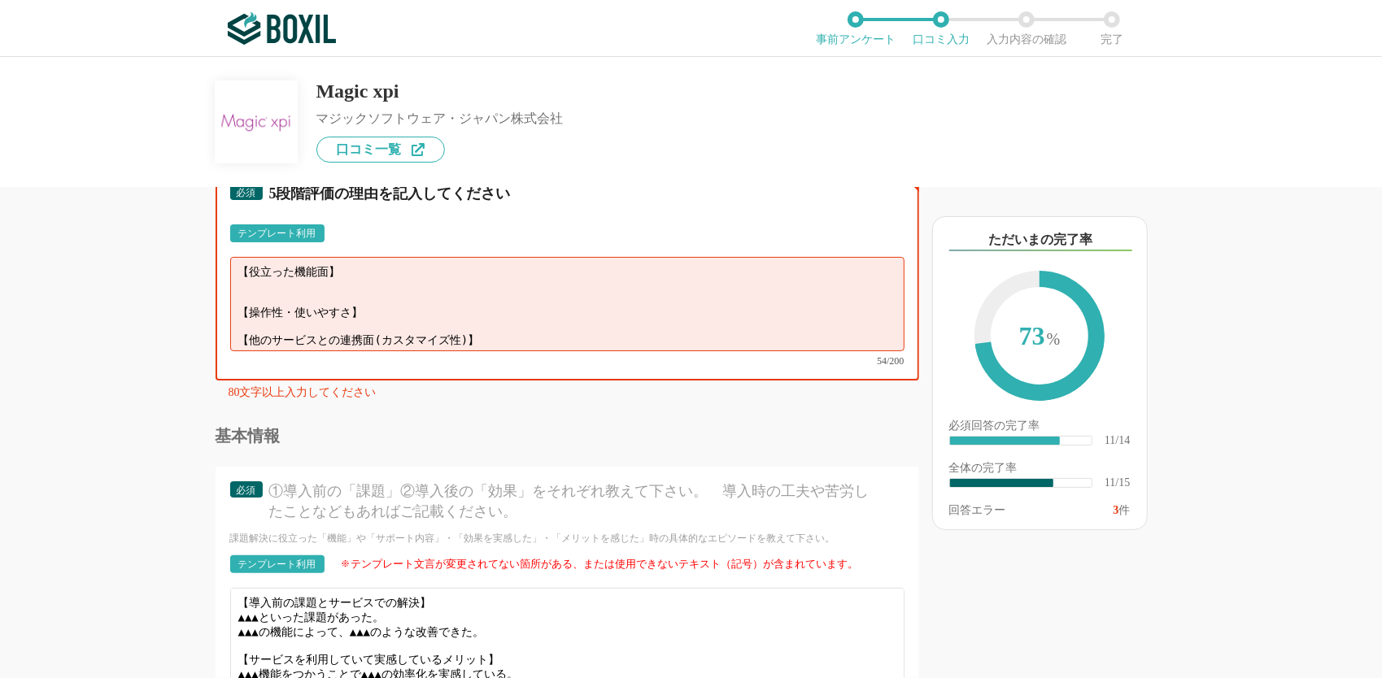
click at [384, 303] on textarea "【役立った機能面】 【操作性・使いやすさ】 【他のサービスとの連携面(カスタマイズ性)】 【営業担当やサポート面】" at bounding box center [567, 304] width 674 height 94
click at [494, 294] on textarea "【役立った機能面】 【操作性・使いやすさ】 【他のサービスとの連携面(カスタマイズ性)】 【営業担当やサポート面】" at bounding box center [567, 304] width 674 height 94
click at [494, 297] on textarea "【役立った機能面】 【操作性・使いやすさ】 【他のサービスとの連携面(カスタマイズ性)】 【営業担当やサポート面】" at bounding box center [567, 304] width 674 height 94
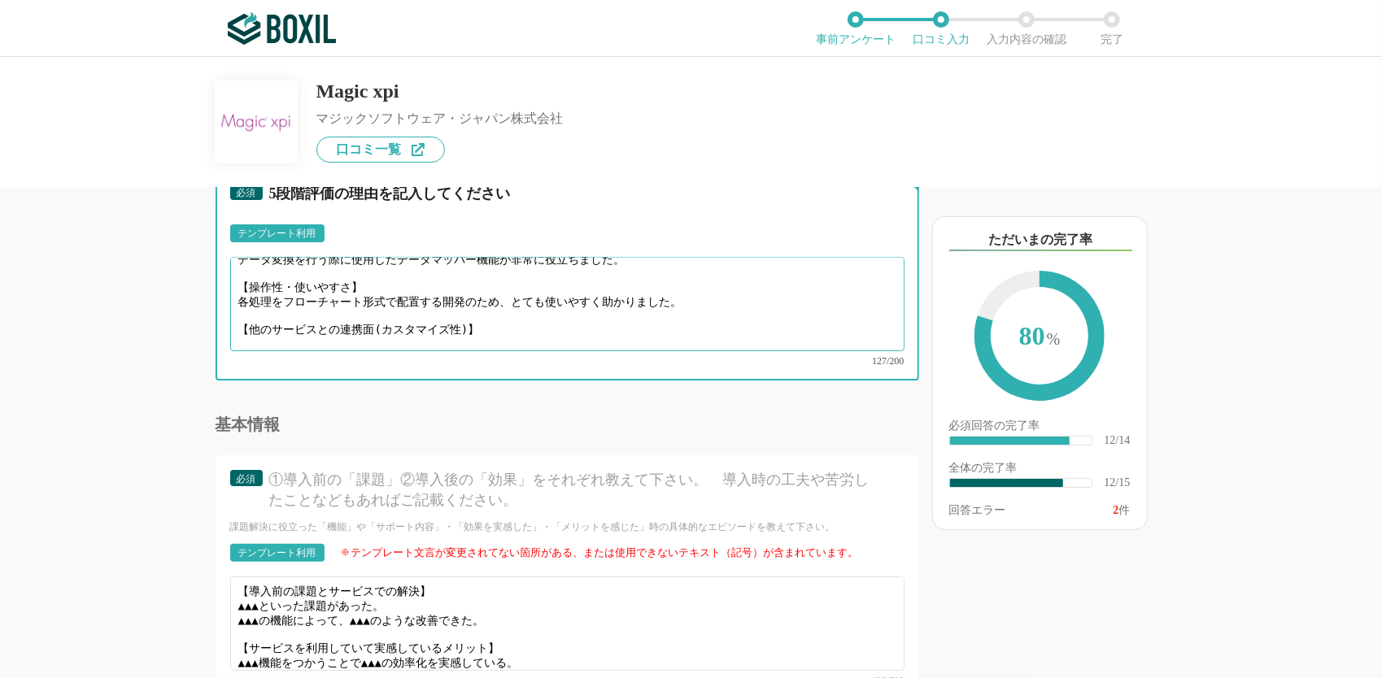
scroll to position [38, 0]
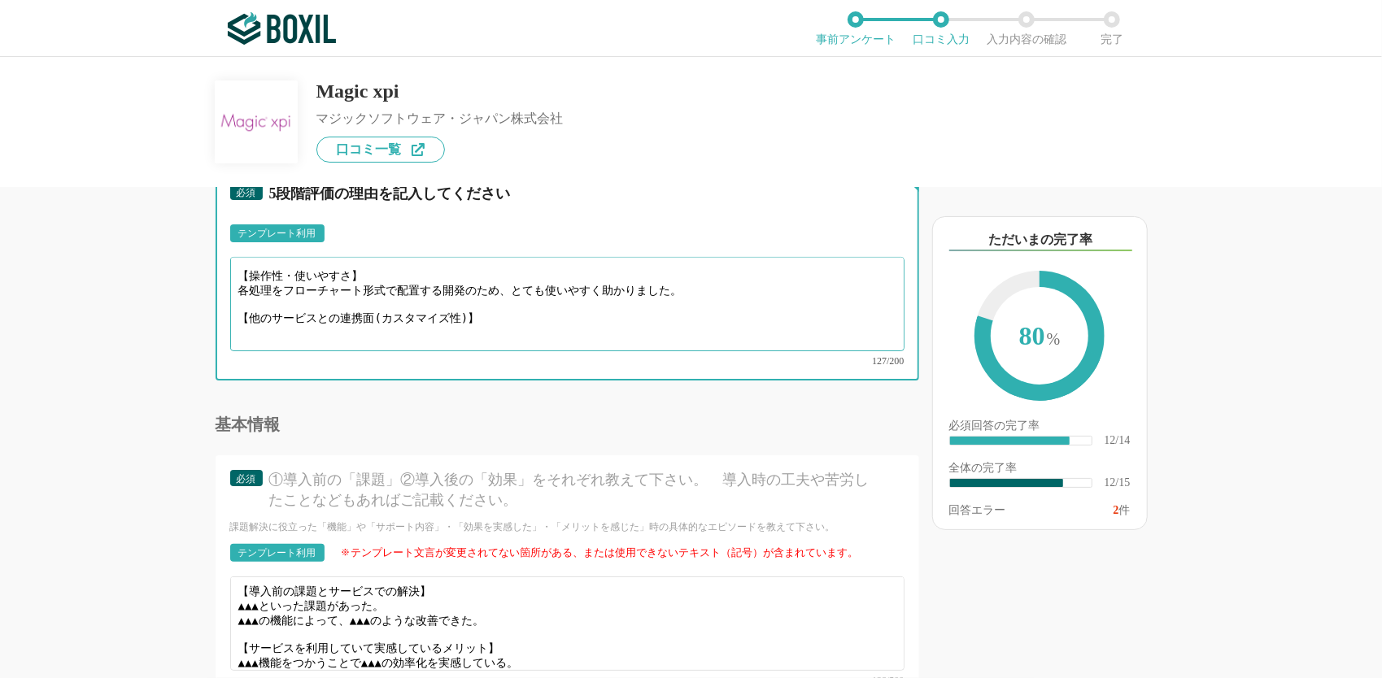
click at [462, 317] on textarea "【役立った機能面】 データ変換を行う際に使用したデータマッパー機能が非常に役立ちました。 【操作性・使いやすさ】 各処理をフローチャート形式で配置する開発のた…" at bounding box center [567, 304] width 674 height 94
click at [467, 317] on textarea "【役立った機能面】 データ変換を行う際に使用したデータマッパー機能が非常に役立ちました。 【操作性・使いやすさ】 各処理をフローチャート形式で配置する開発のた…" at bounding box center [567, 304] width 674 height 94
click at [389, 312] on textarea "【役立った機能面】 データ変換を行う際に使用したデータマッパー機能が非常に役立ちました。 【操作性・使いやすさ】 各処理をフローチャート形式で配置する開発のた…" at bounding box center [567, 304] width 674 height 94
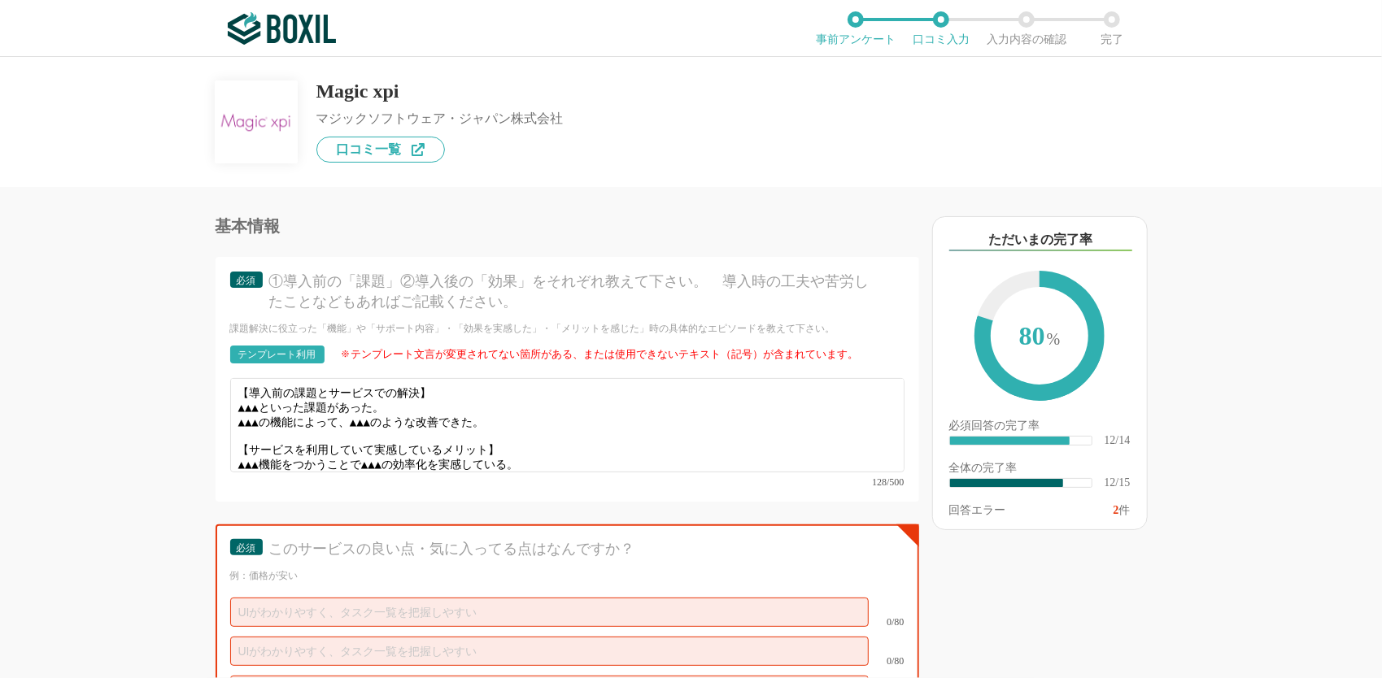
scroll to position [1662, 0]
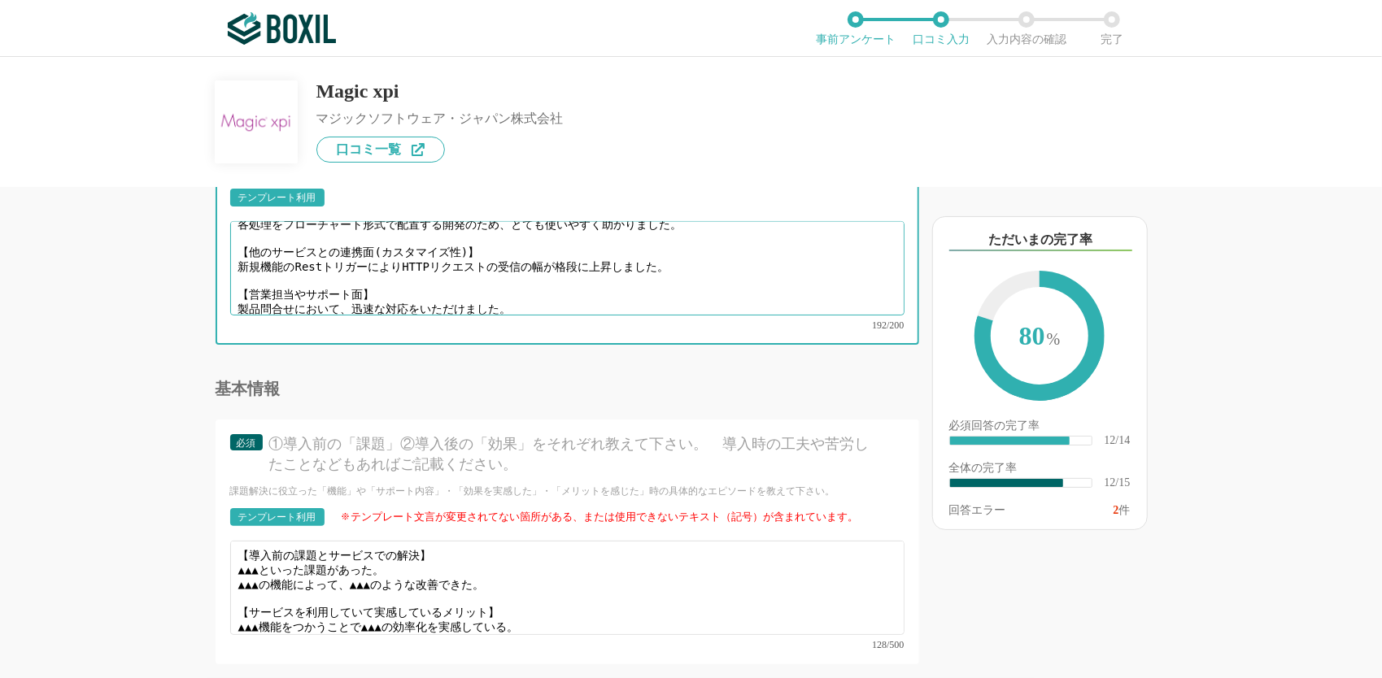
type textarea "【役立った機能面】 データ変換を行う際に使用したデータマッパー機能が非常に役立ちました。 【操作性・使いやすさ】 各処理をフローチャート形式で配置する開発のた…"
